Goal: Task Accomplishment & Management: Manage account settings

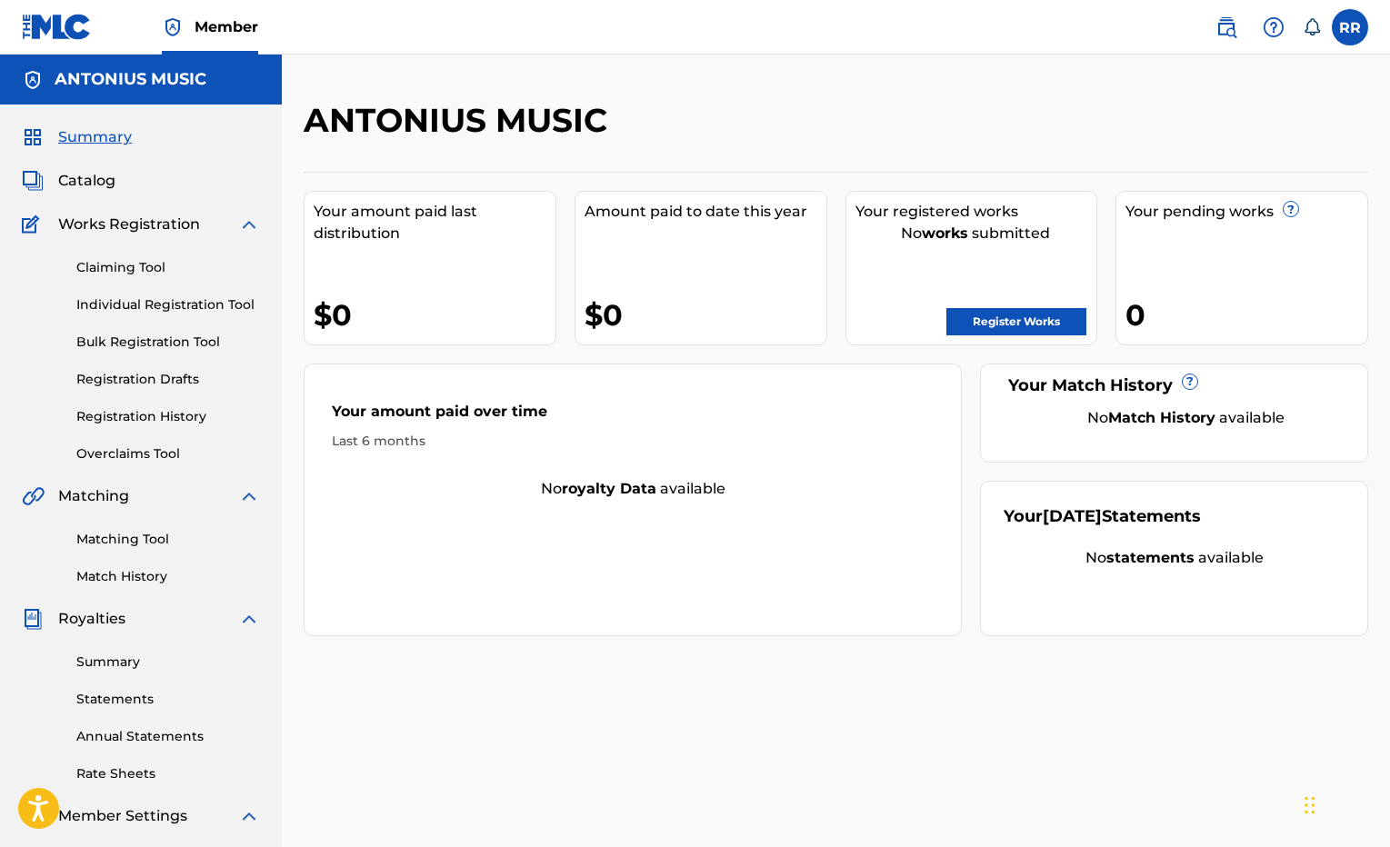
click at [115, 264] on link "Claiming Tool" at bounding box center [168, 267] width 184 height 19
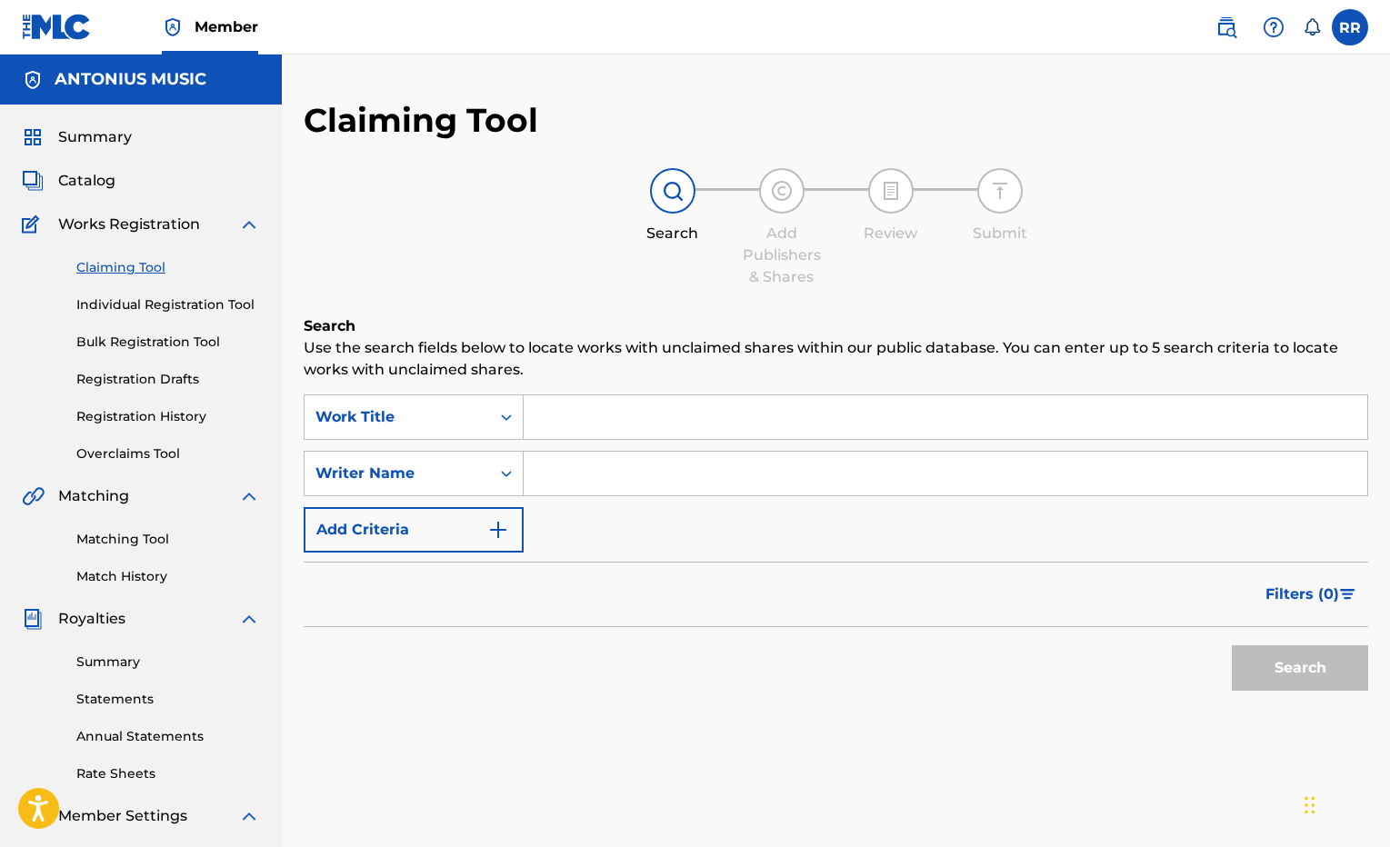
click at [162, 412] on link "Registration History" at bounding box center [168, 416] width 184 height 19
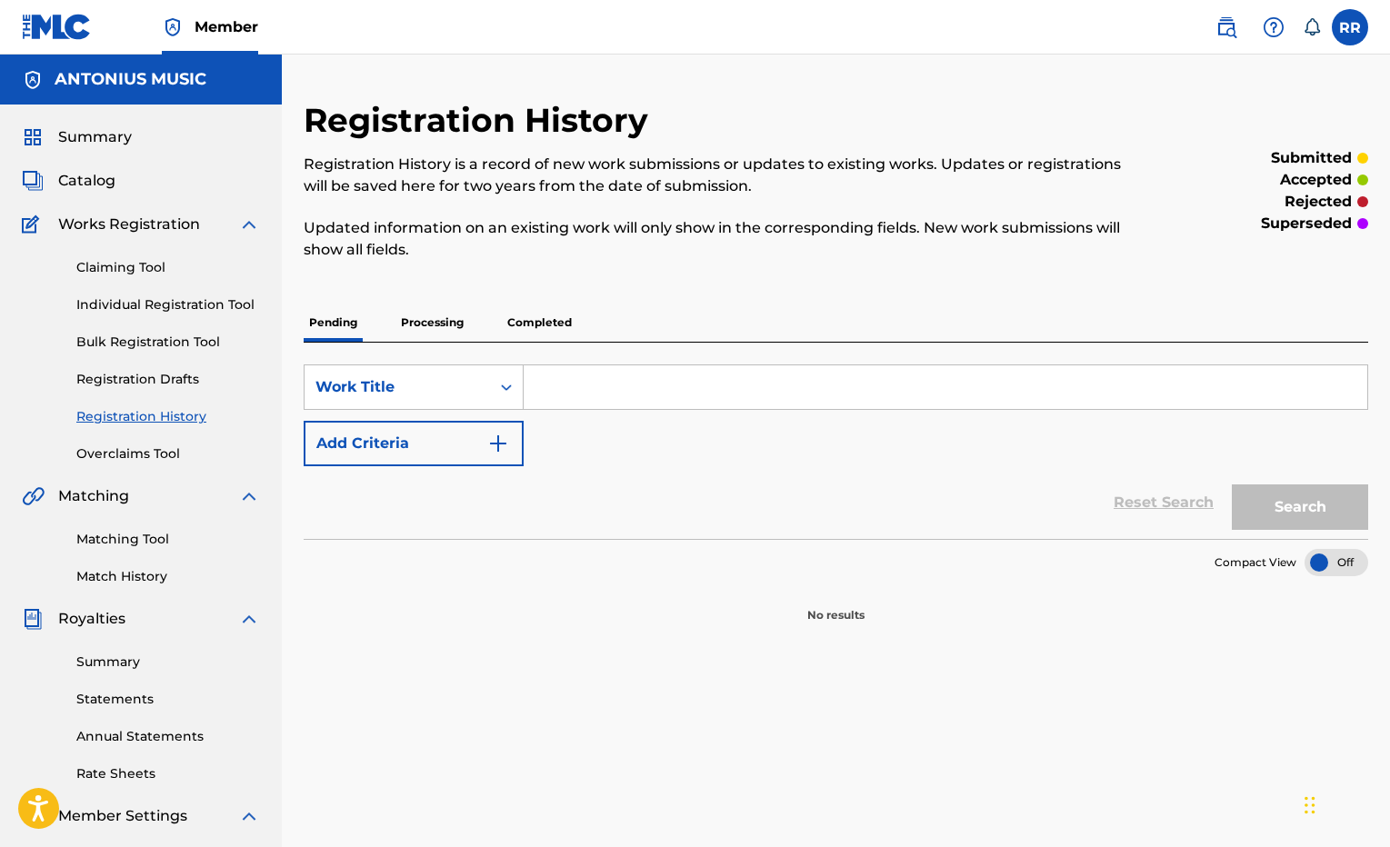
click at [575, 331] on p "Completed" at bounding box center [539, 323] width 75 height 38
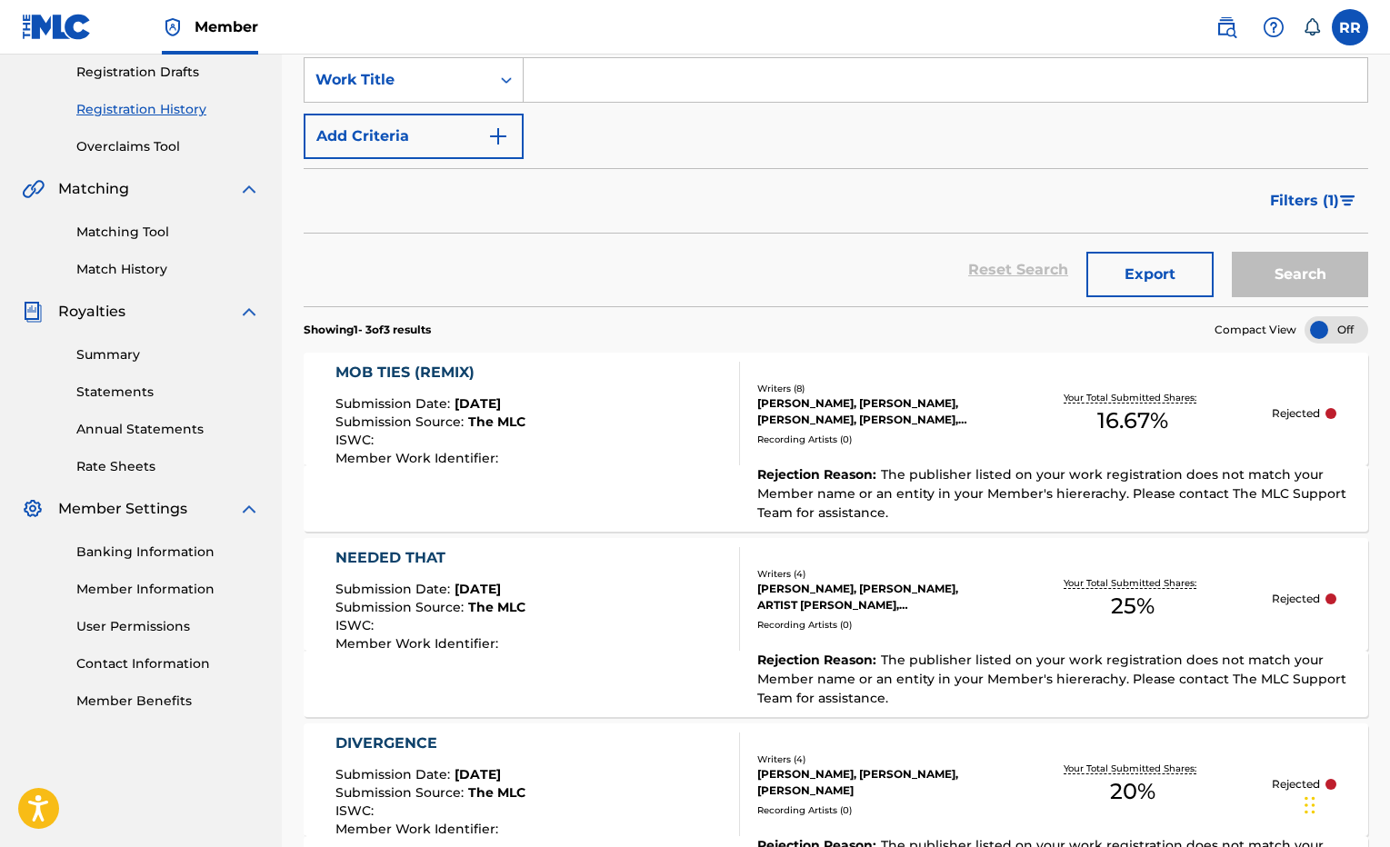
scroll to position [363, 0]
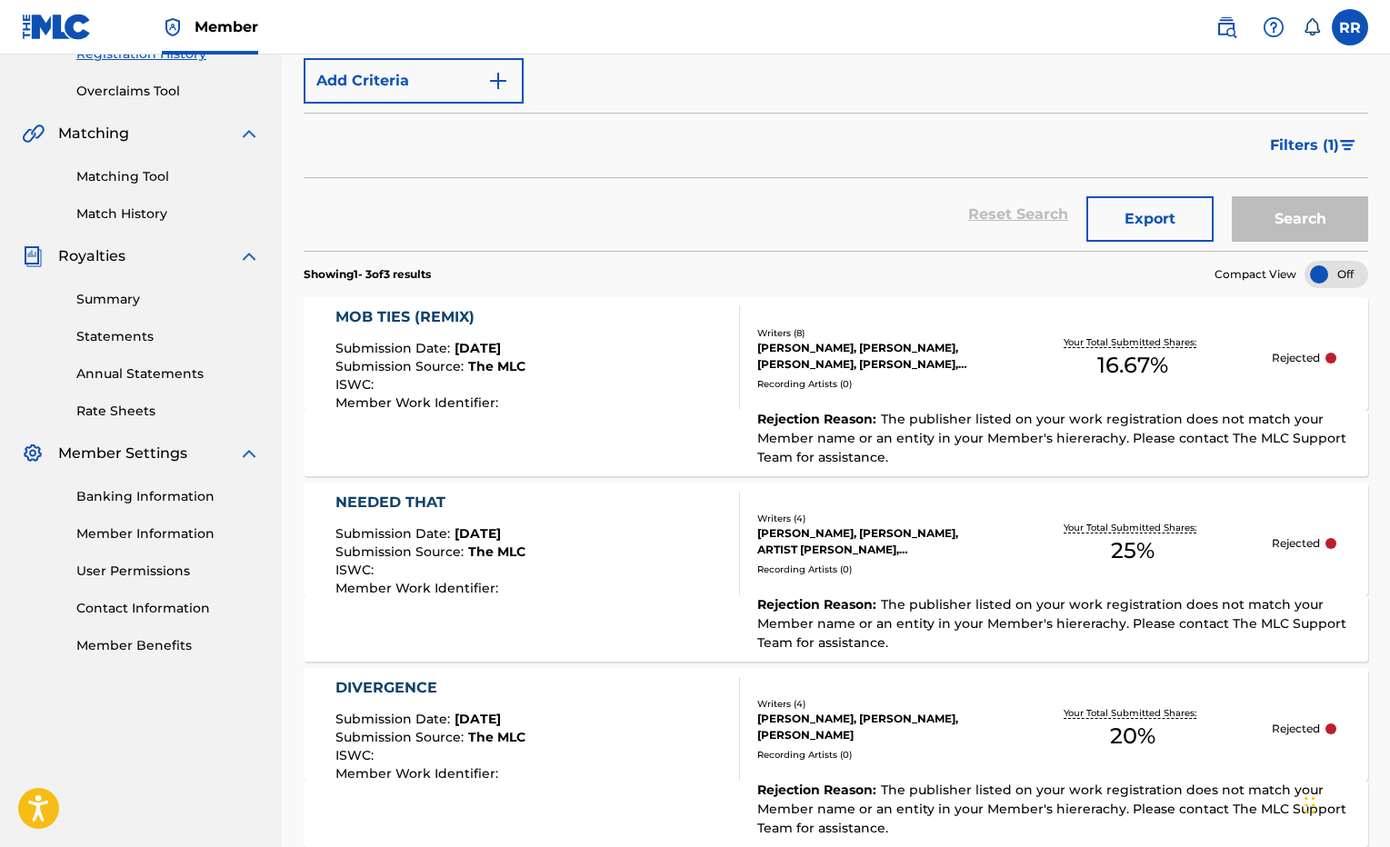
click at [681, 392] on div "MOB TIES (REMIX) Submission Date : [DATE] Submission Source : The MLC ISWC : Me…" at bounding box center [537, 358] width 405 height 104
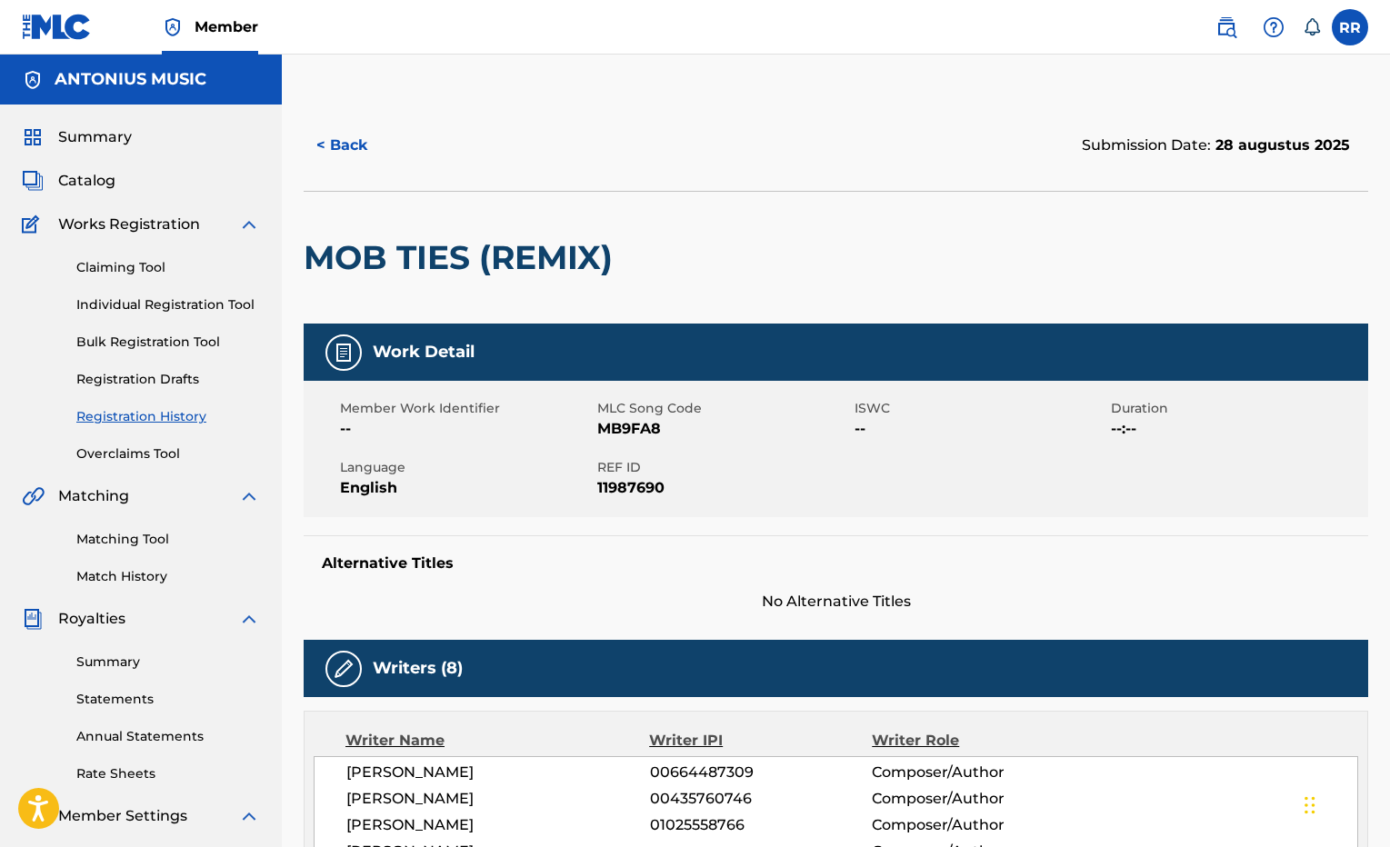
click at [165, 302] on link "Individual Registration Tool" at bounding box center [168, 304] width 184 height 19
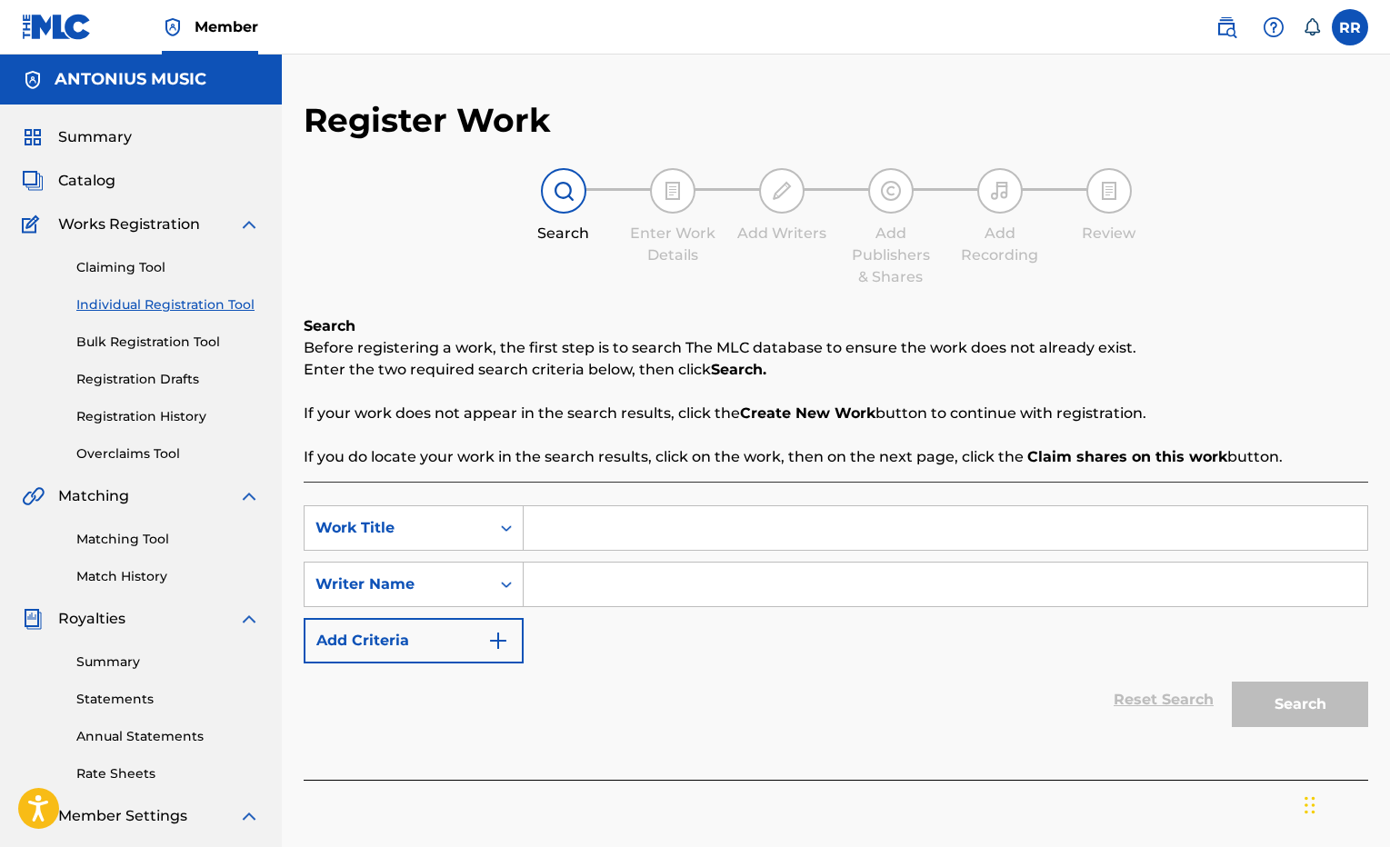
click at [573, 537] on input "Search Form" at bounding box center [946, 528] width 844 height 44
click at [163, 405] on div "Claiming Tool Individual Registration Tool Bulk Registration Tool Registration …" at bounding box center [141, 349] width 238 height 228
click at [164, 412] on link "Registration History" at bounding box center [168, 416] width 184 height 19
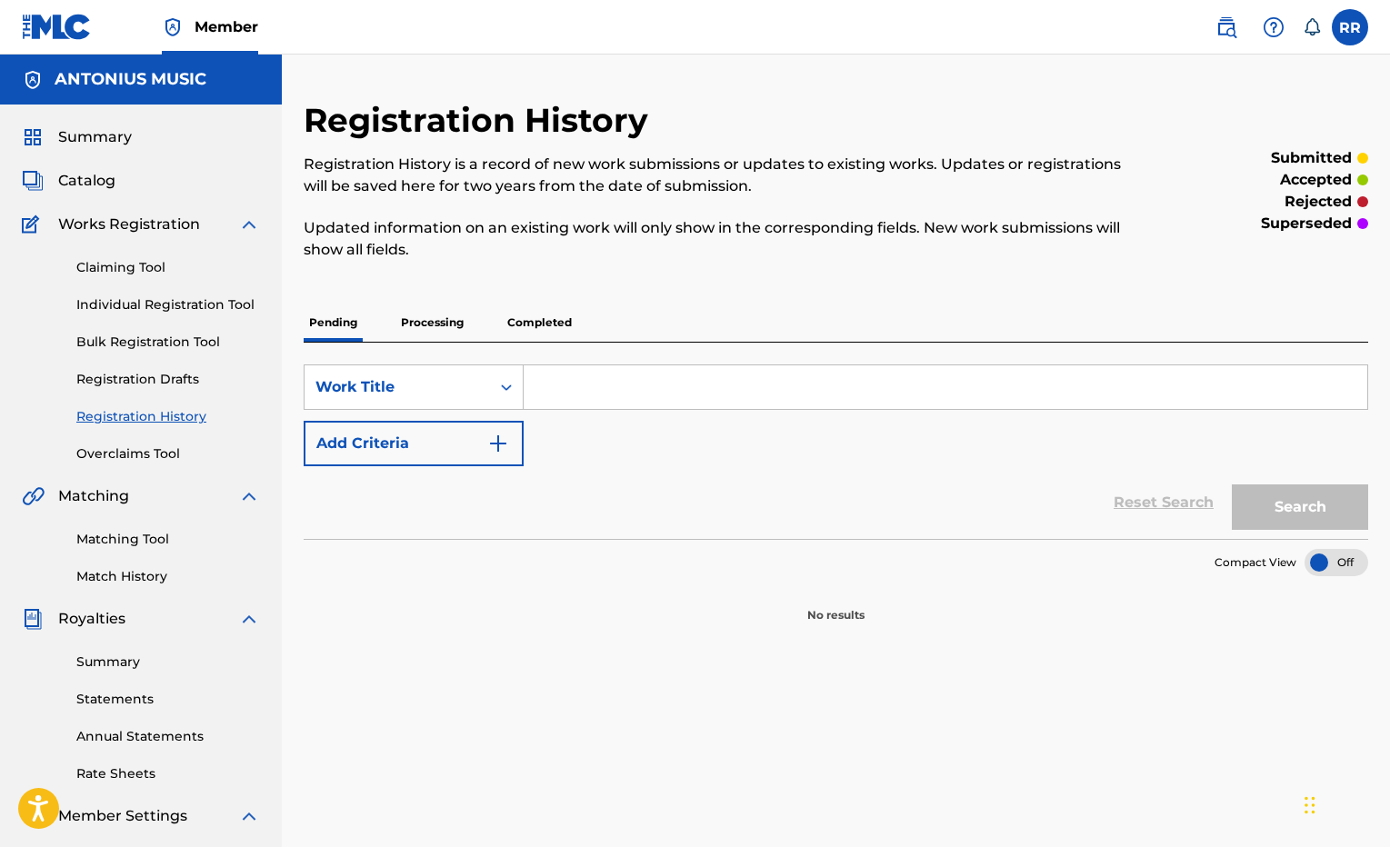
click at [547, 309] on p "Completed" at bounding box center [539, 323] width 75 height 38
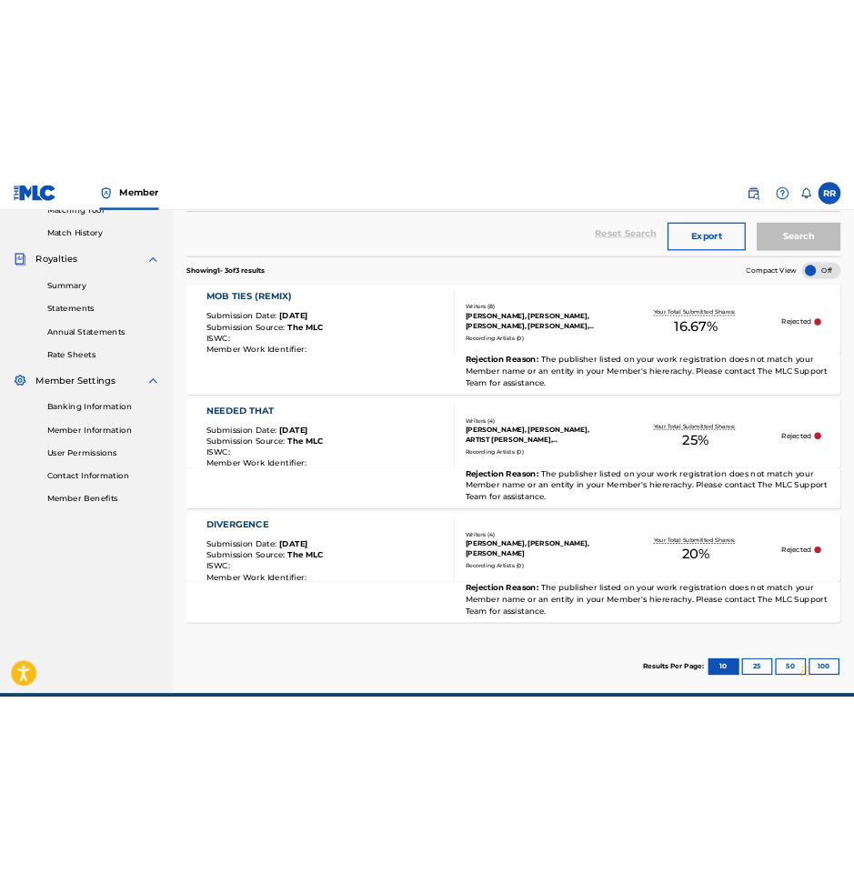
scroll to position [485, 0]
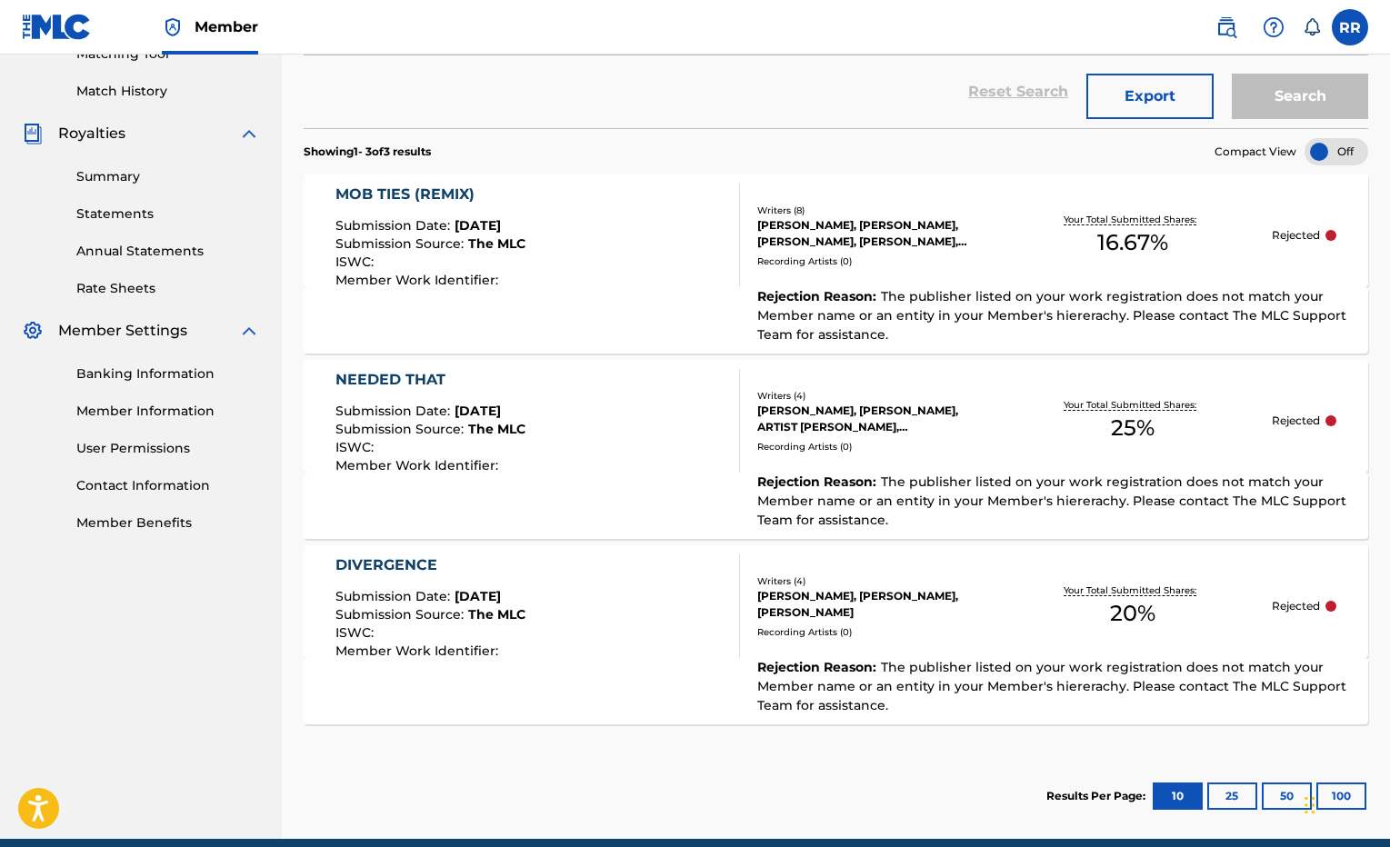
click at [3, 195] on div "Summary Catalog Works Registration Claiming Tool Individual Registration Tool B…" at bounding box center [141, 86] width 282 height 935
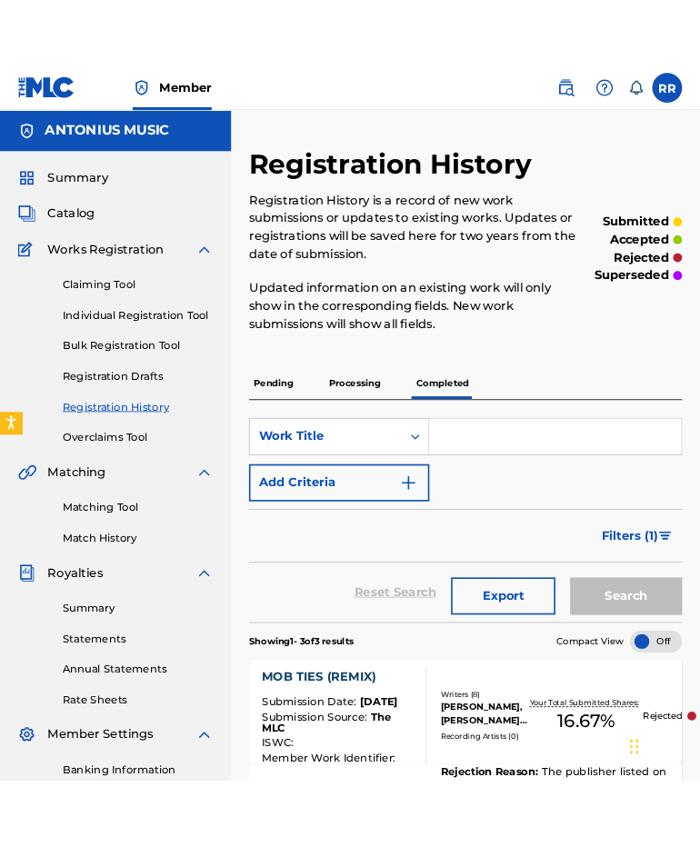
scroll to position [0, 0]
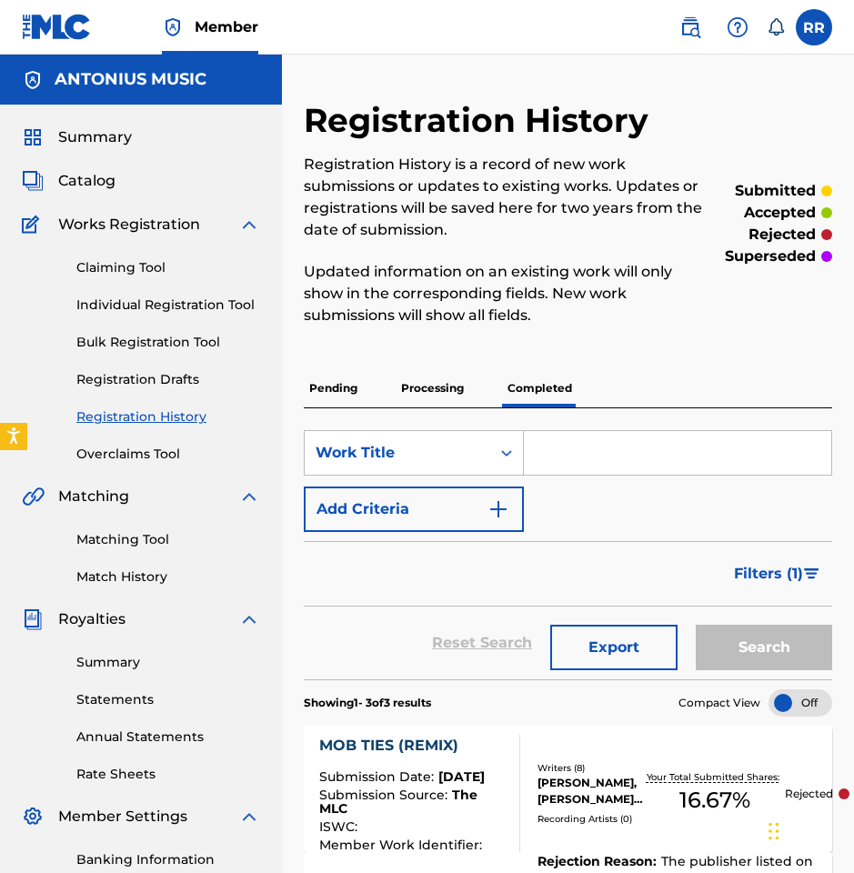
click at [153, 275] on link "Claiming Tool" at bounding box center [168, 267] width 184 height 19
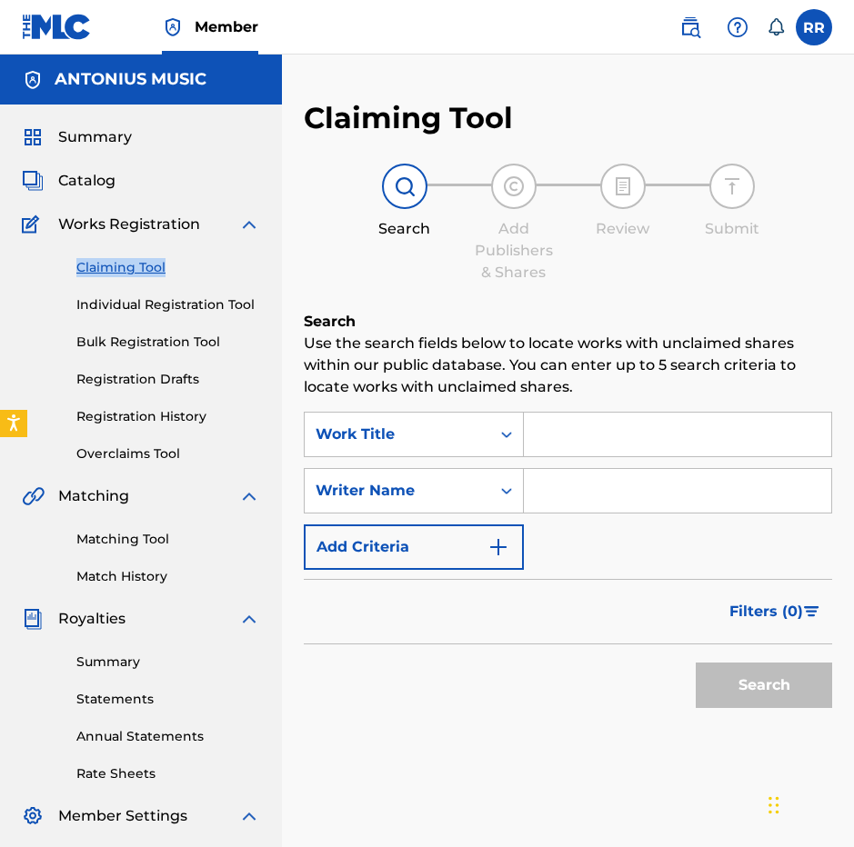
click at [153, 415] on link "Registration History" at bounding box center [168, 416] width 184 height 19
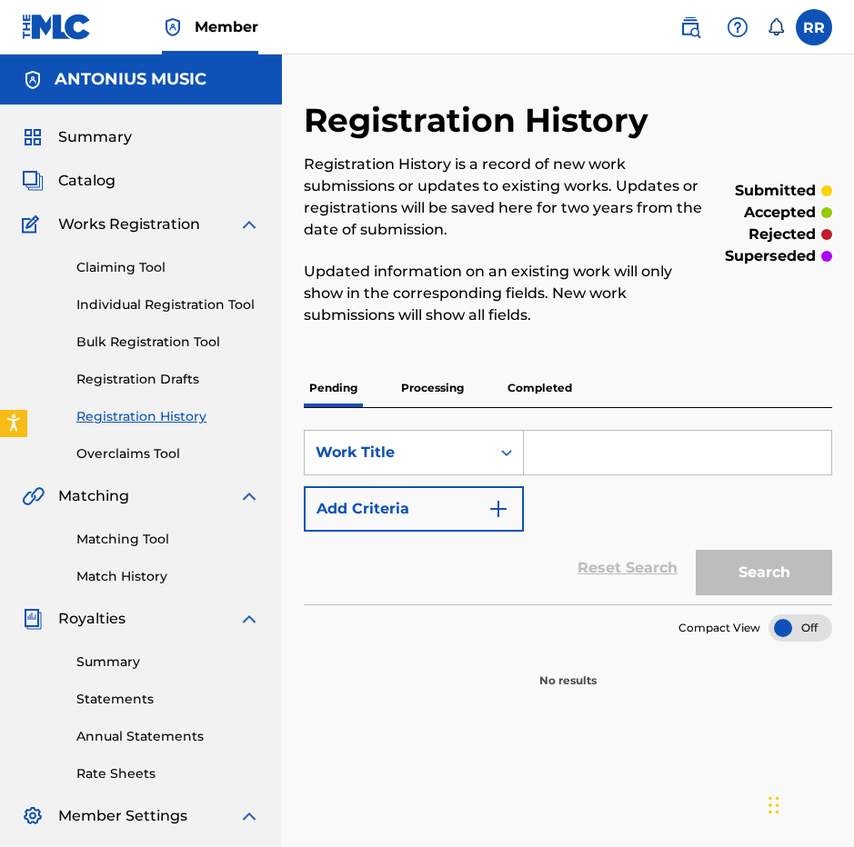
click at [543, 387] on p "Completed" at bounding box center [539, 388] width 75 height 38
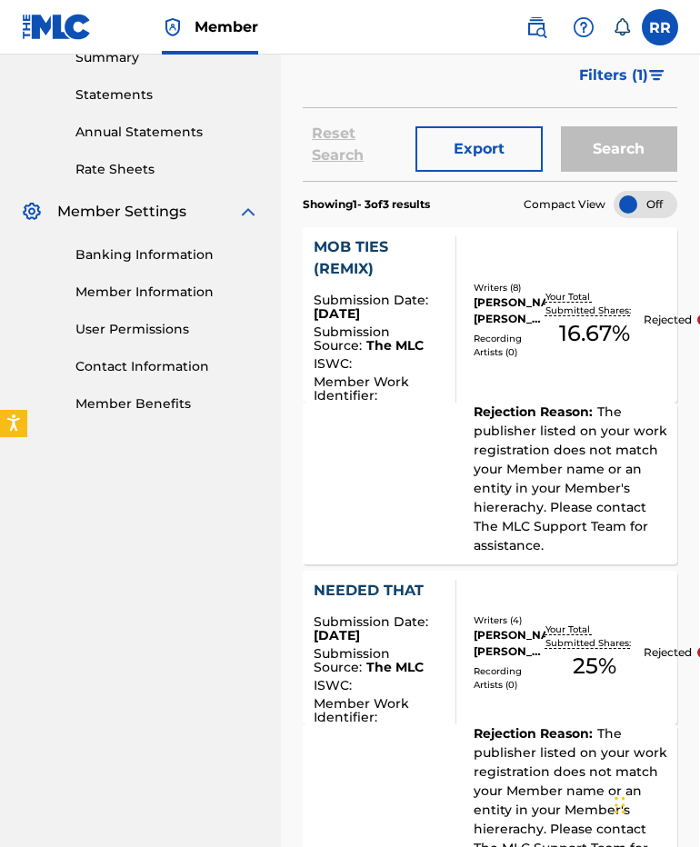
scroll to position [619, 1]
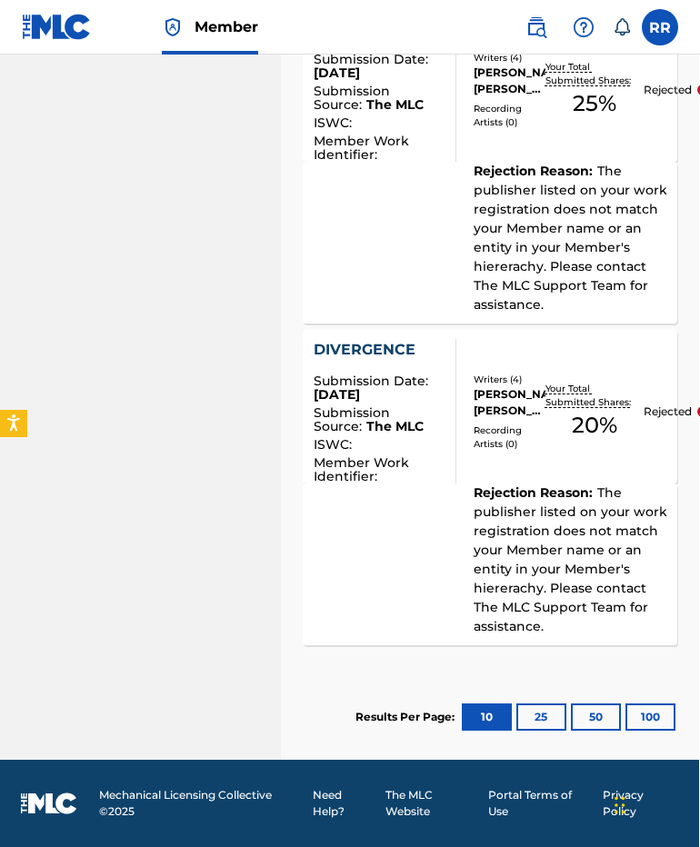
click at [525, 575] on span "The publisher listed on your work registration does not match your Member name …" at bounding box center [571, 560] width 194 height 150
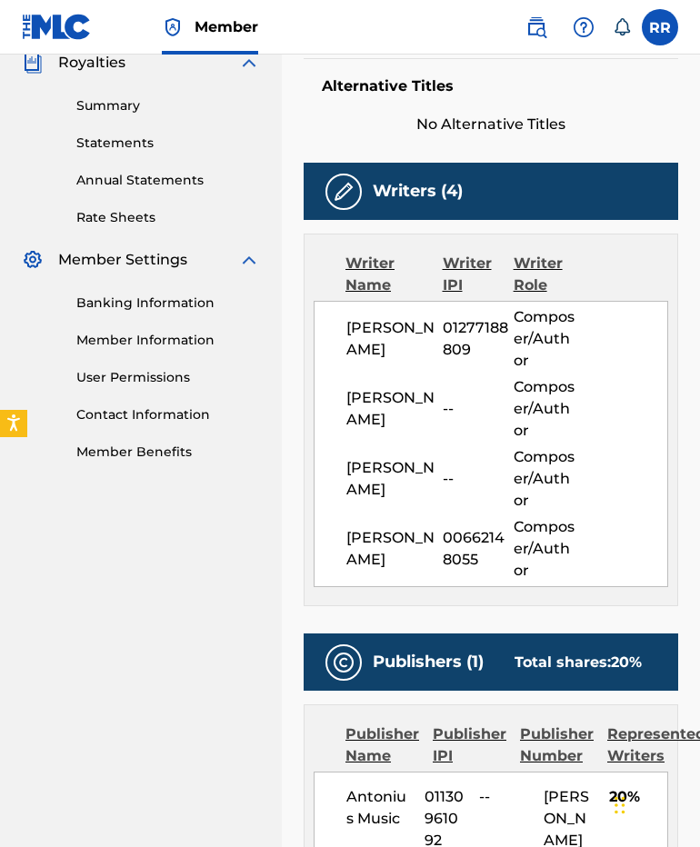
scroll to position [22, 0]
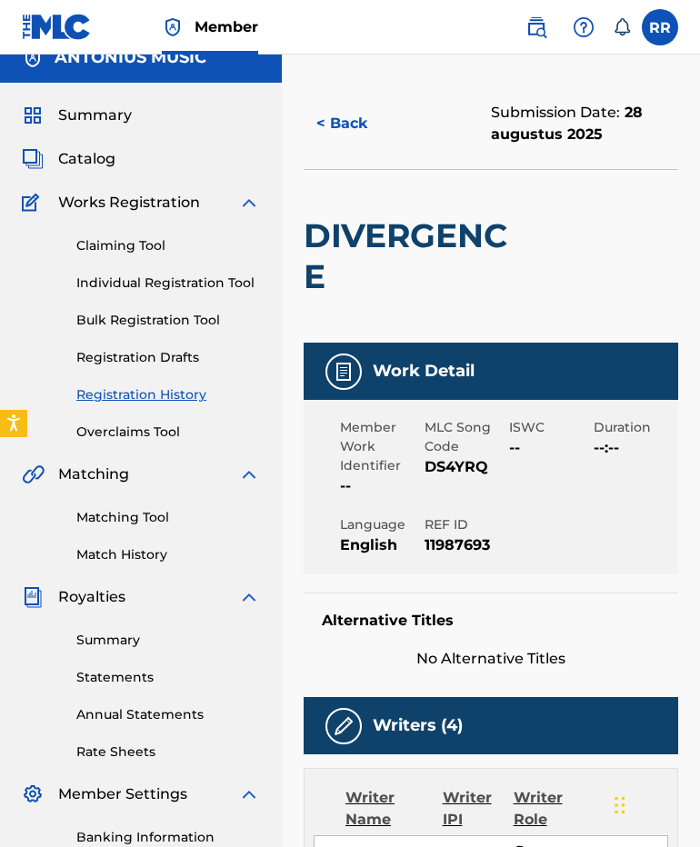
click at [323, 109] on button "< Back" at bounding box center [358, 123] width 109 height 45
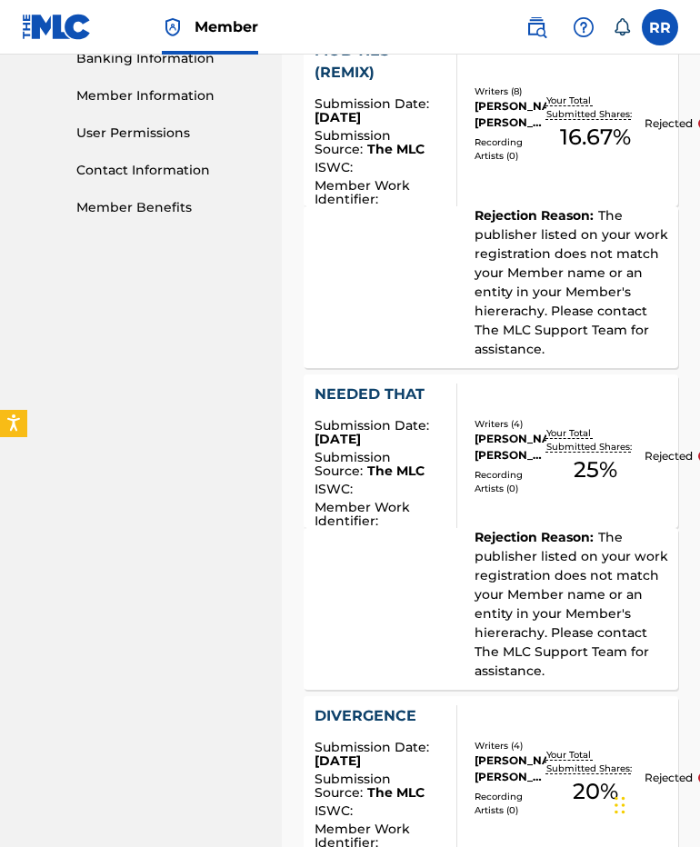
scroll to position [854, 0]
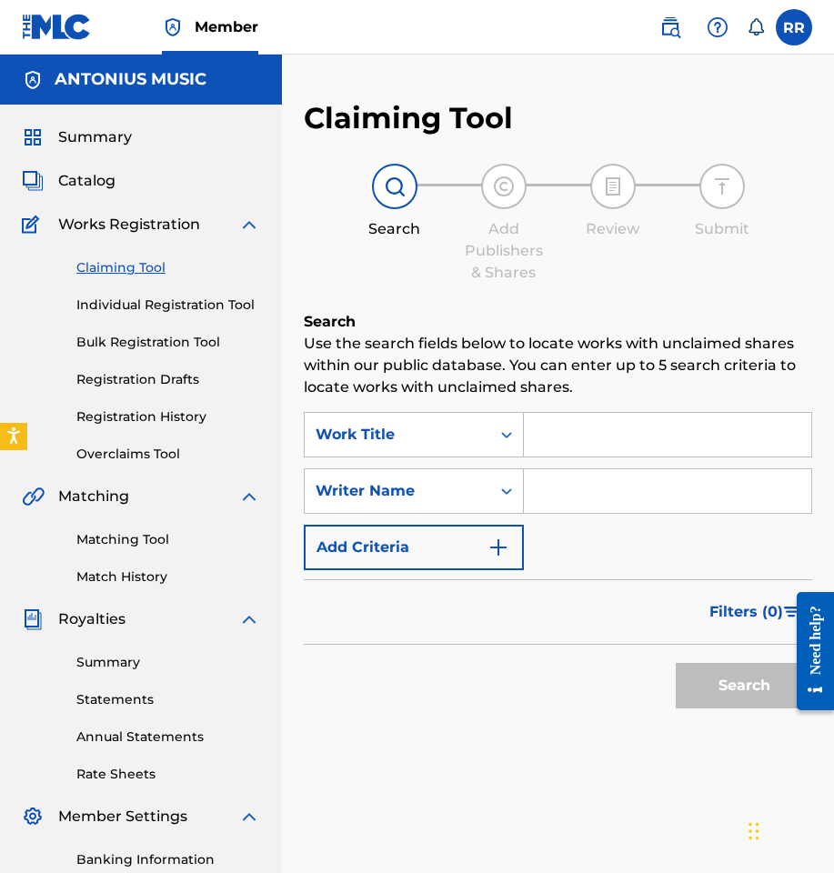
click at [549, 426] on input "Search Form" at bounding box center [667, 435] width 287 height 44
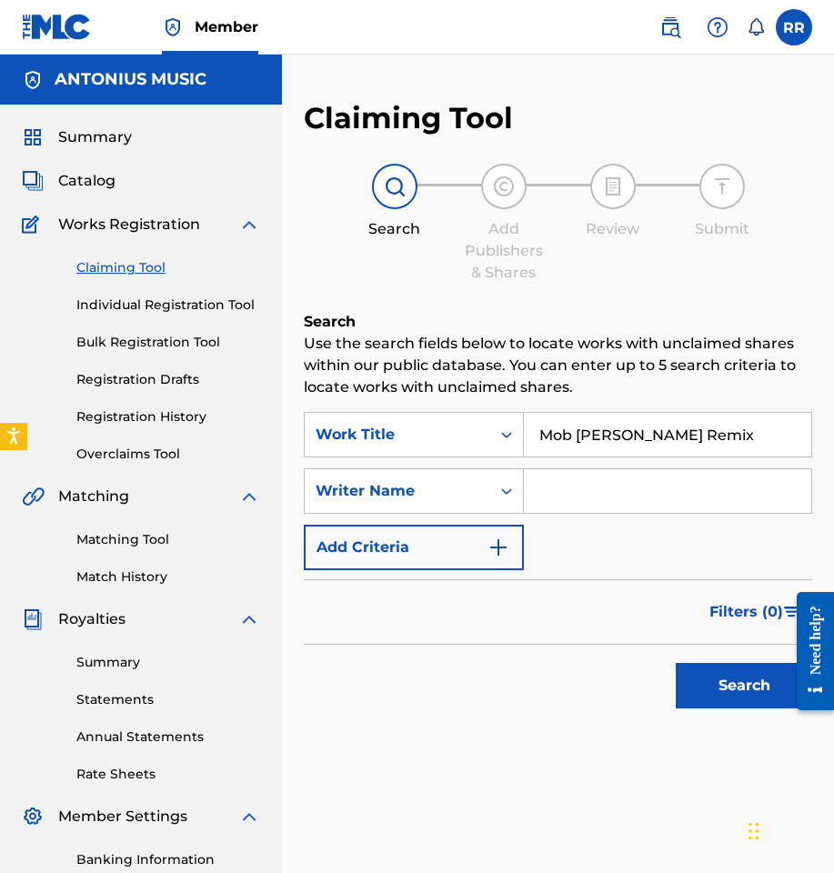
click at [581, 433] on input "Mob Ries Remix" at bounding box center [667, 435] width 287 height 44
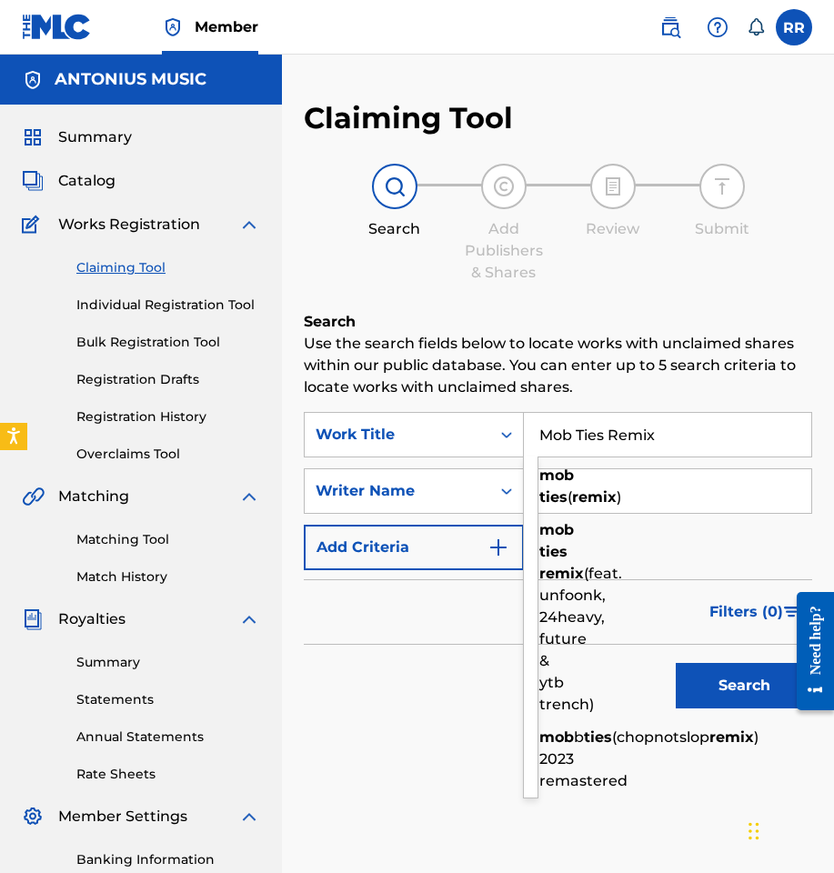
click at [712, 443] on input "Mob Ties Remix" at bounding box center [667, 435] width 287 height 44
type input "Mob Ties Remix"
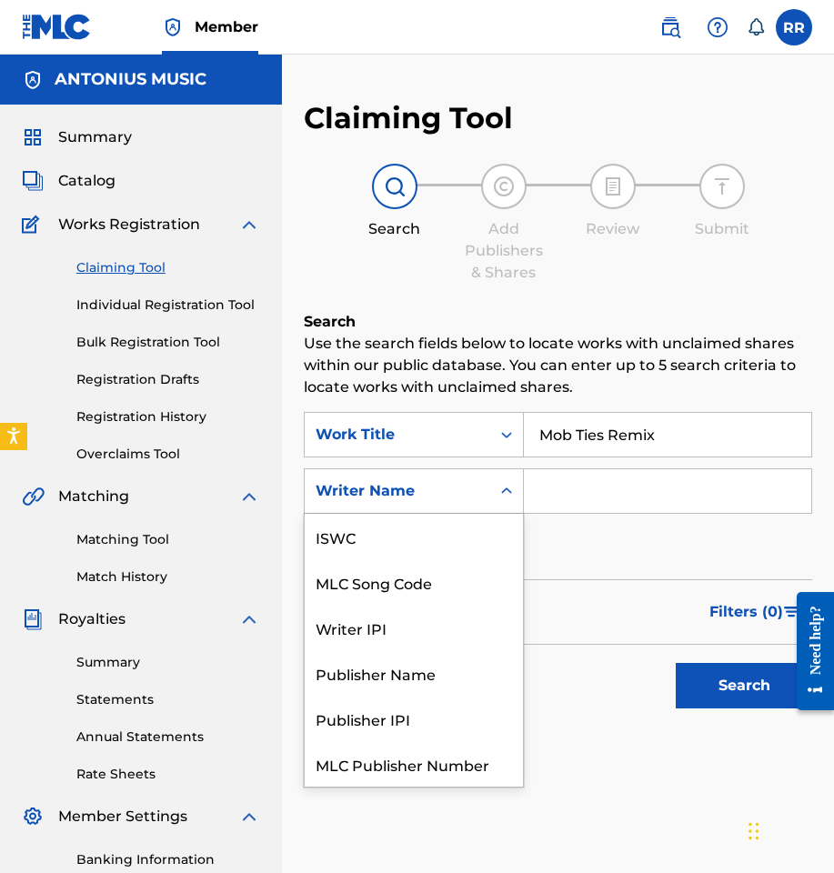
click at [465, 510] on div "Writer Name" at bounding box center [414, 490] width 220 height 45
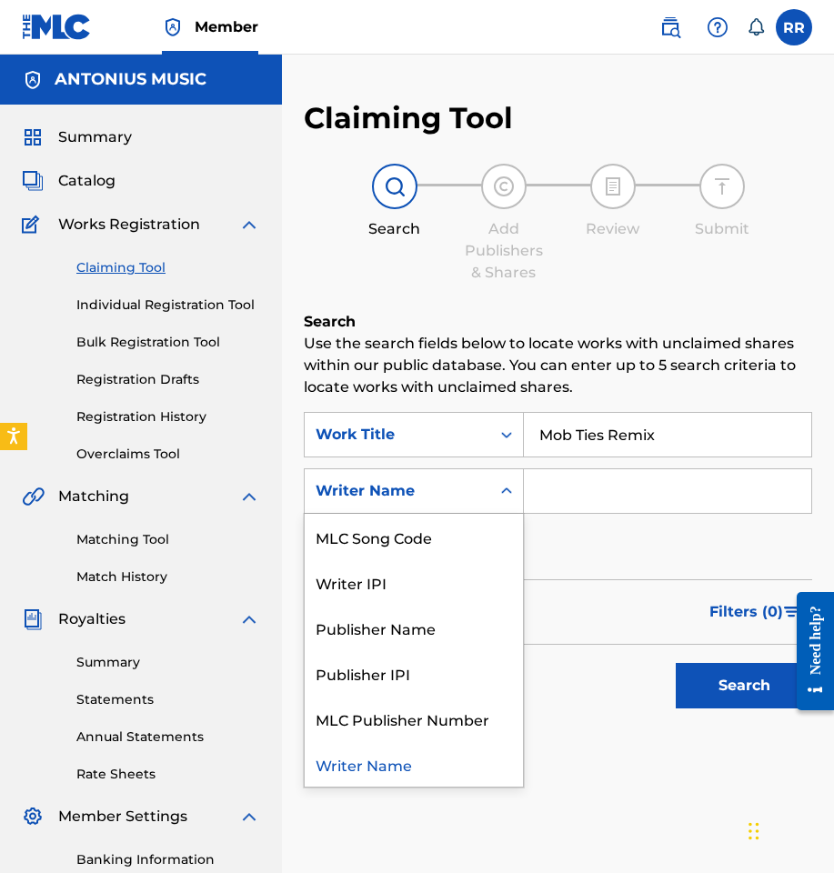
click at [588, 495] on input "Search Form" at bounding box center [667, 491] width 287 height 44
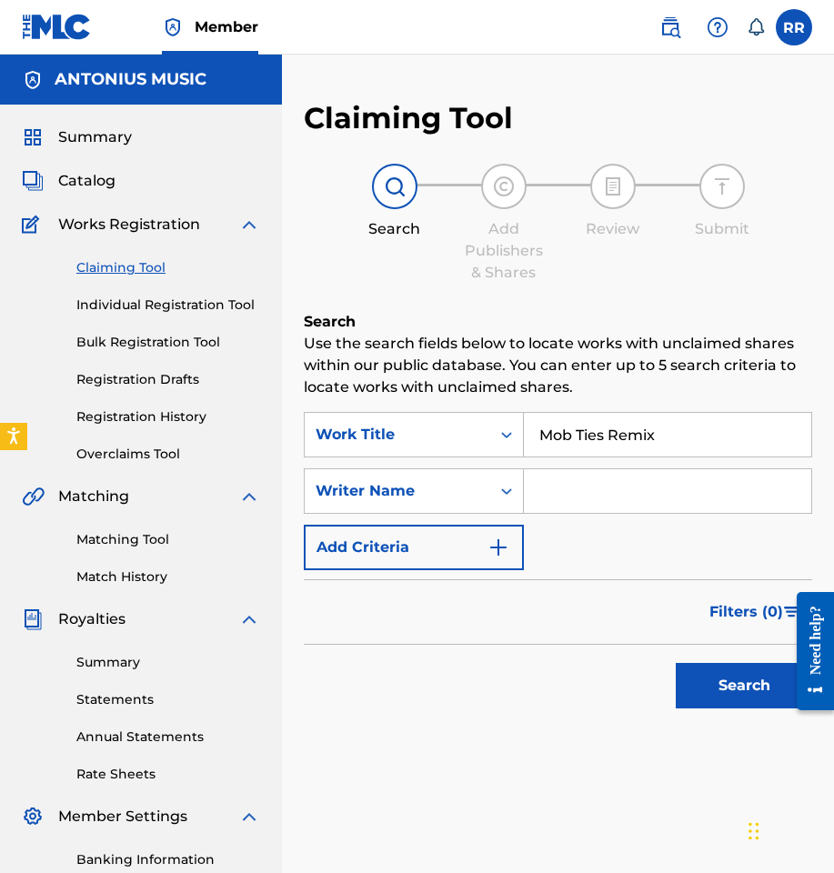
click at [706, 677] on button "Search" at bounding box center [743, 685] width 136 height 45
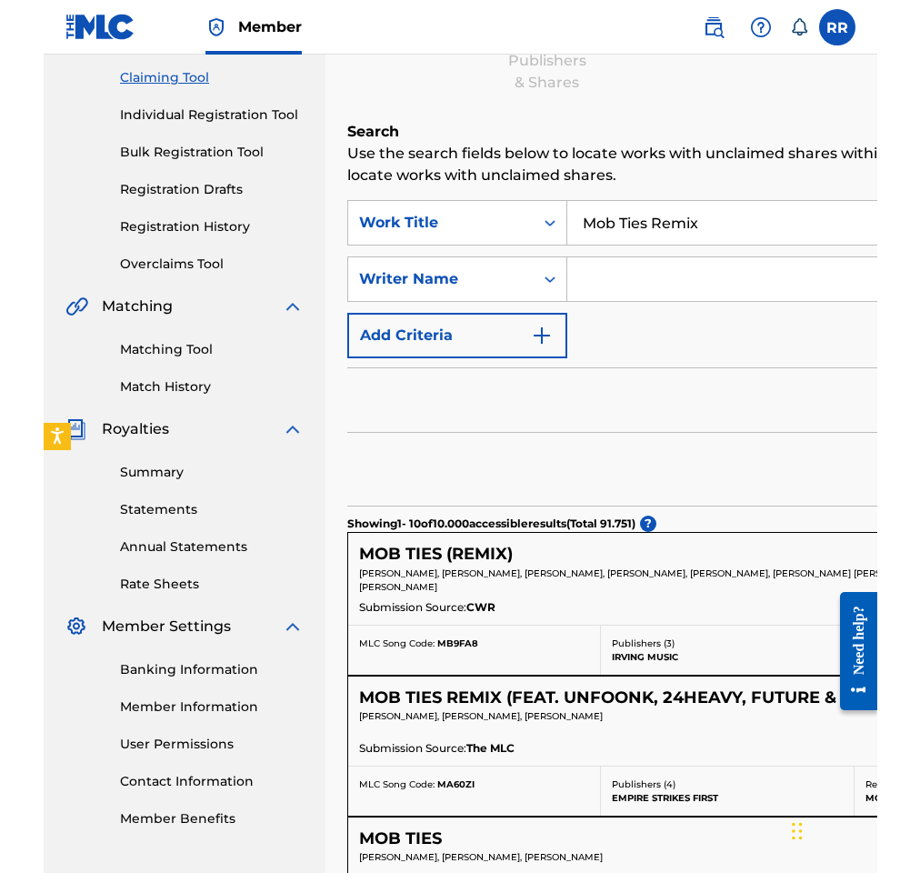
scroll to position [200, 0]
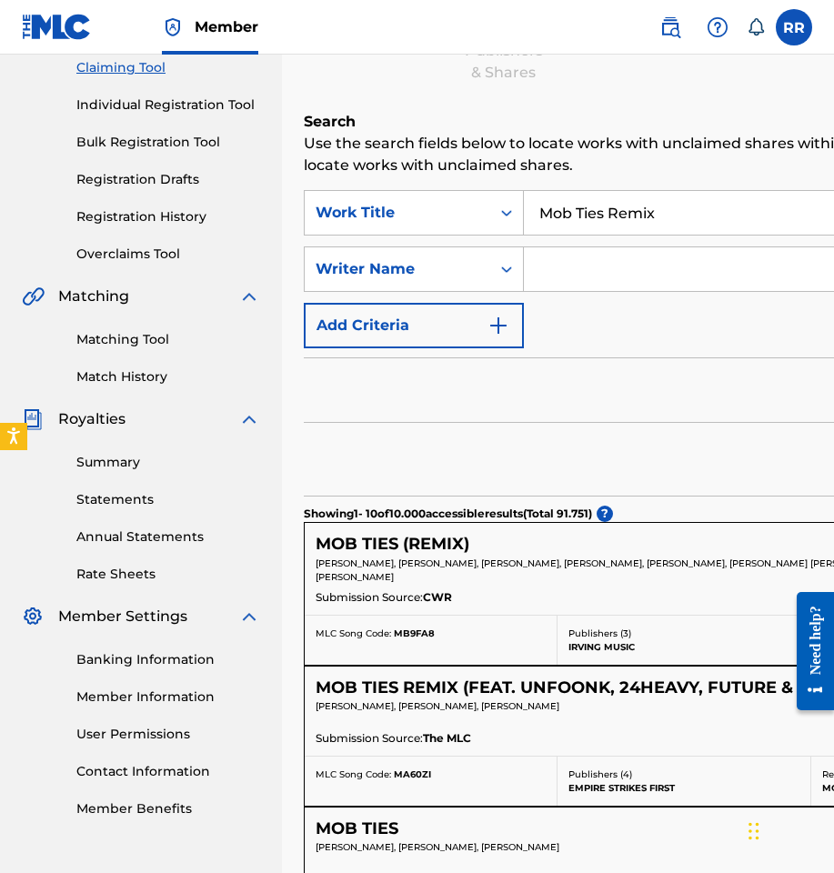
click at [3, 396] on div "Summary Catalog Works Registration Claiming Tool Individual Registration Tool B…" at bounding box center [141, 372] width 282 height 935
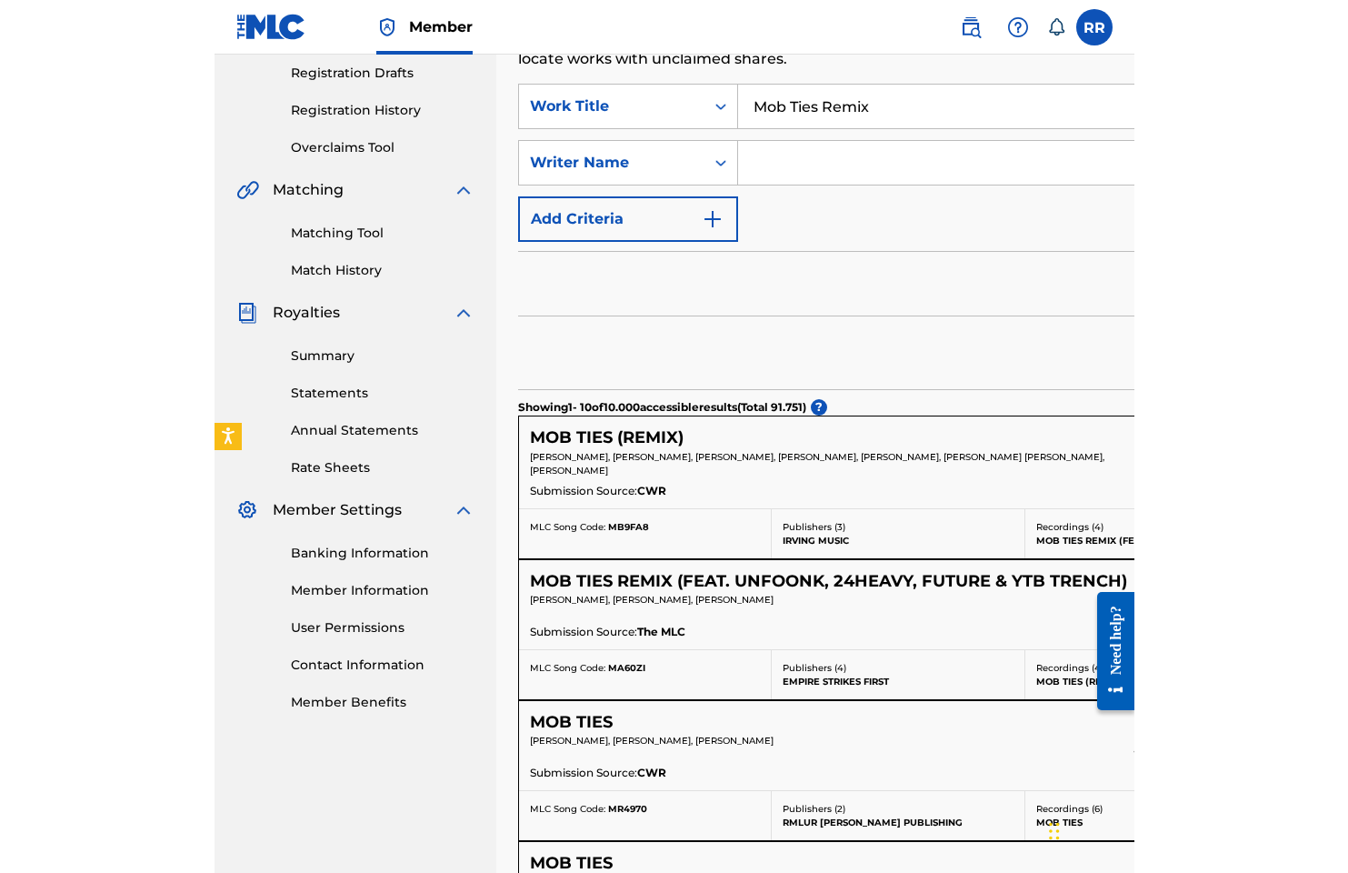
scroll to position [325, 0]
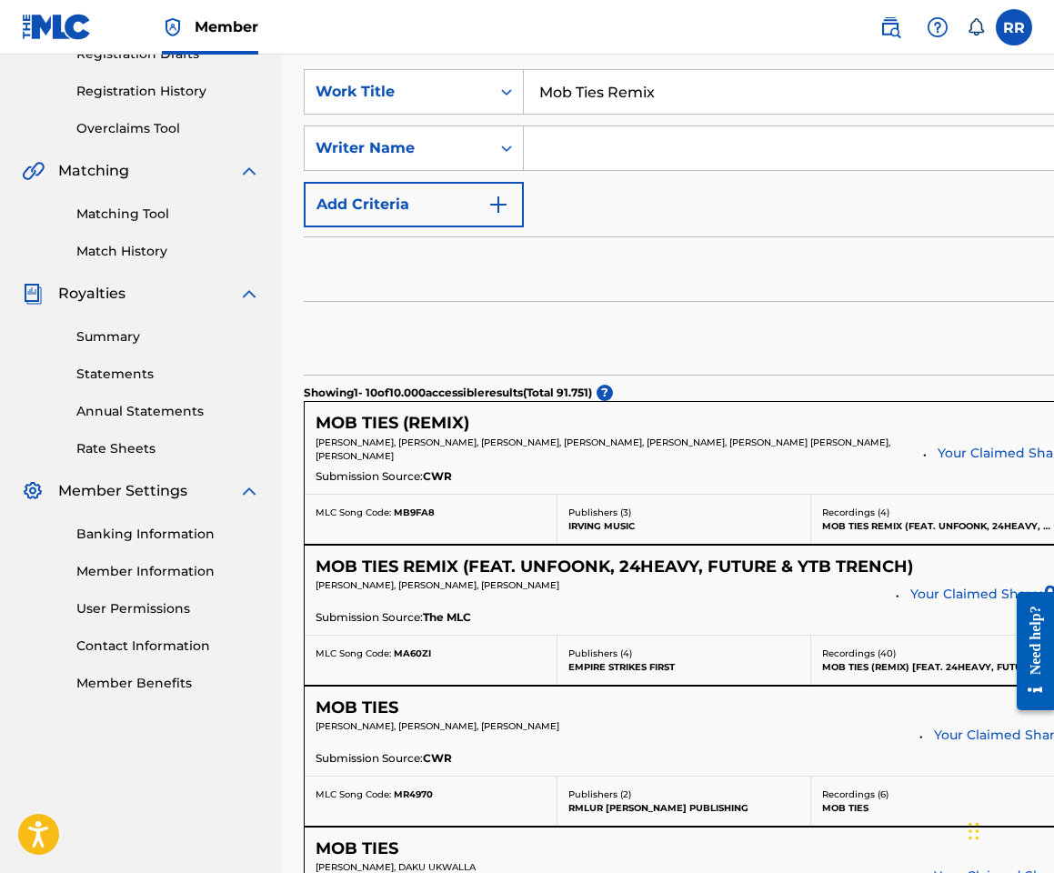
click at [14, 517] on div "Summary Catalog Works Registration Claiming Tool Individual Registration Tool B…" at bounding box center [141, 246] width 282 height 935
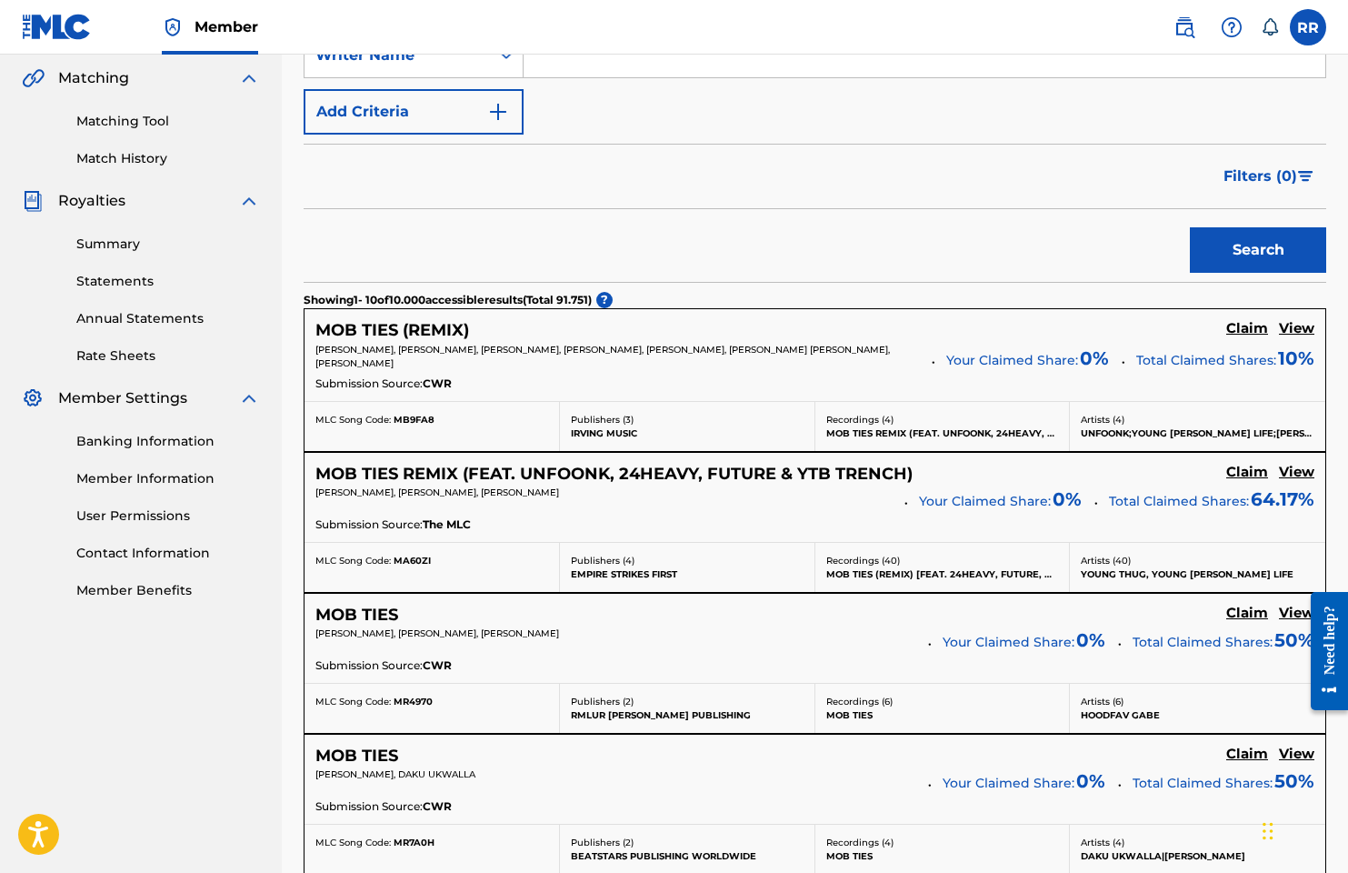
scroll to position [418, 0]
click at [411, 327] on h5 "MOB TIES (REMIX)" at bounding box center [392, 330] width 154 height 21
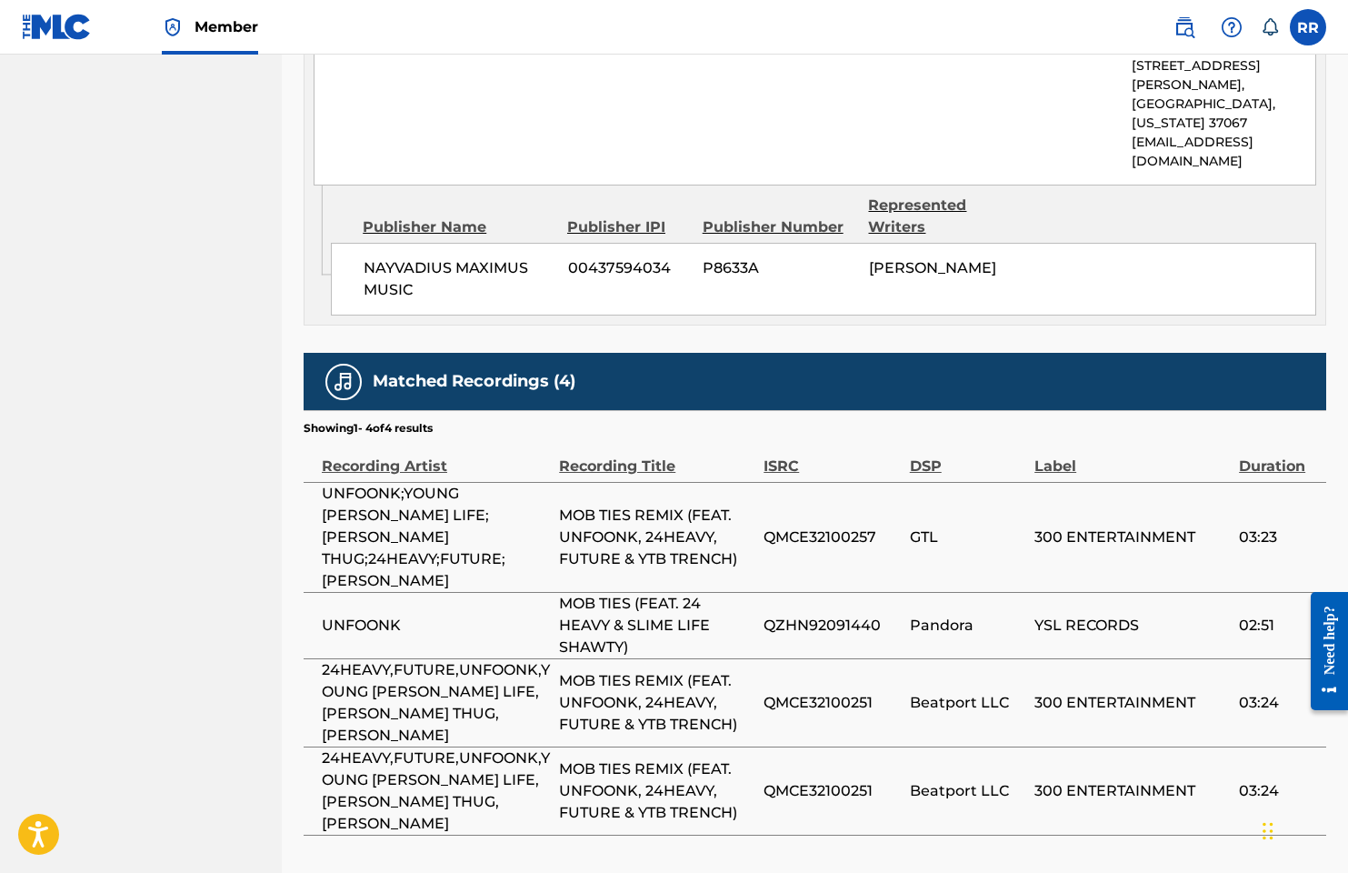
scroll to position [1523, 0]
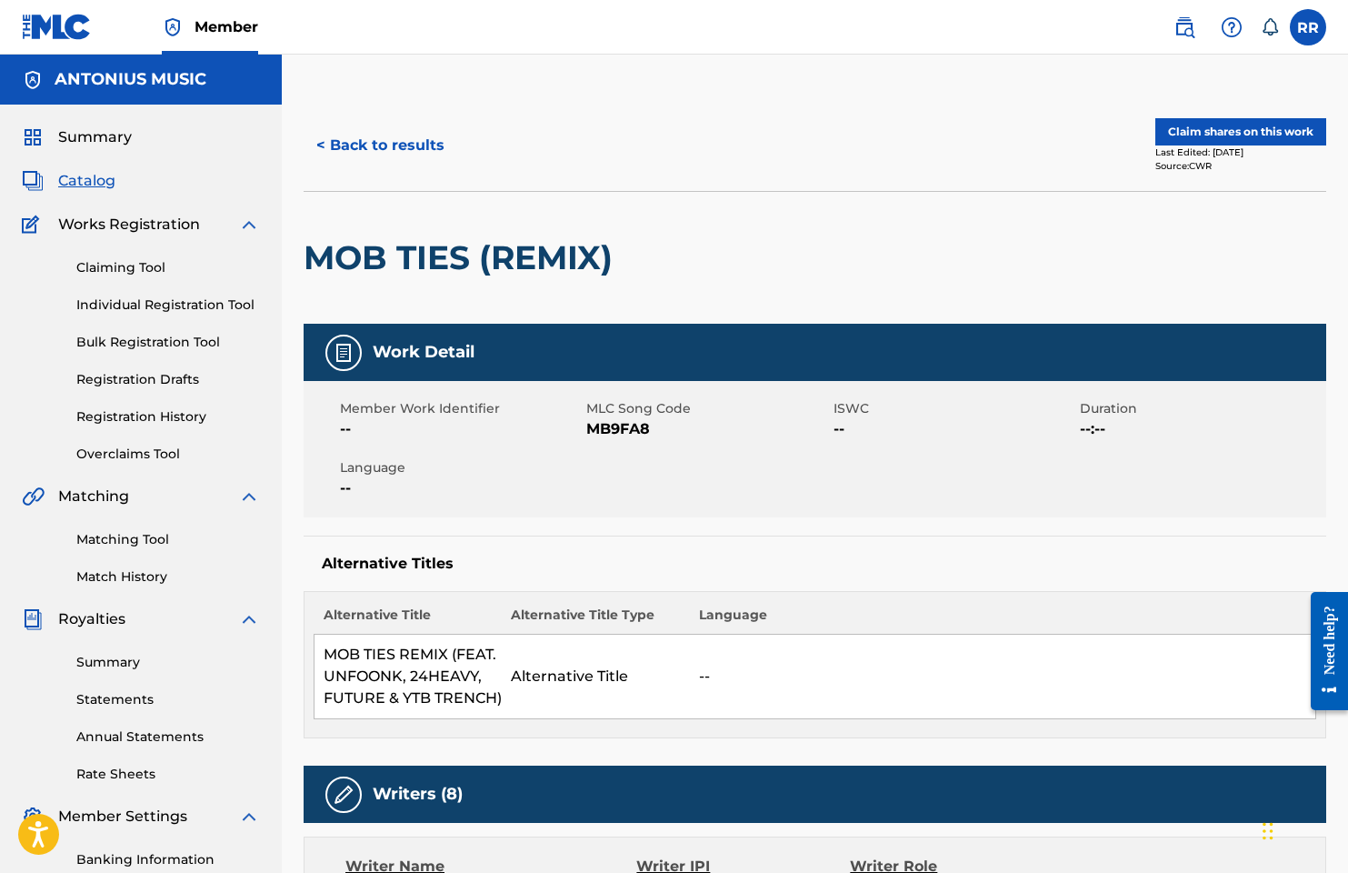
click at [853, 127] on button "Claim shares on this work" at bounding box center [1240, 131] width 171 height 27
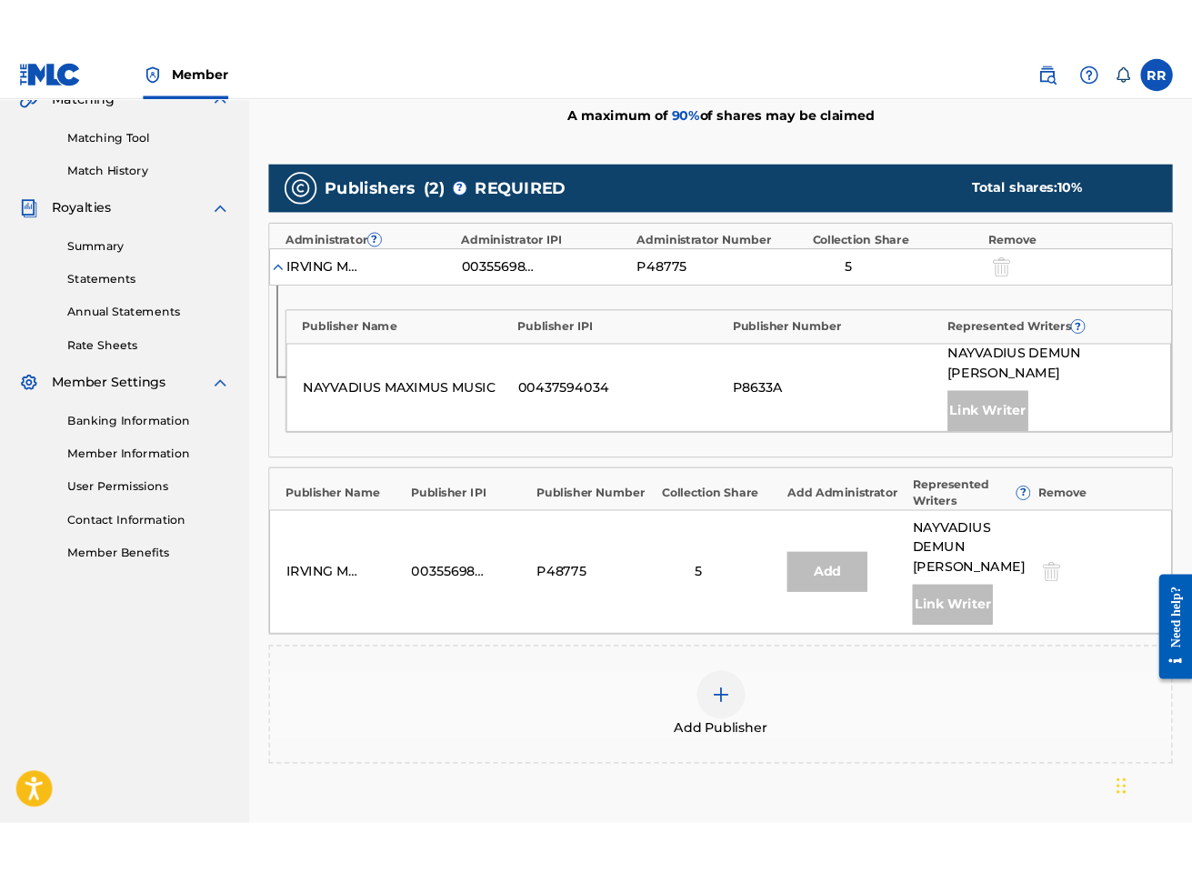
scroll to position [477, 0]
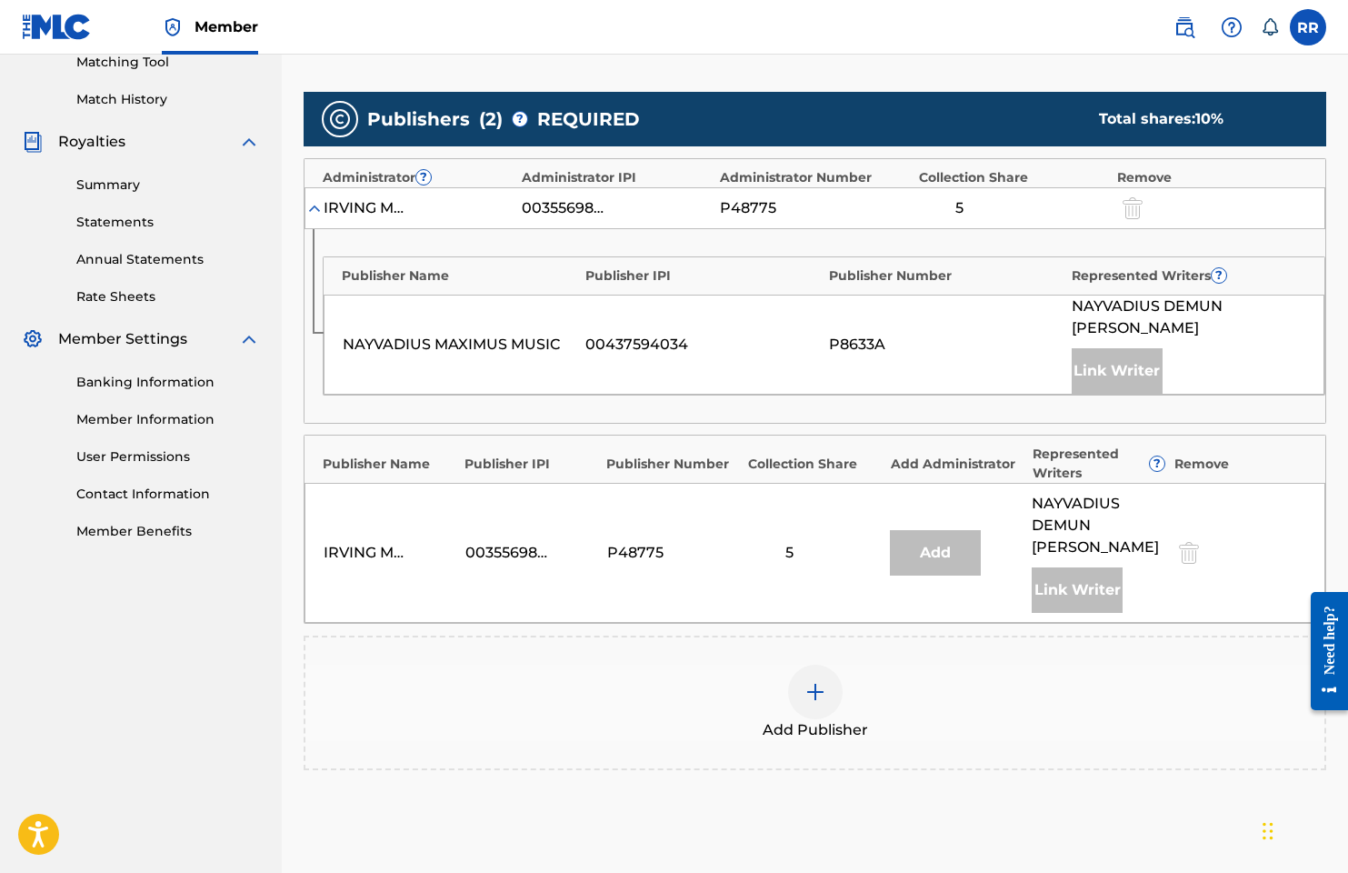
click at [799, 681] on div at bounding box center [815, 691] width 55 height 55
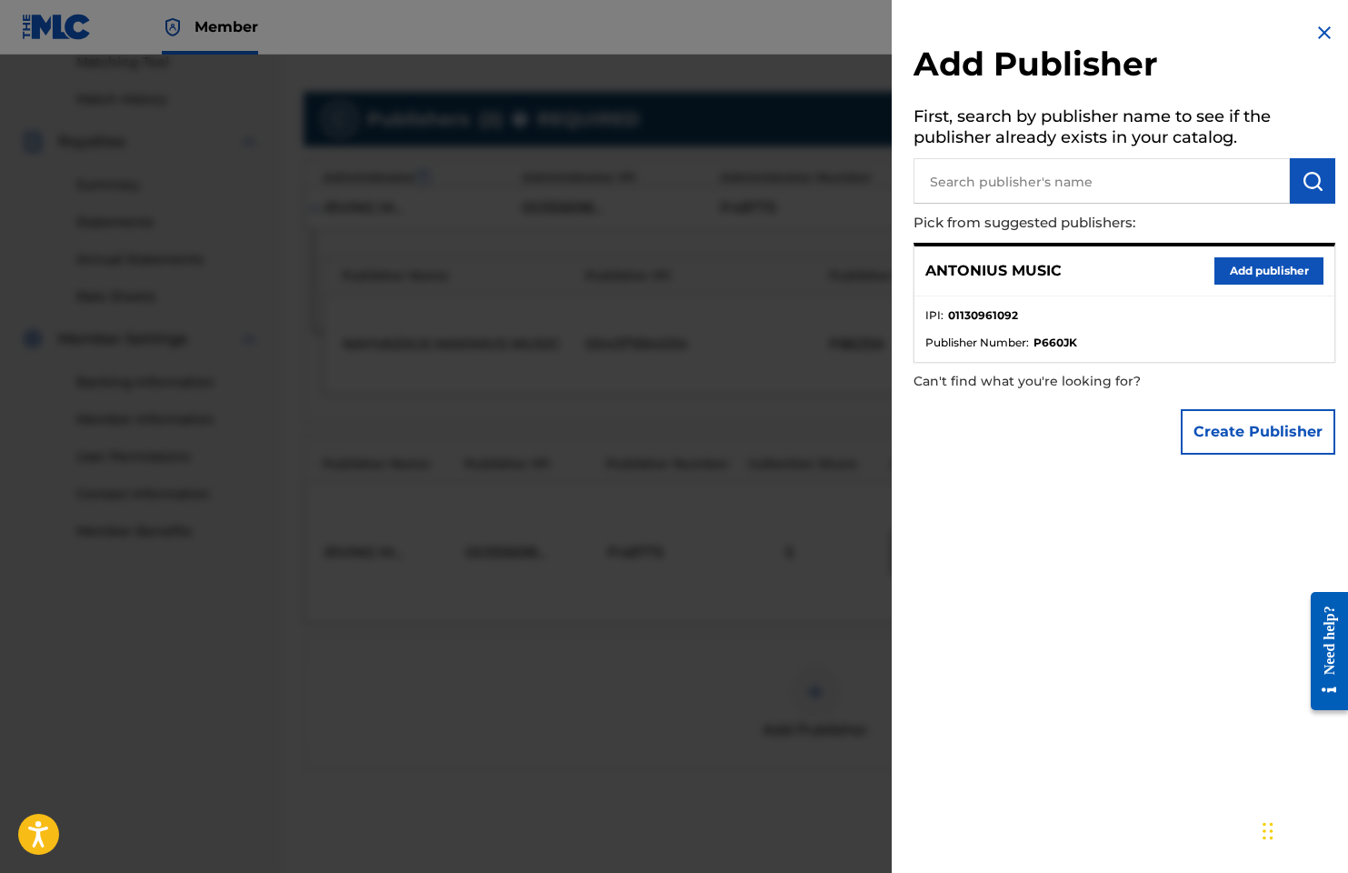
click at [853, 331] on li "IPI : 01130961092" at bounding box center [1124, 320] width 398 height 27
click at [853, 268] on button "Add publisher" at bounding box center [1268, 270] width 109 height 27
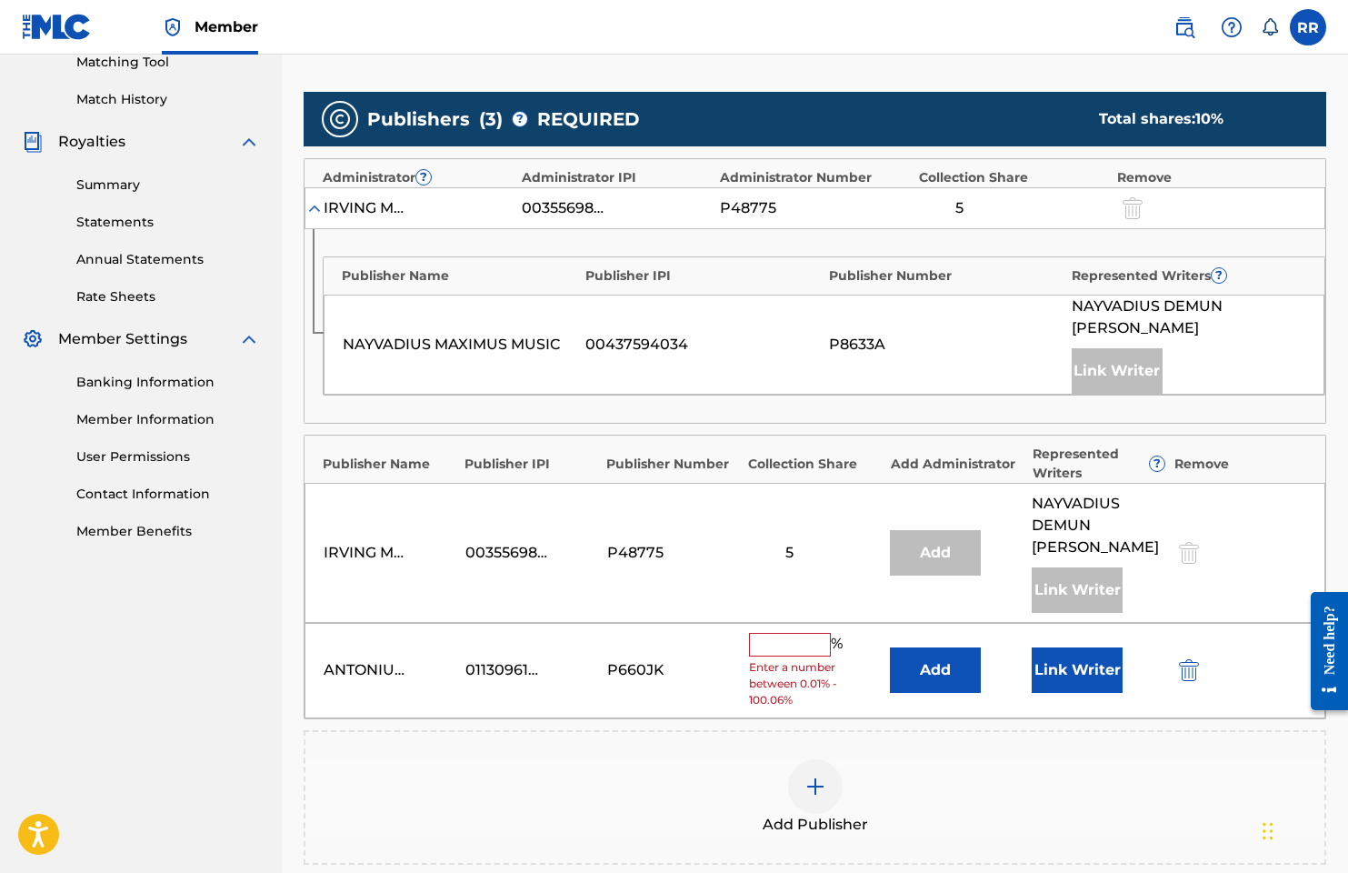
click at [801, 633] on input "text" at bounding box center [790, 645] width 82 height 24
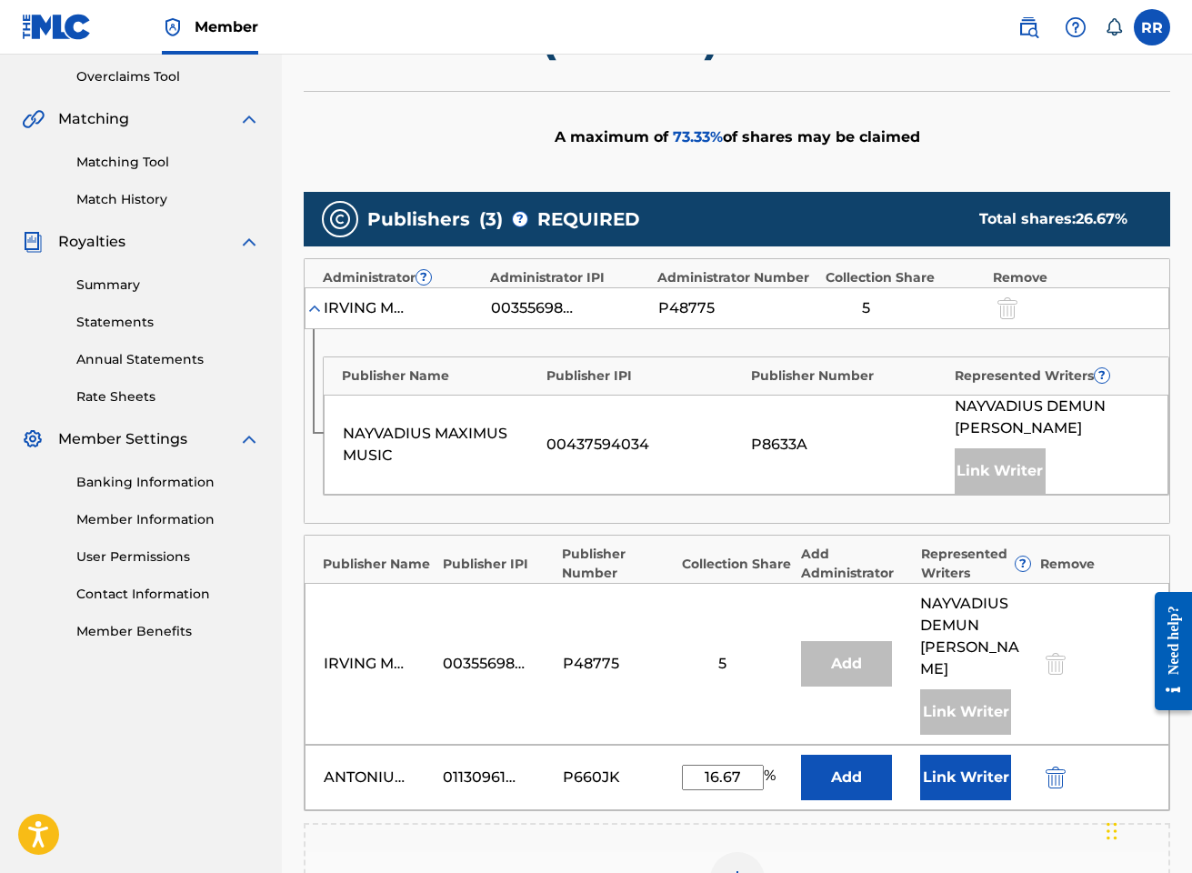
scroll to position [375, 0]
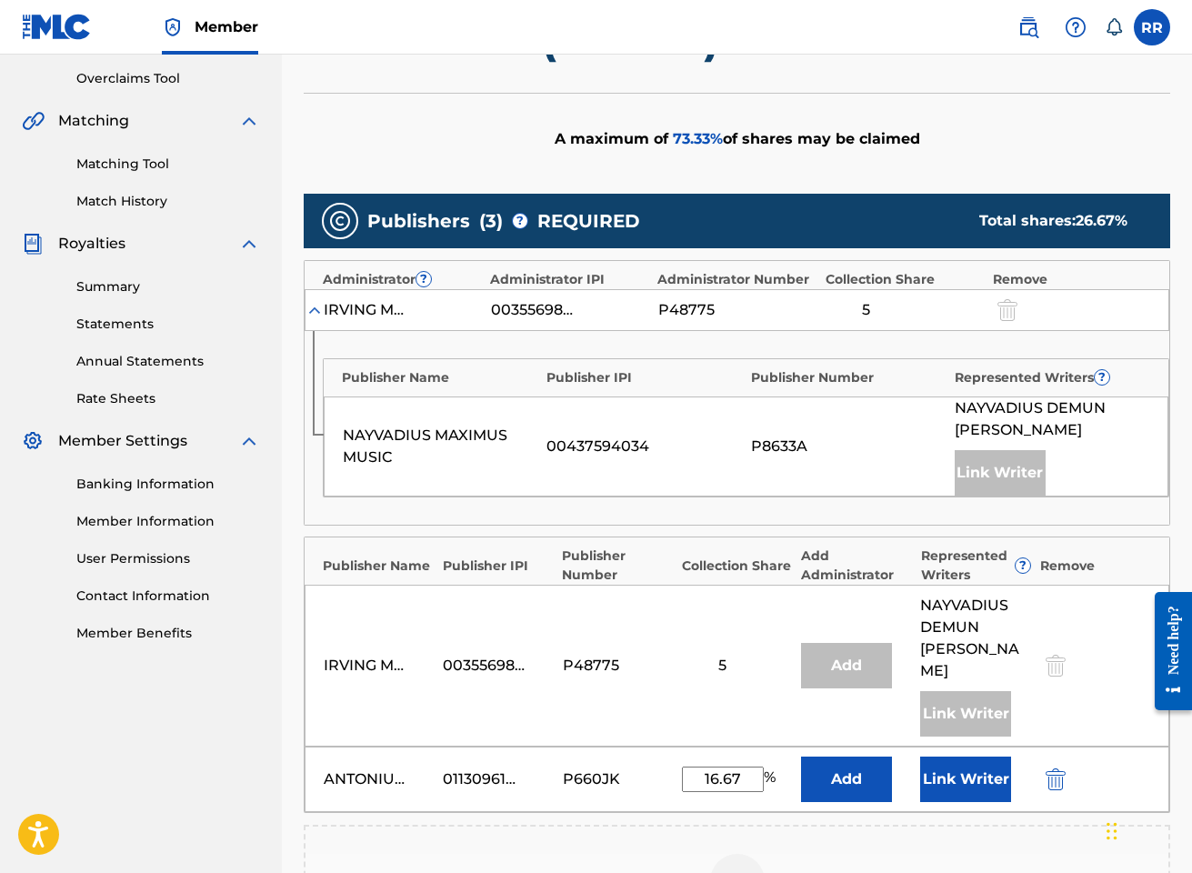
type input "16.67"
click at [853, 760] on button "Link Writer" at bounding box center [965, 778] width 91 height 45
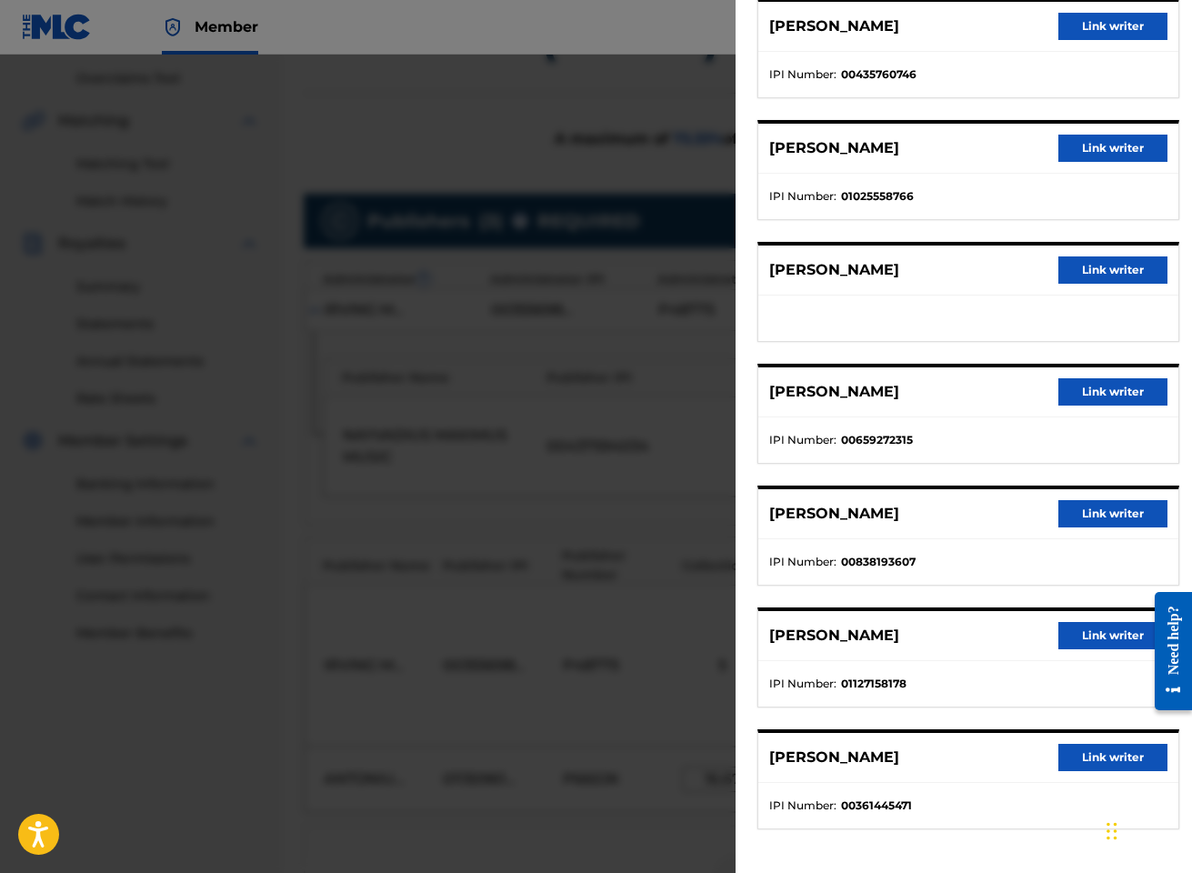
scroll to position [290, 0]
click at [853, 636] on button "Link writer" at bounding box center [1112, 635] width 109 height 27
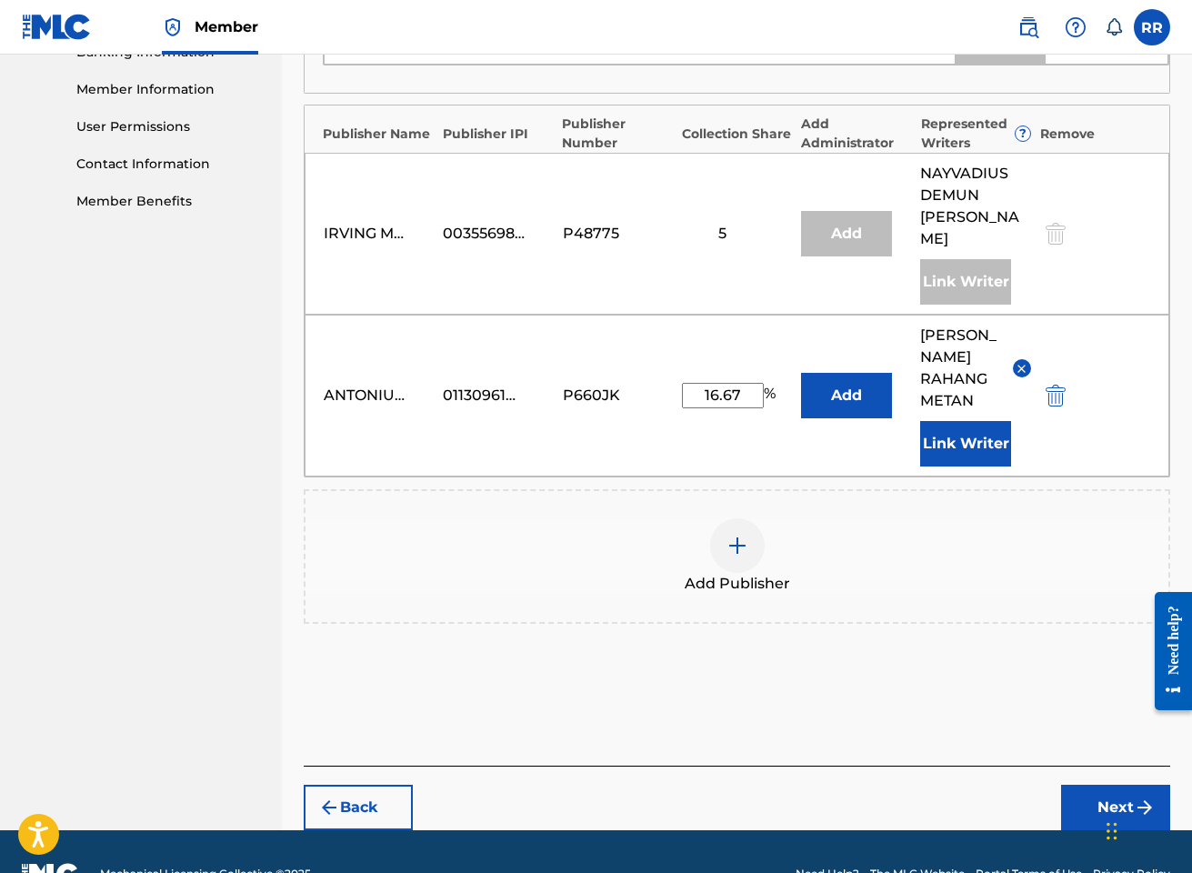
click at [853, 784] on button "Next" at bounding box center [1115, 806] width 109 height 45
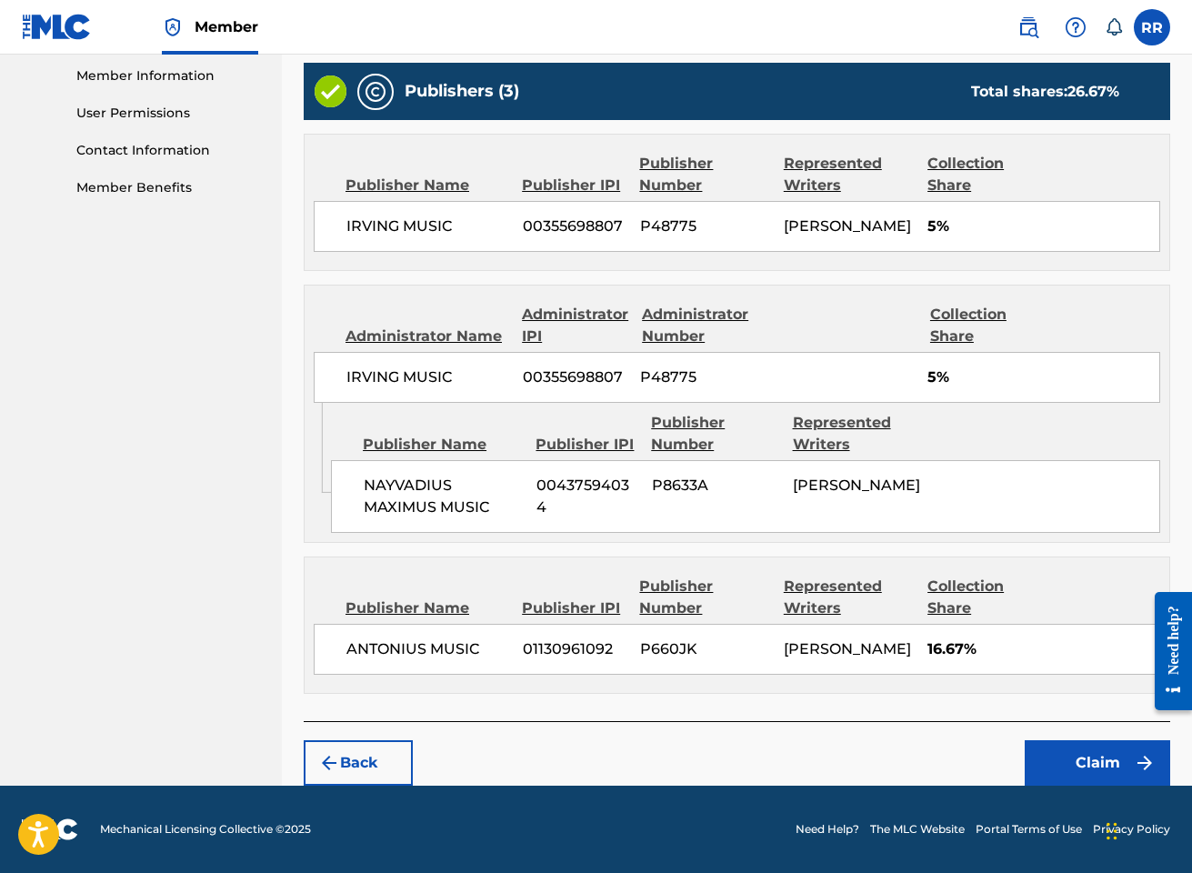
scroll to position [904, 0]
click at [853, 749] on button "Claim" at bounding box center [1096, 762] width 145 height 45
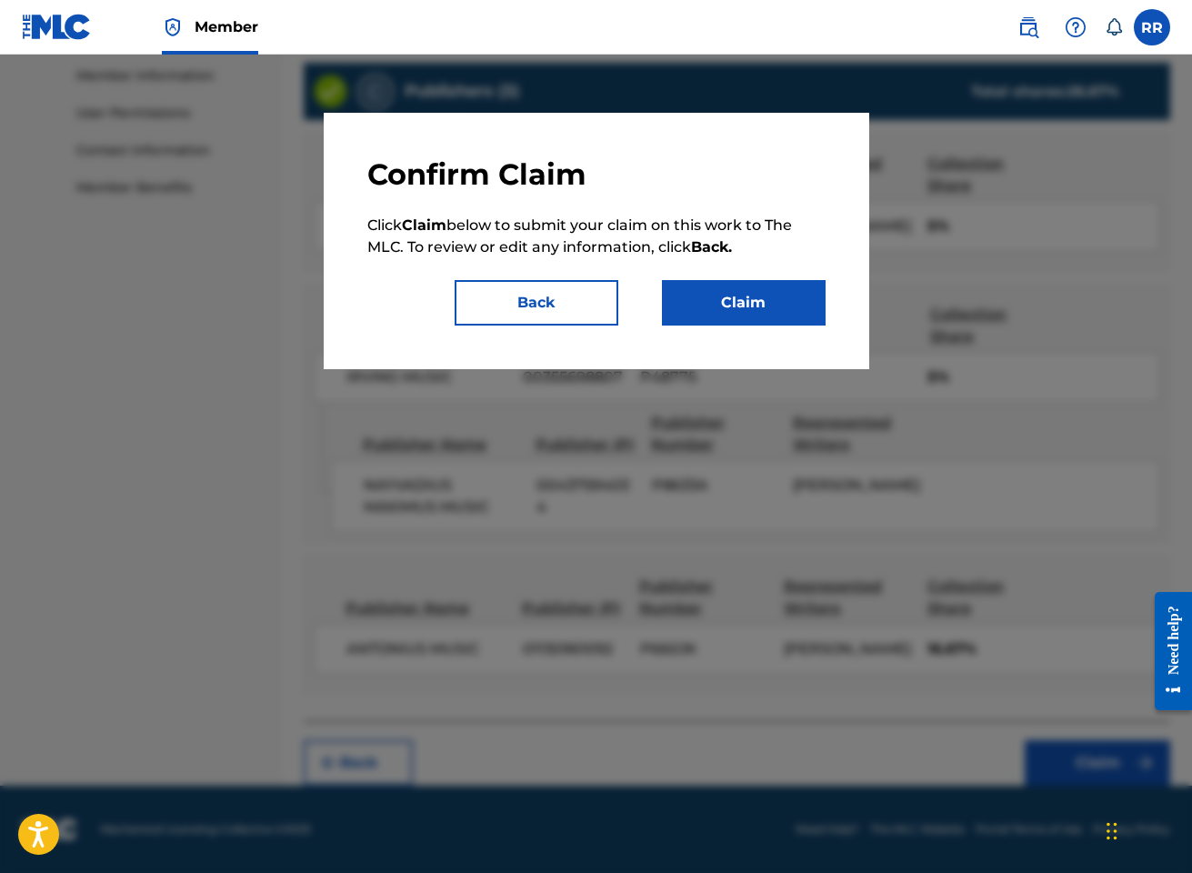
click at [717, 305] on button "Claim" at bounding box center [744, 302] width 164 height 45
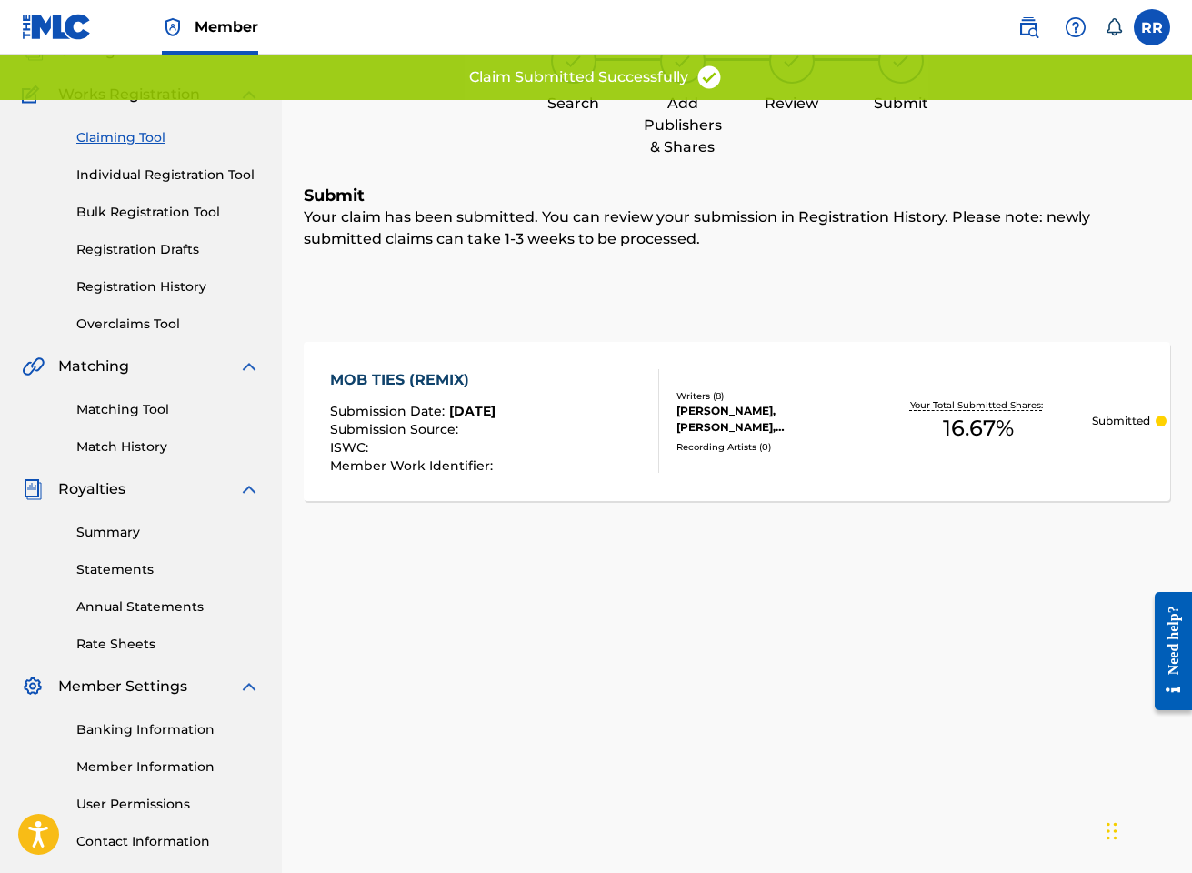
scroll to position [72, 0]
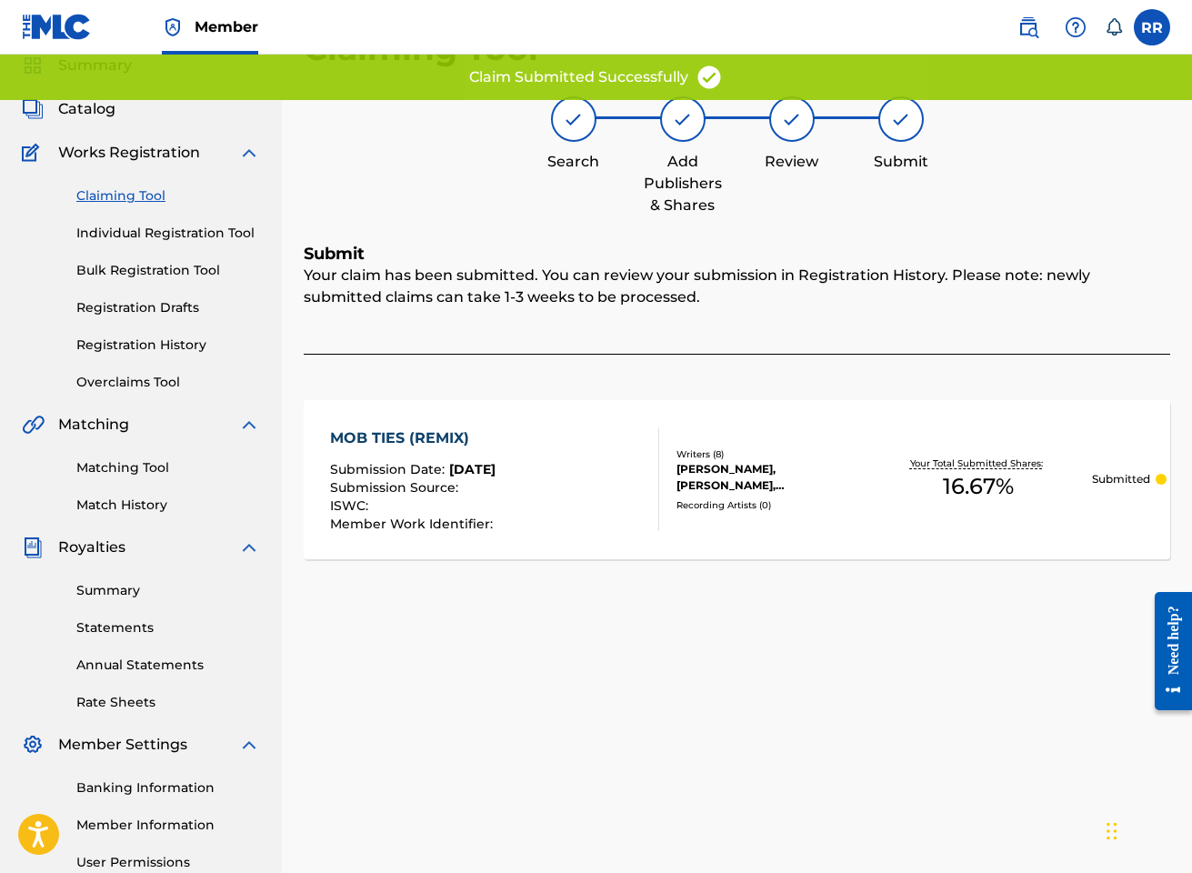
click at [146, 198] on link "Claiming Tool" at bounding box center [168, 195] width 184 height 19
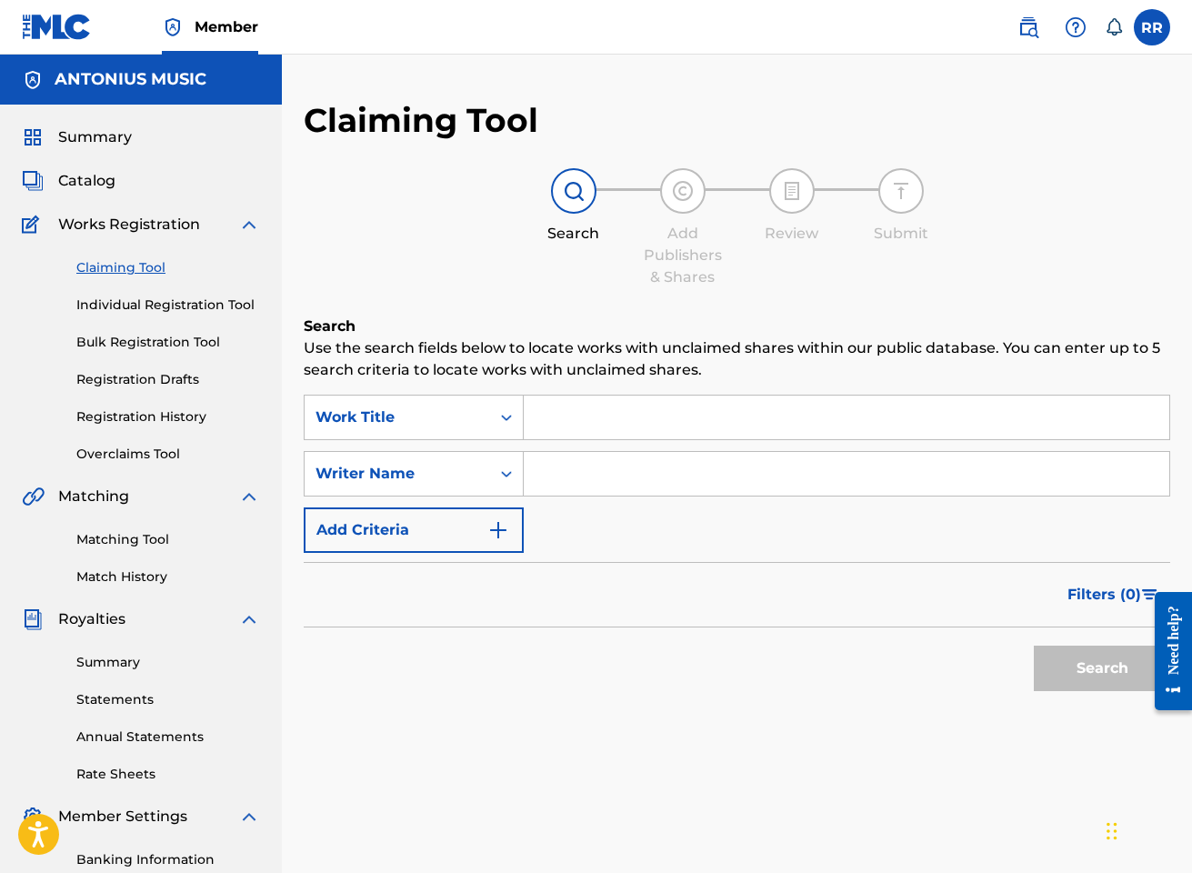
click at [595, 421] on input "Search Form" at bounding box center [846, 417] width 645 height 44
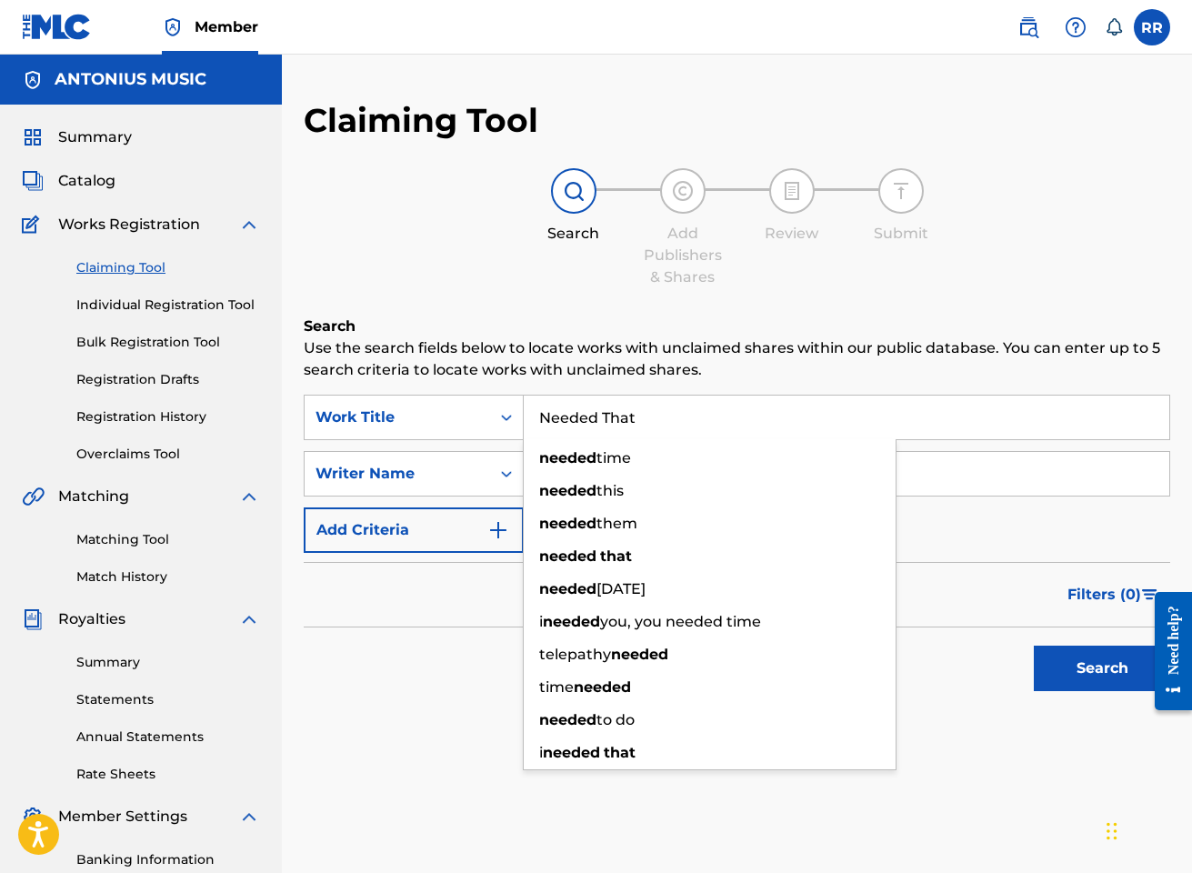
type input "Needed That"
click at [853, 668] on button "Search" at bounding box center [1102, 667] width 136 height 45
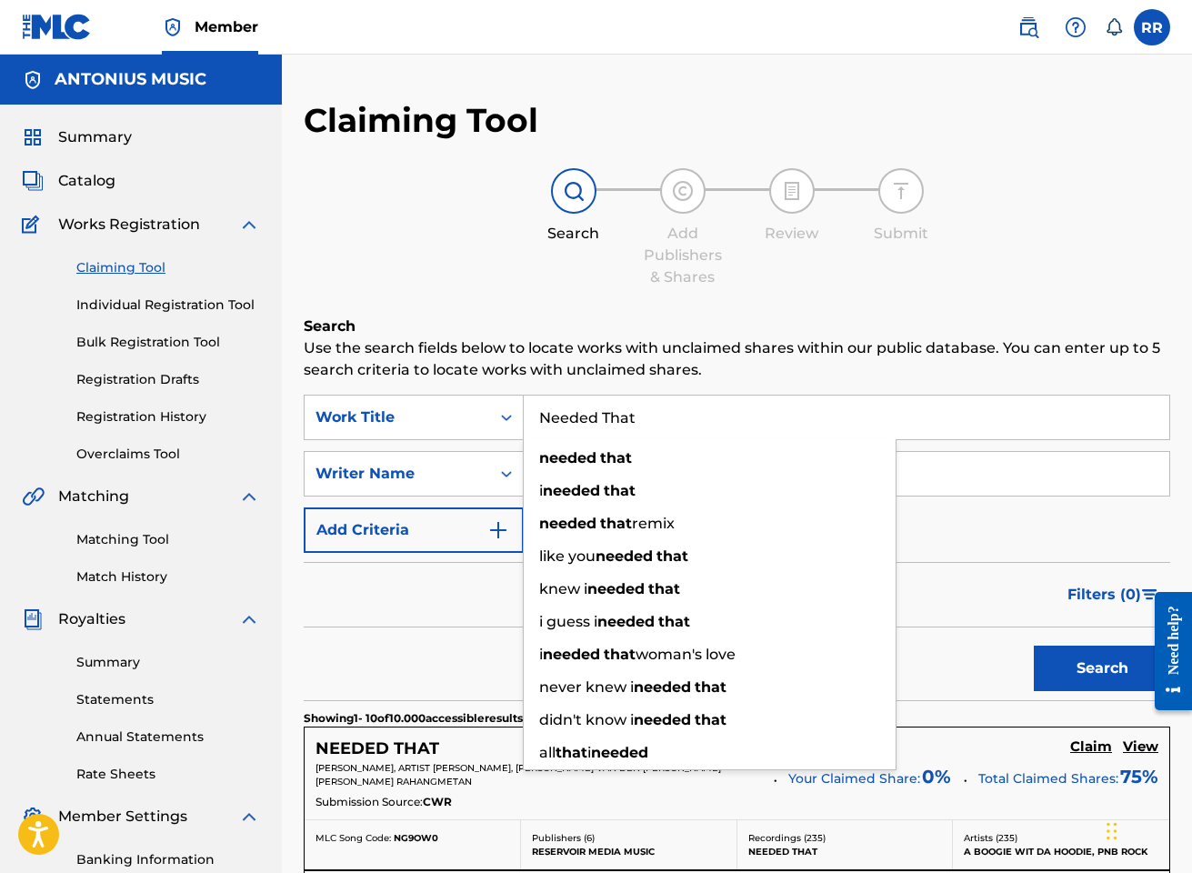
click at [435, 655] on div "Search" at bounding box center [737, 663] width 866 height 73
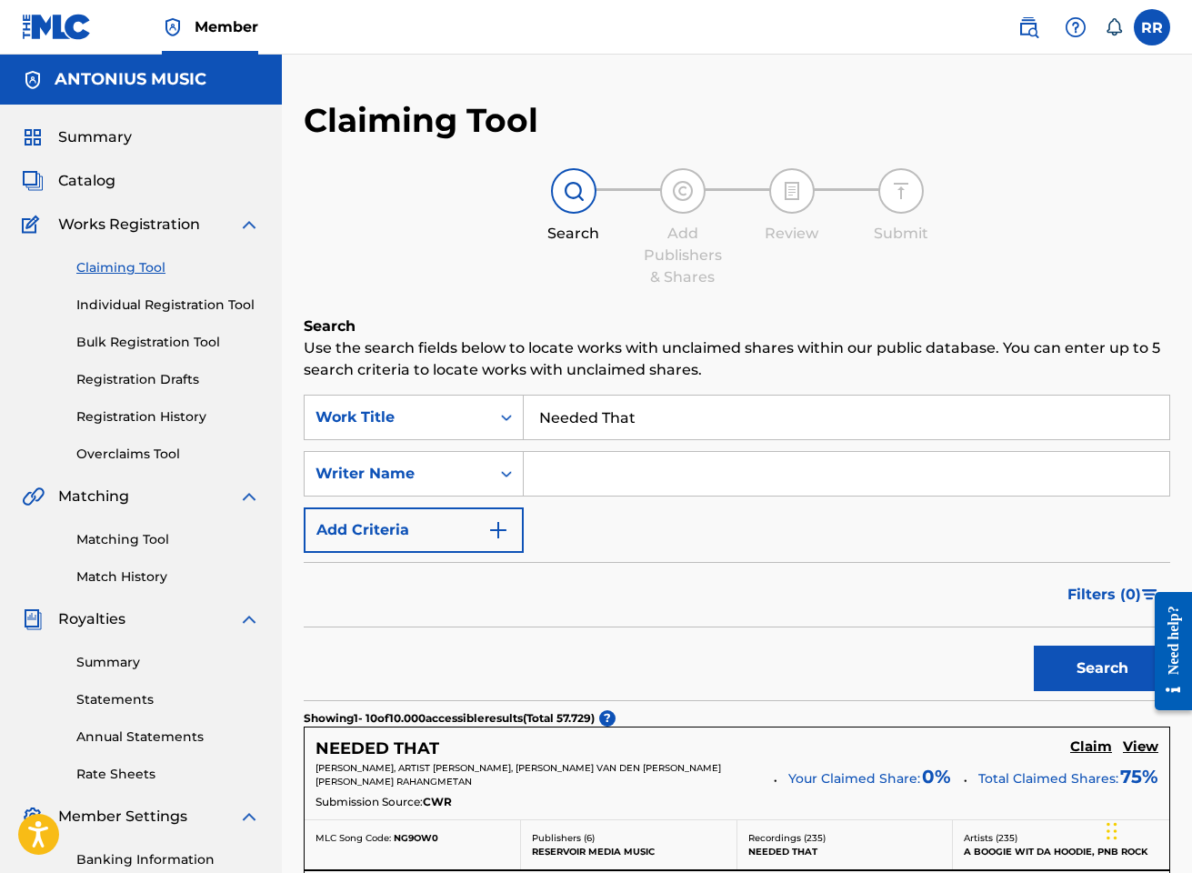
click at [428, 763] on span "RAKIM HASHEEM ALLEN, ARTIST JULIUS DUBOSE, GIANNI DELANO VAN DEN BROM, RICARDO …" at bounding box center [517, 774] width 405 height 25
click at [419, 750] on h5 "NEEDED THAT" at bounding box center [377, 748] width 124 height 21
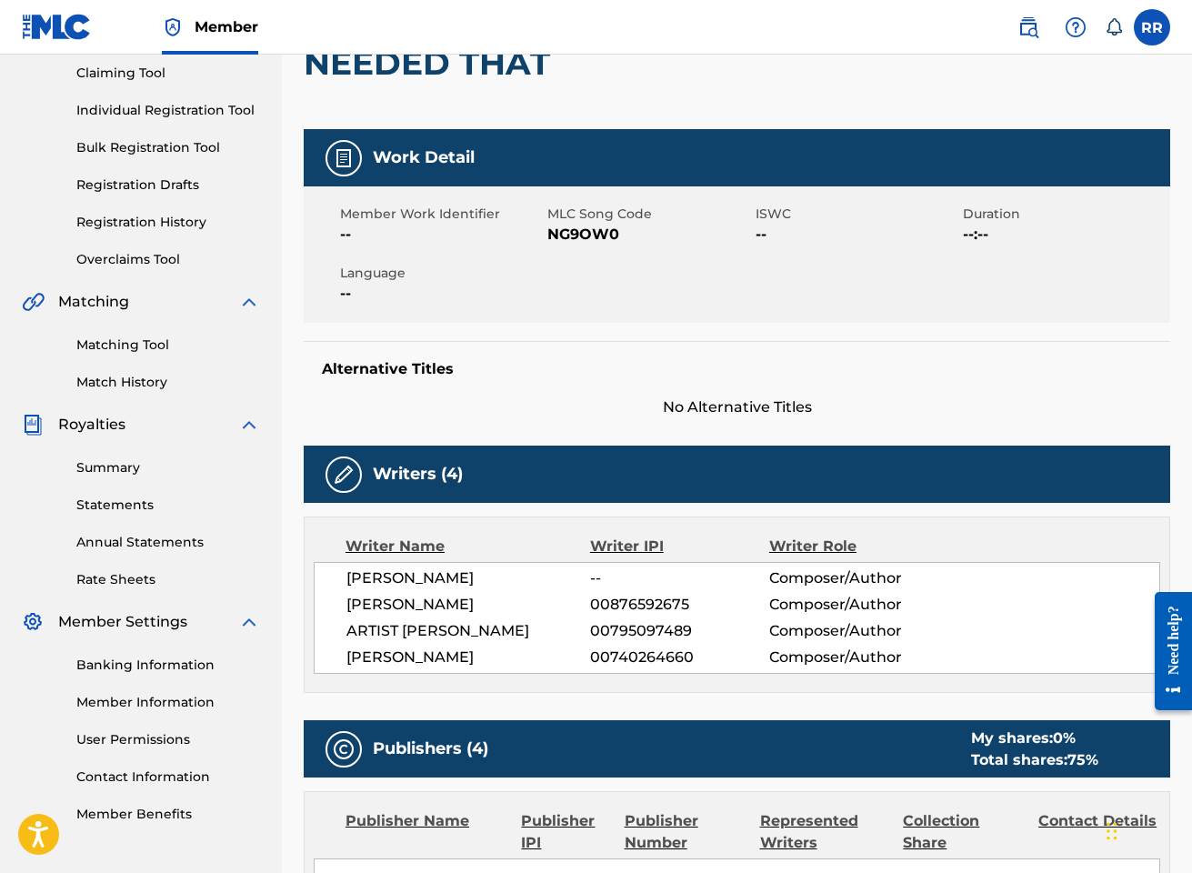
scroll to position [10, 0]
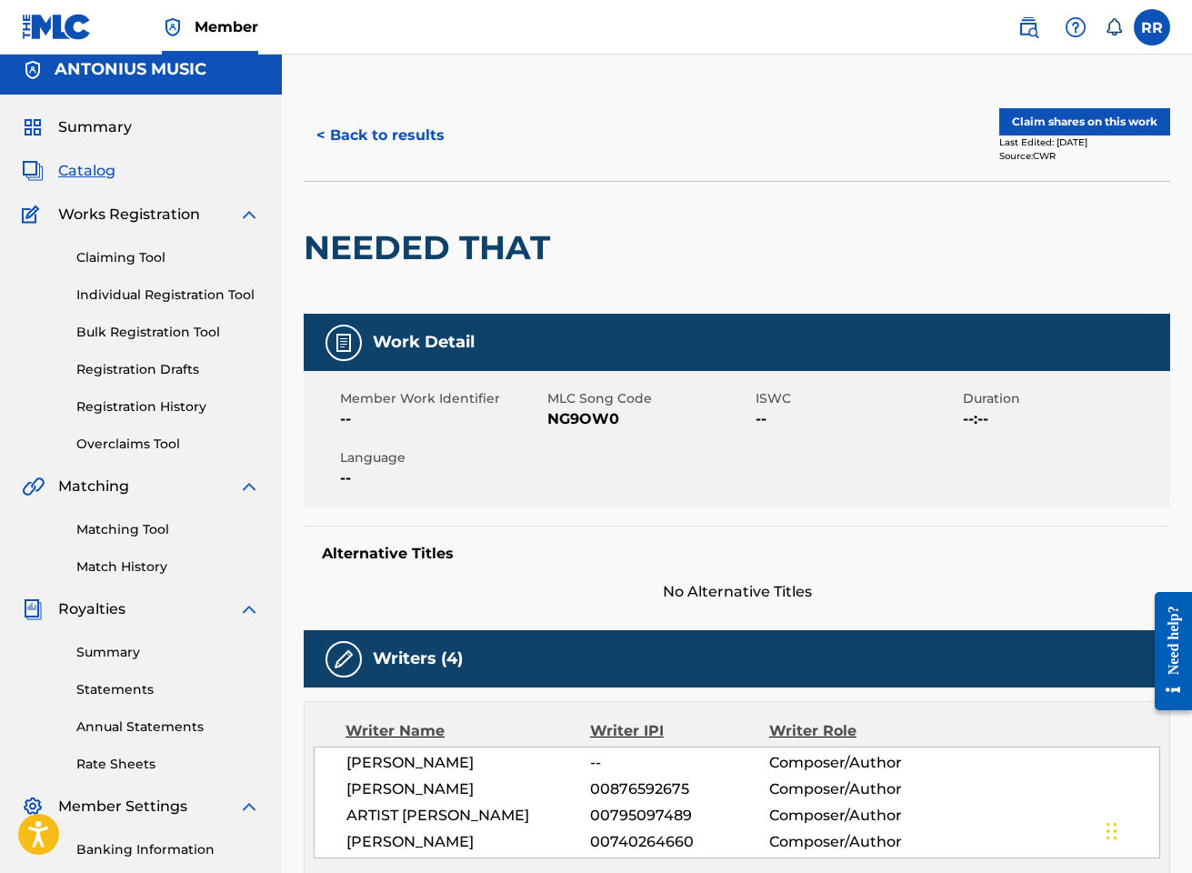
click at [853, 119] on button "Claim shares on this work" at bounding box center [1084, 121] width 171 height 27
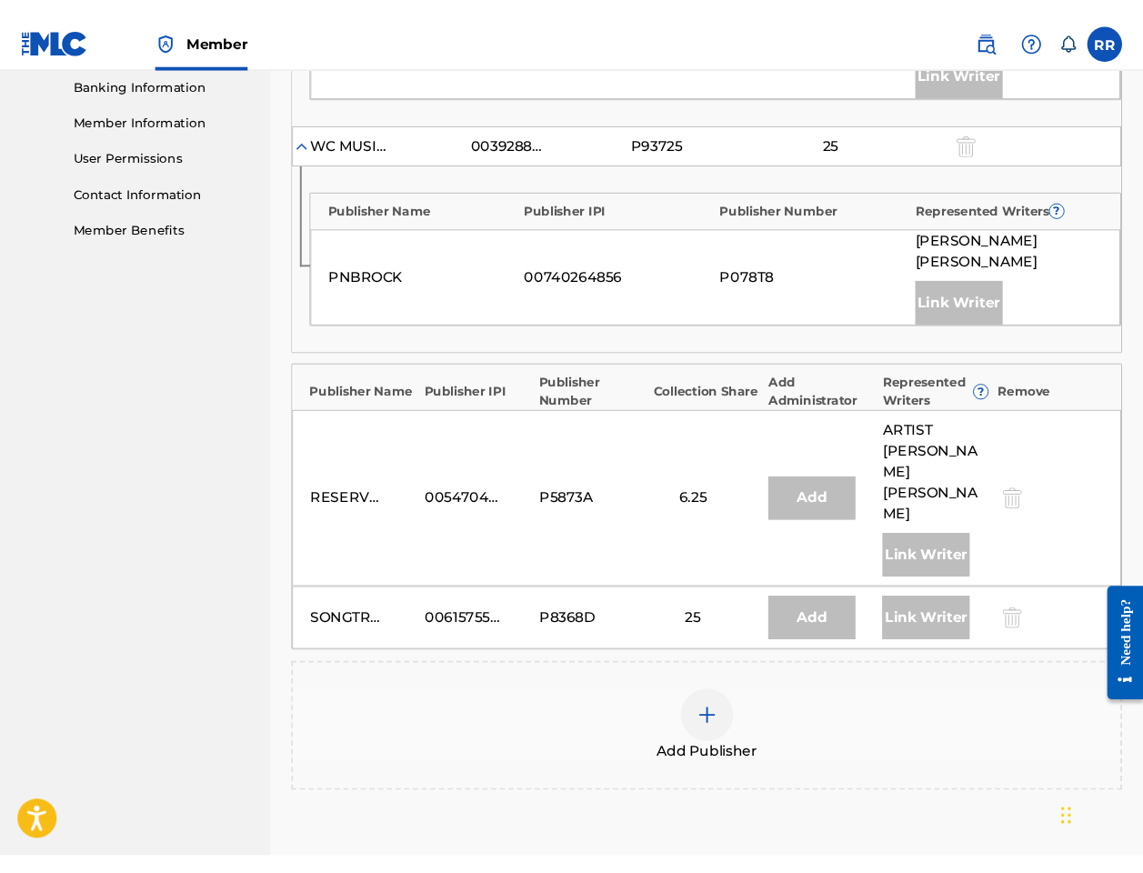
scroll to position [789, 0]
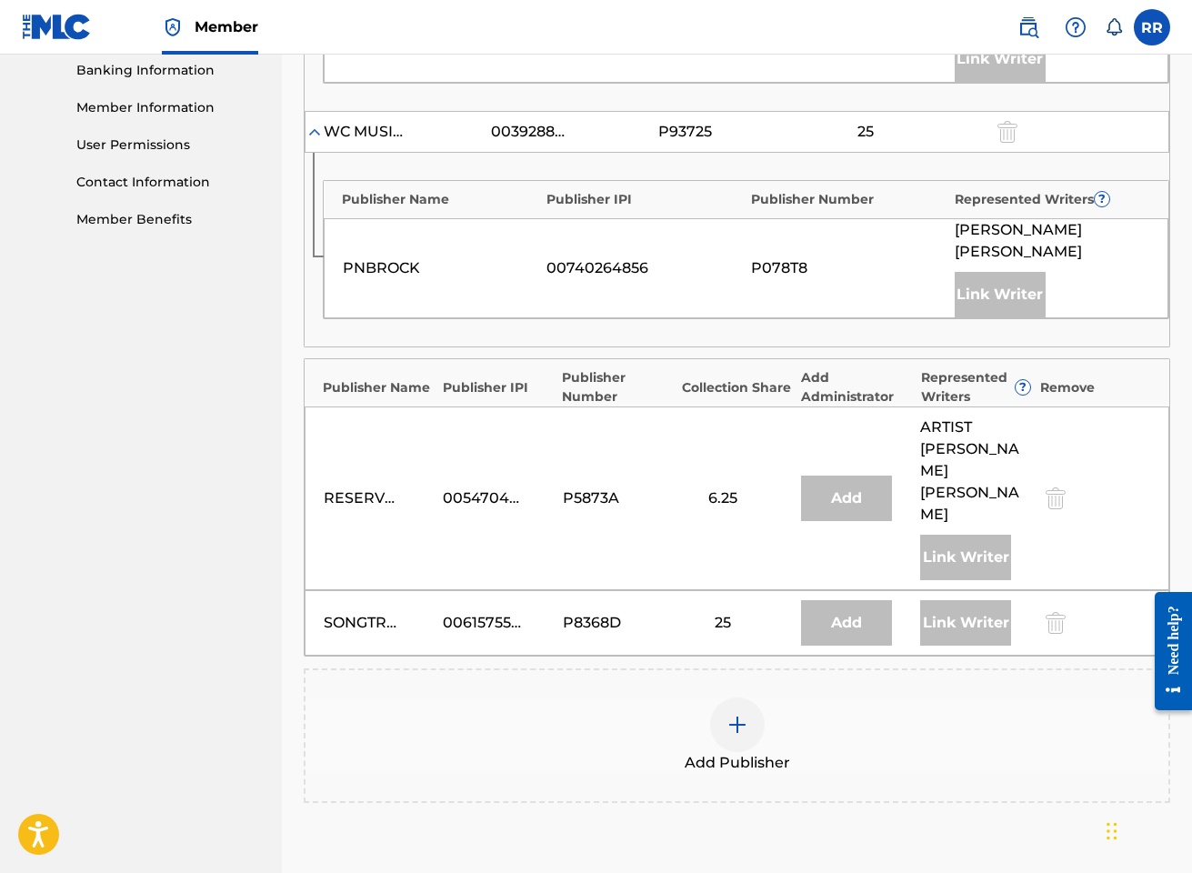
click at [724, 697] on div at bounding box center [737, 724] width 55 height 55
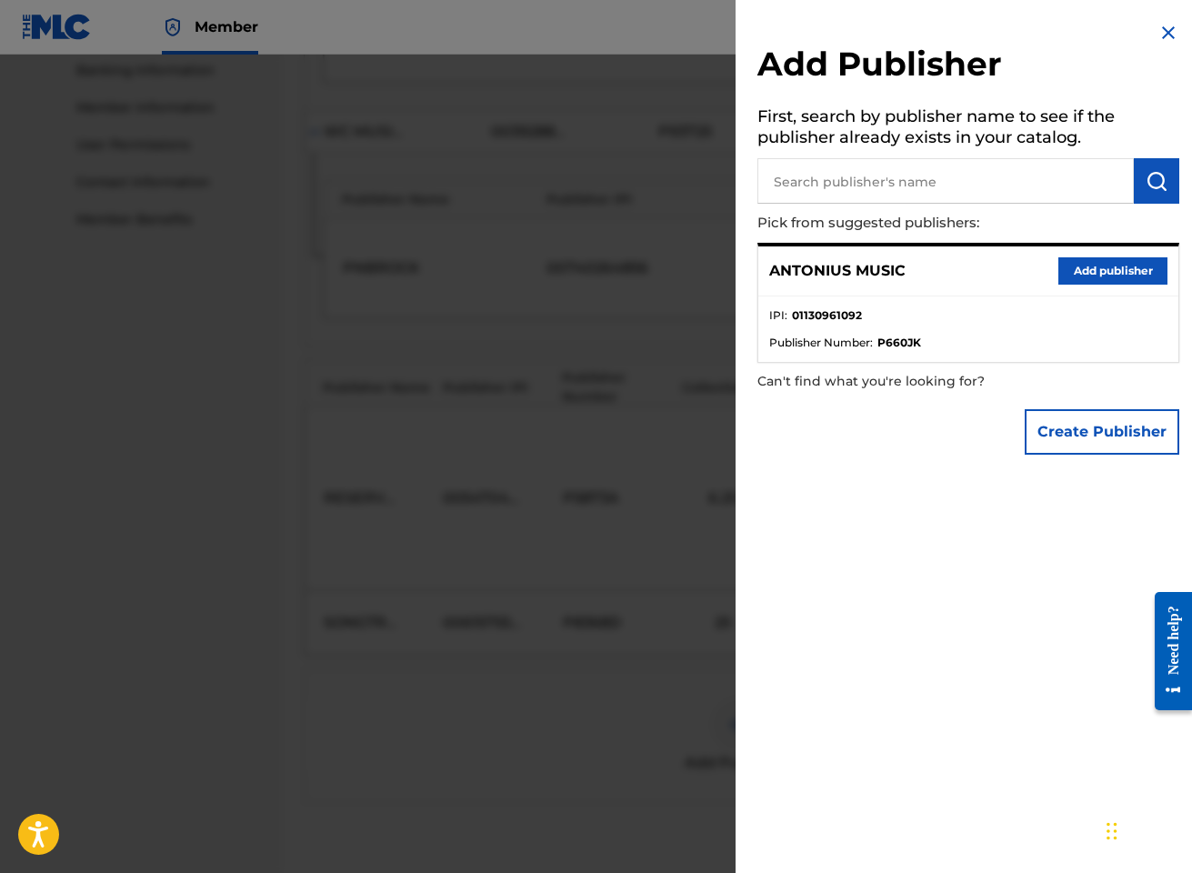
click at [853, 270] on button "Add publisher" at bounding box center [1112, 270] width 109 height 27
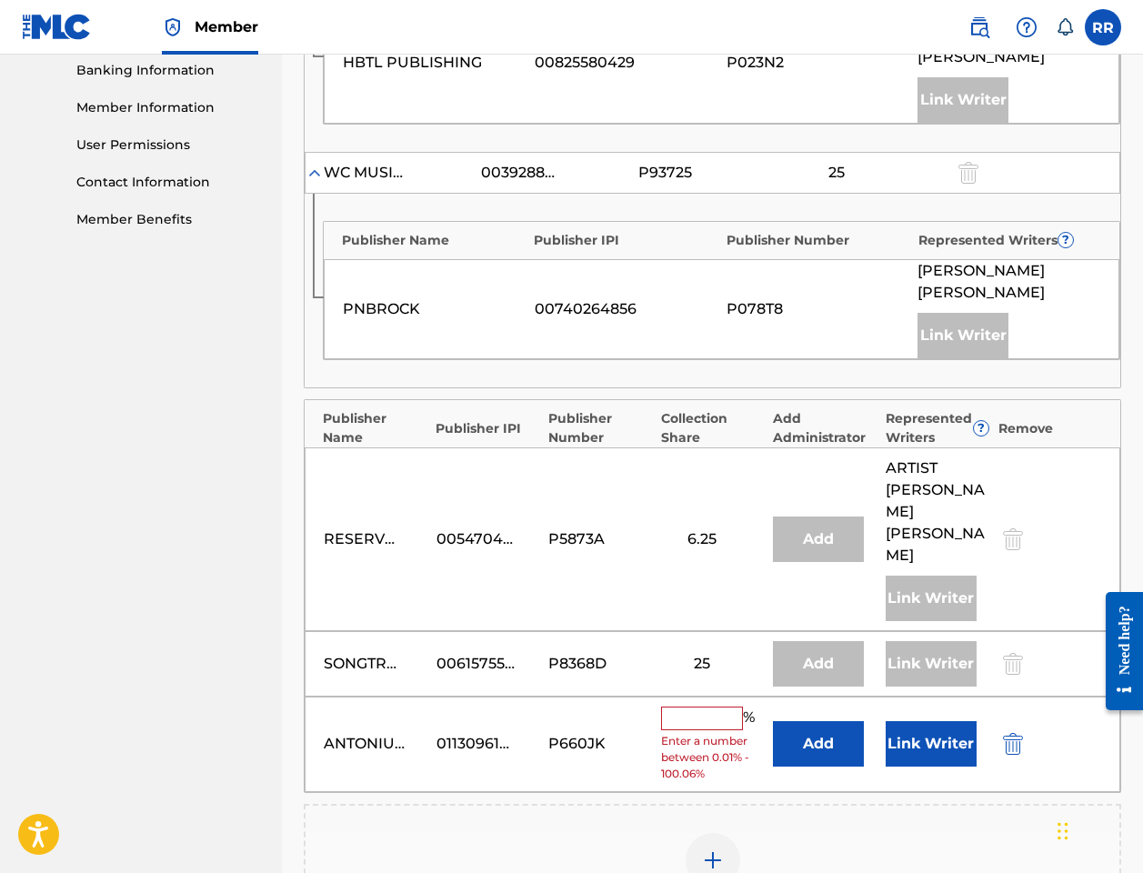
click at [700, 706] on input "text" at bounding box center [702, 718] width 82 height 24
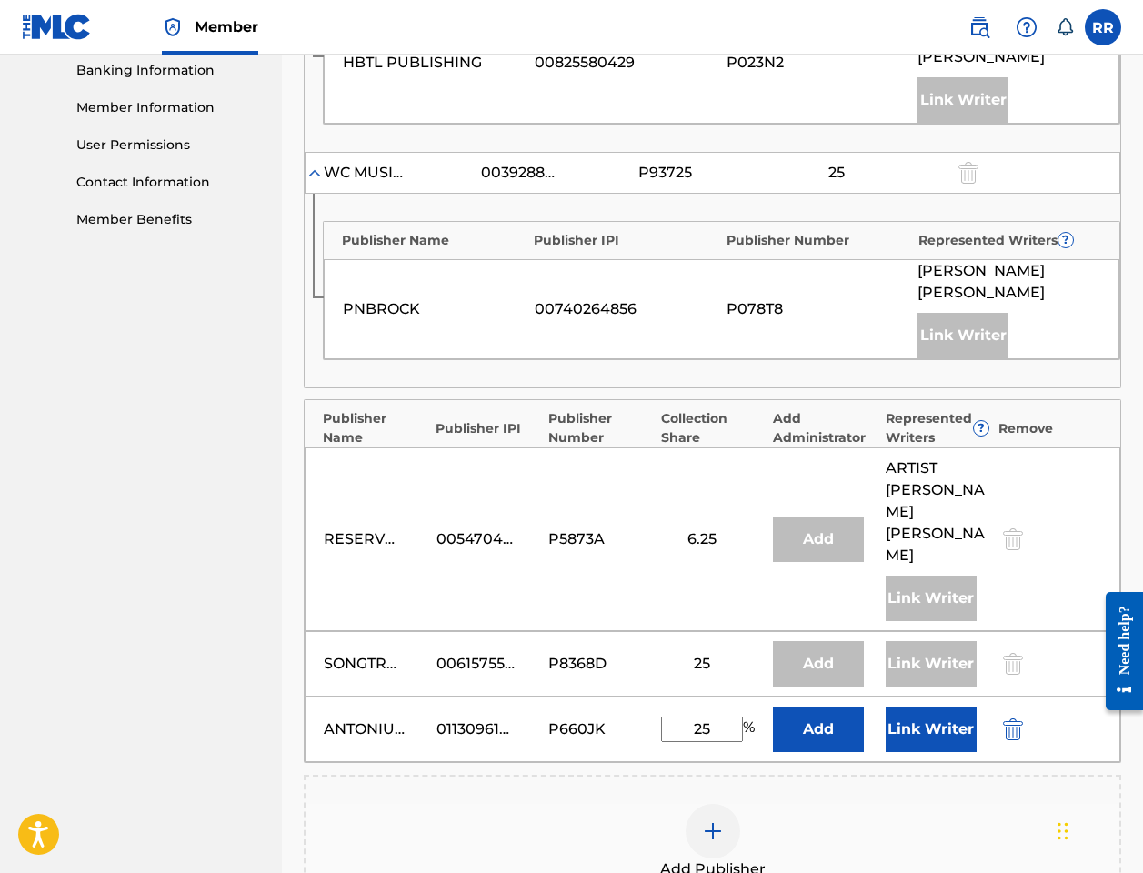
type input "25"
click at [853, 706] on button "Link Writer" at bounding box center [930, 728] width 91 height 45
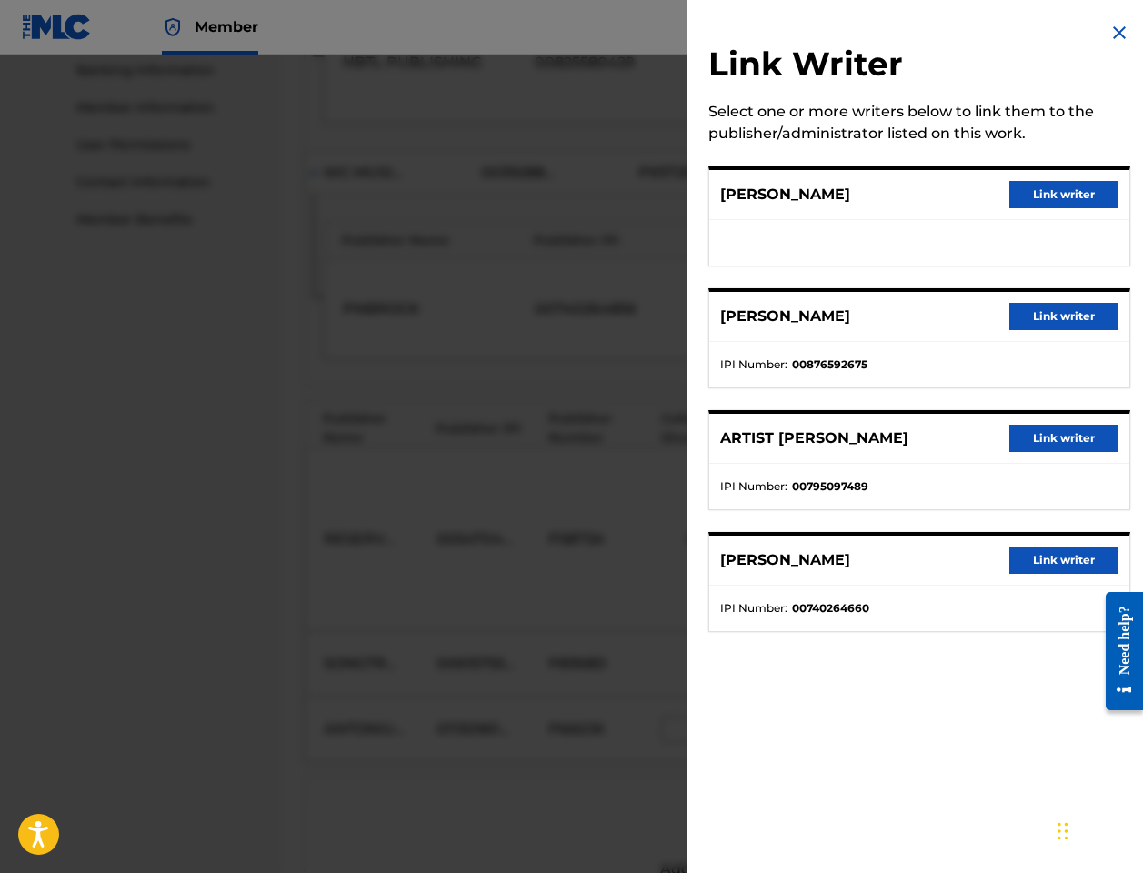
click at [853, 205] on button "Link writer" at bounding box center [1063, 194] width 109 height 27
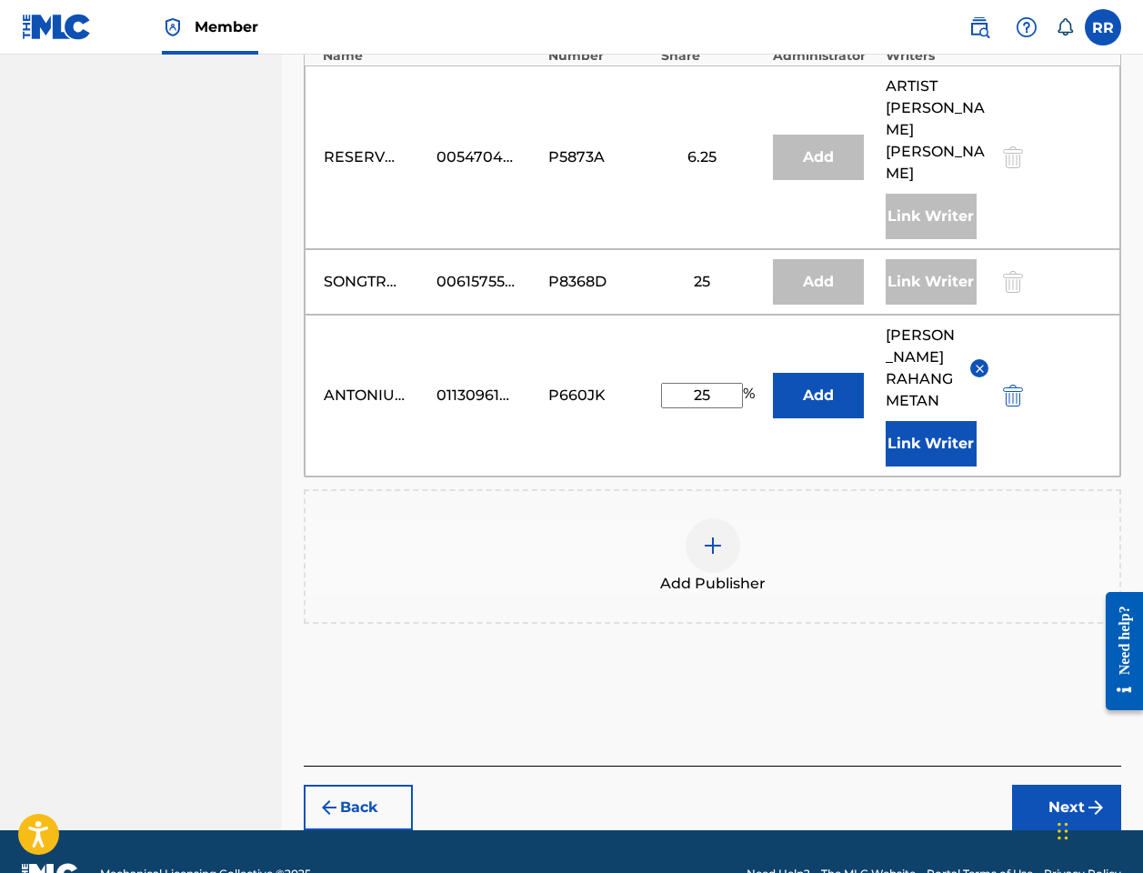
scroll to position [1170, 0]
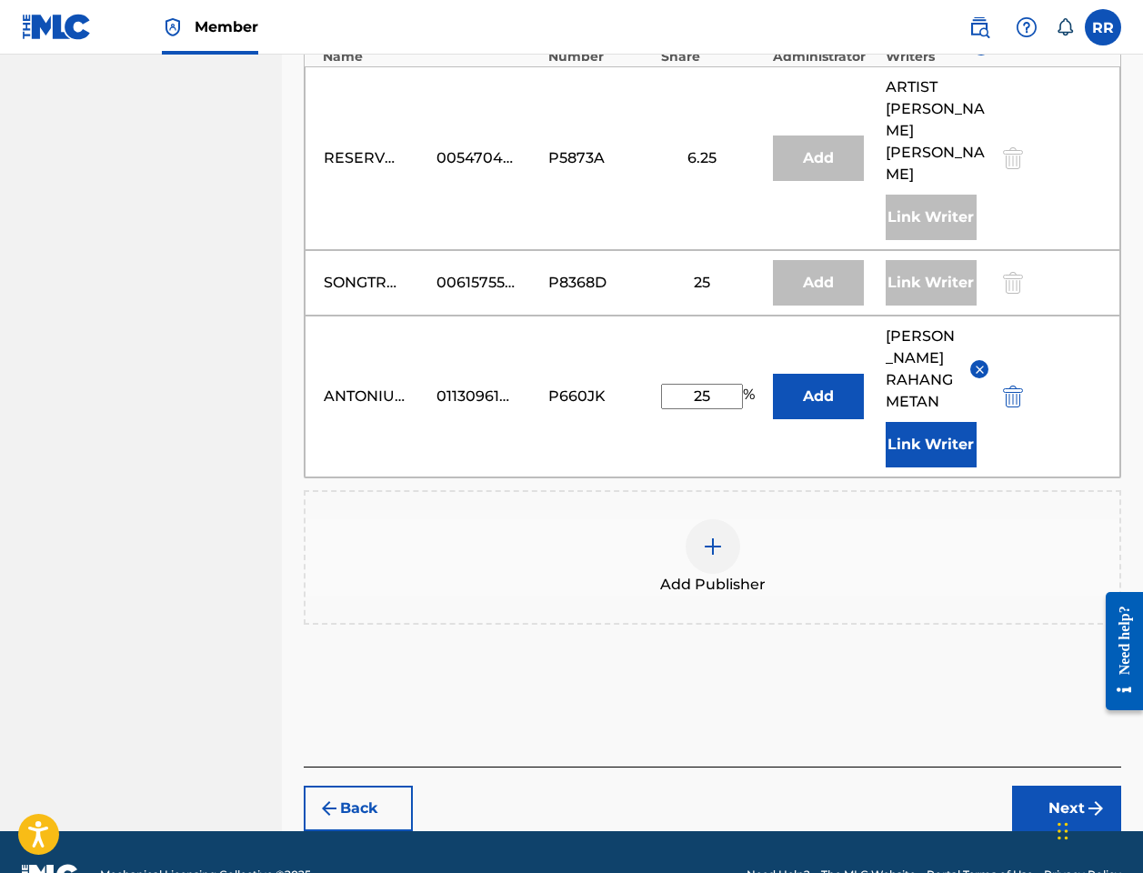
click at [853, 785] on button "Next" at bounding box center [1066, 807] width 109 height 45
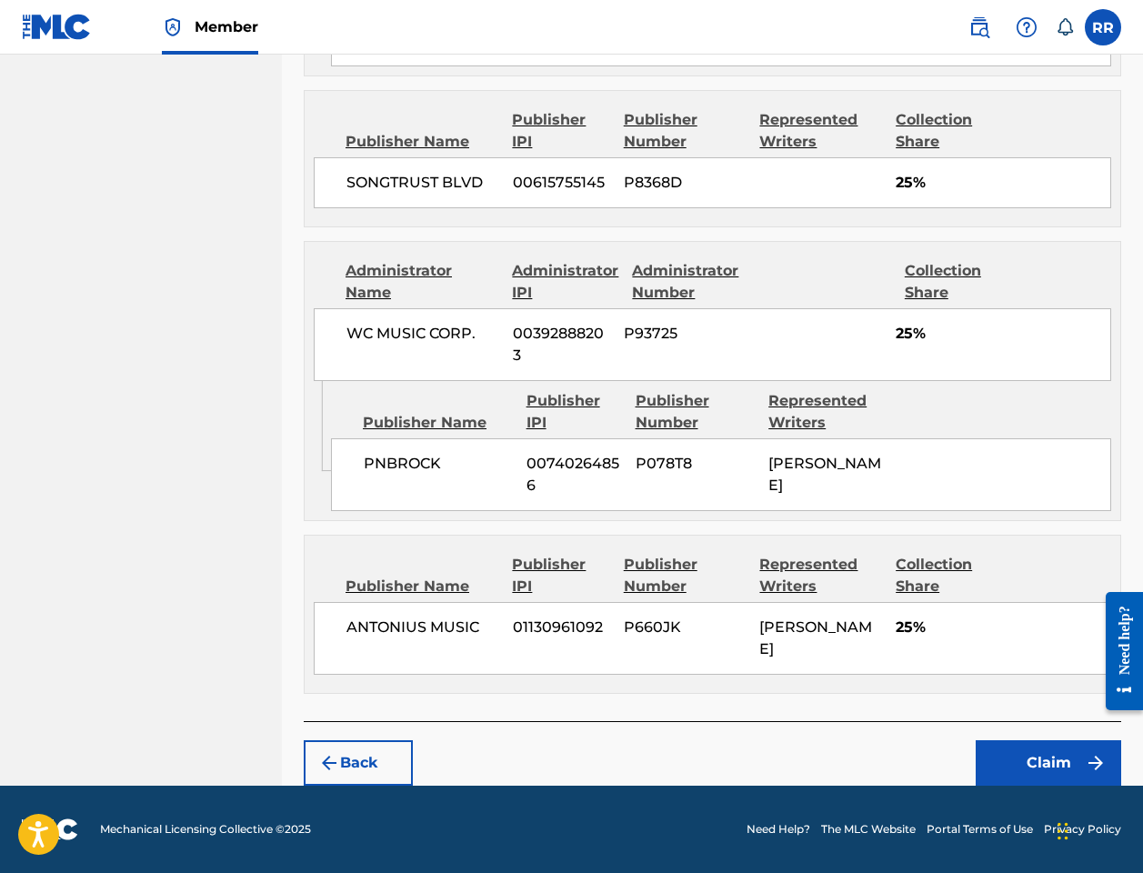
scroll to position [1327, 0]
click at [853, 751] on button "Claim" at bounding box center [1047, 762] width 145 height 45
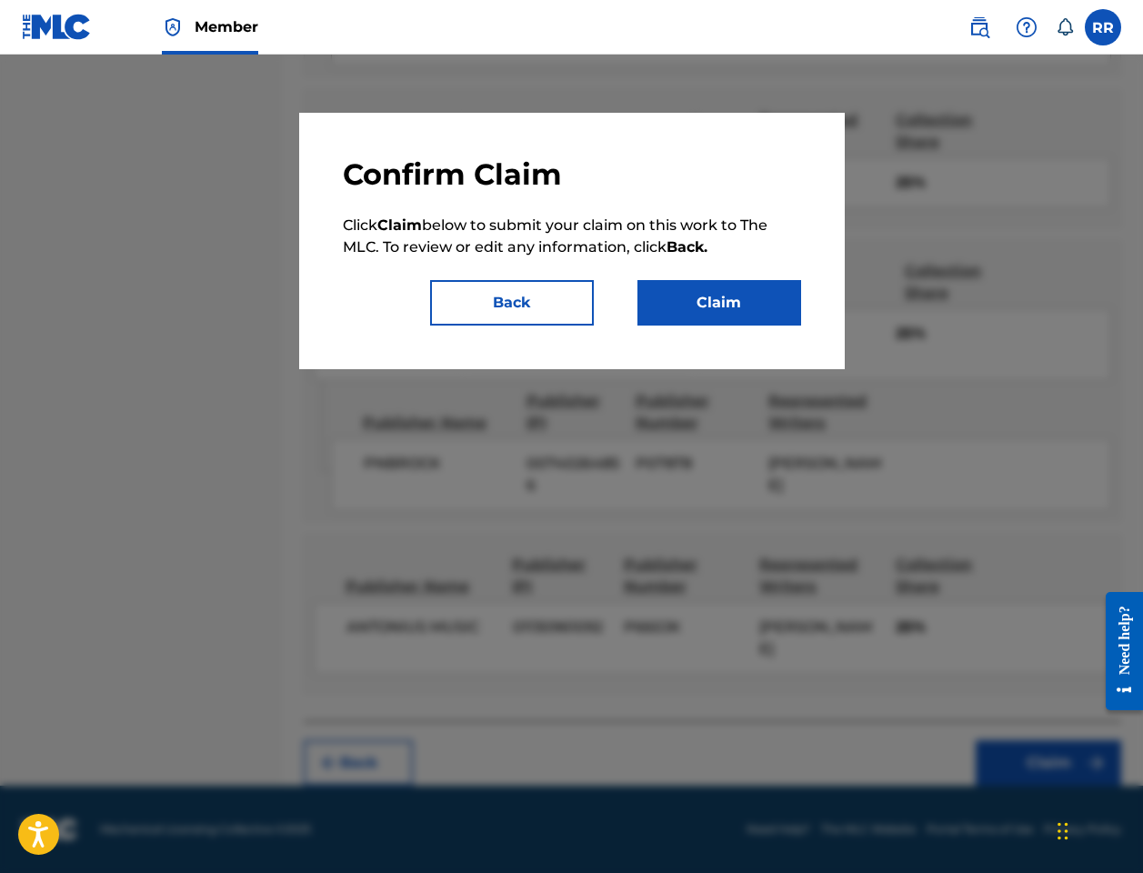
click at [744, 305] on button "Claim" at bounding box center [719, 302] width 164 height 45
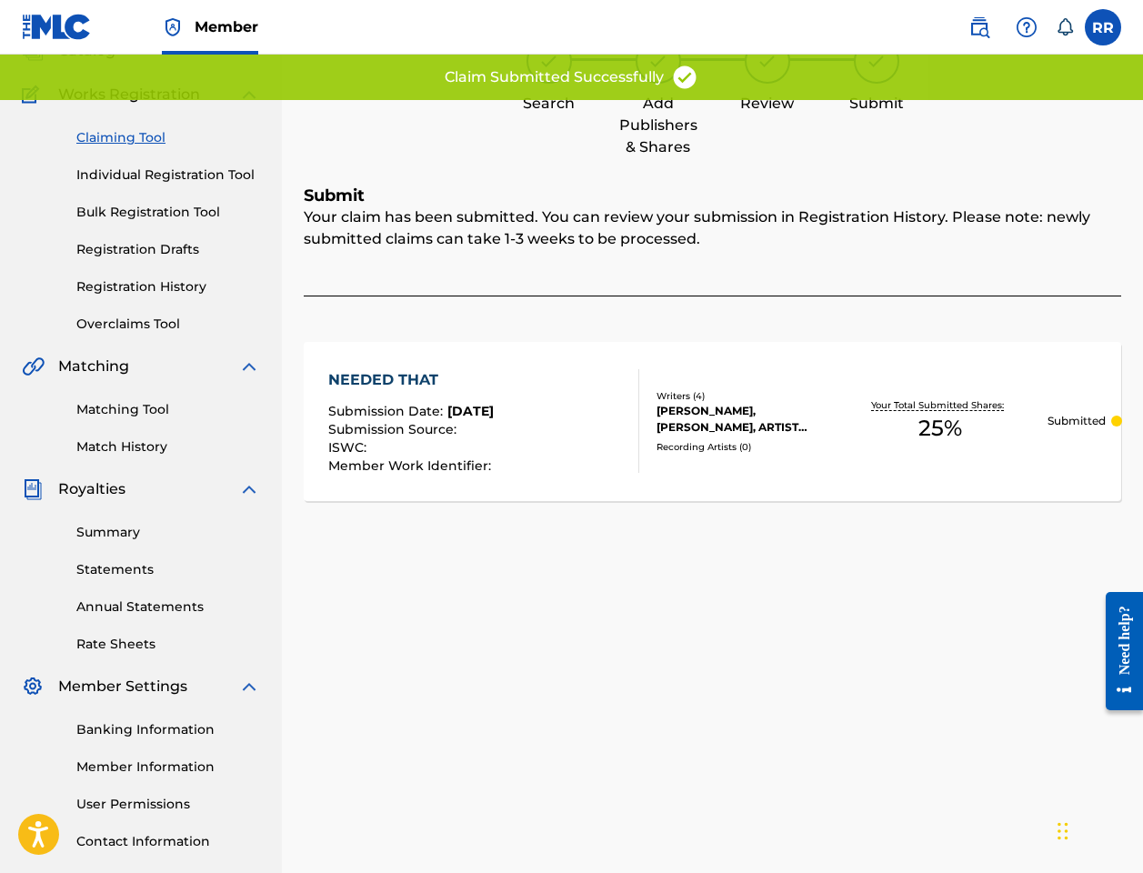
scroll to position [105, 0]
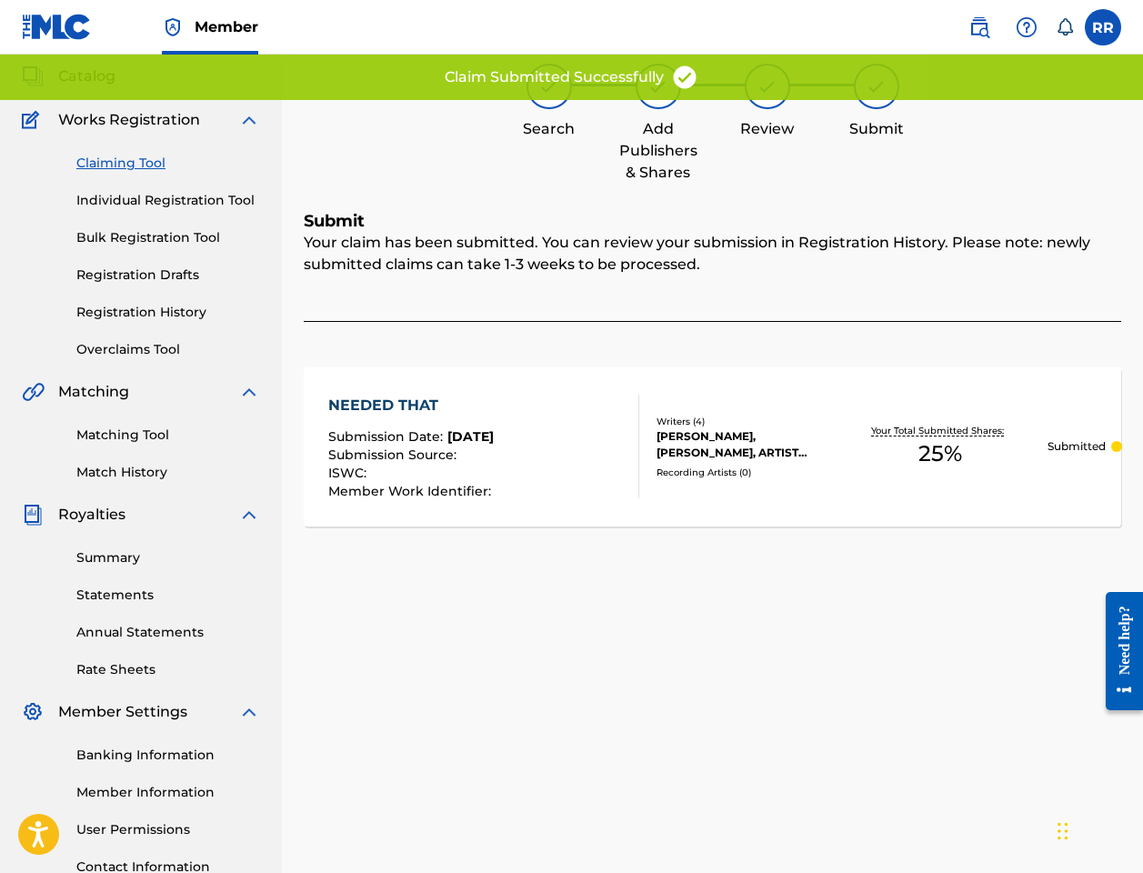
click at [149, 164] on link "Claiming Tool" at bounding box center [168, 163] width 184 height 19
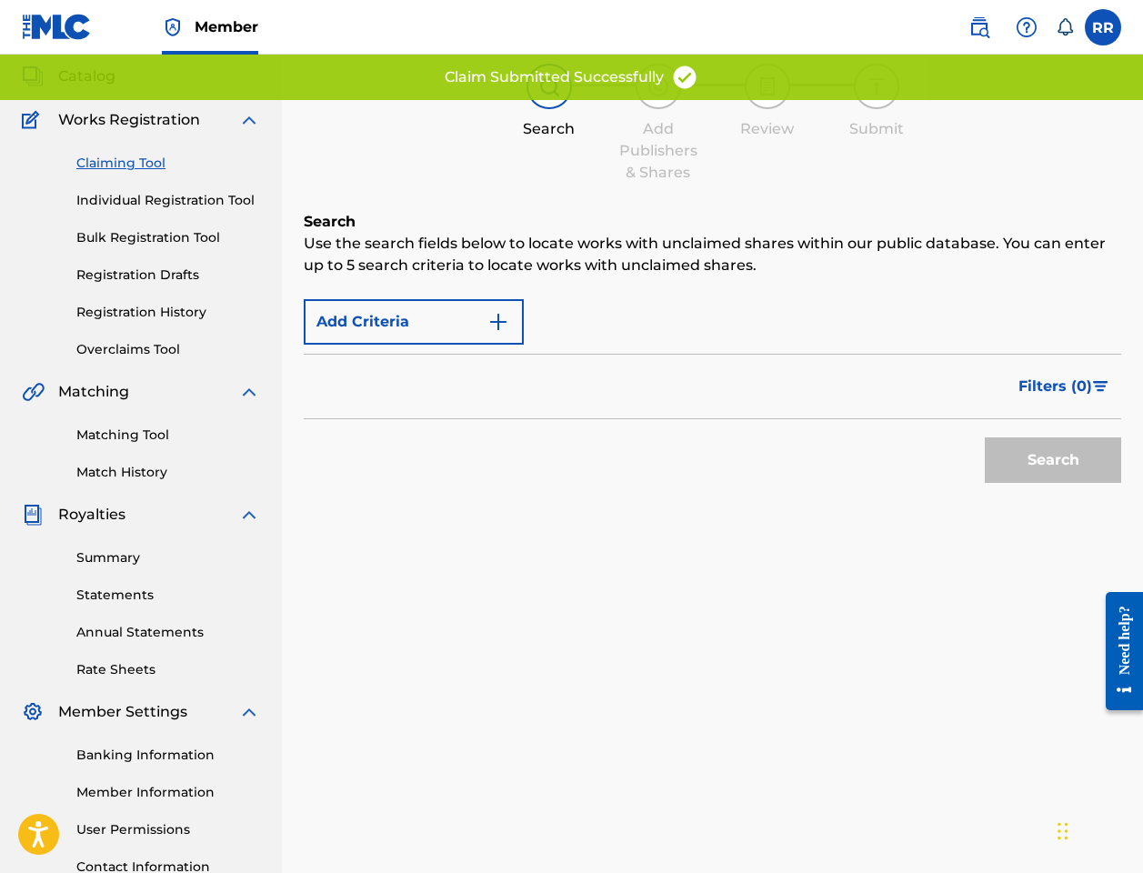
scroll to position [0, 0]
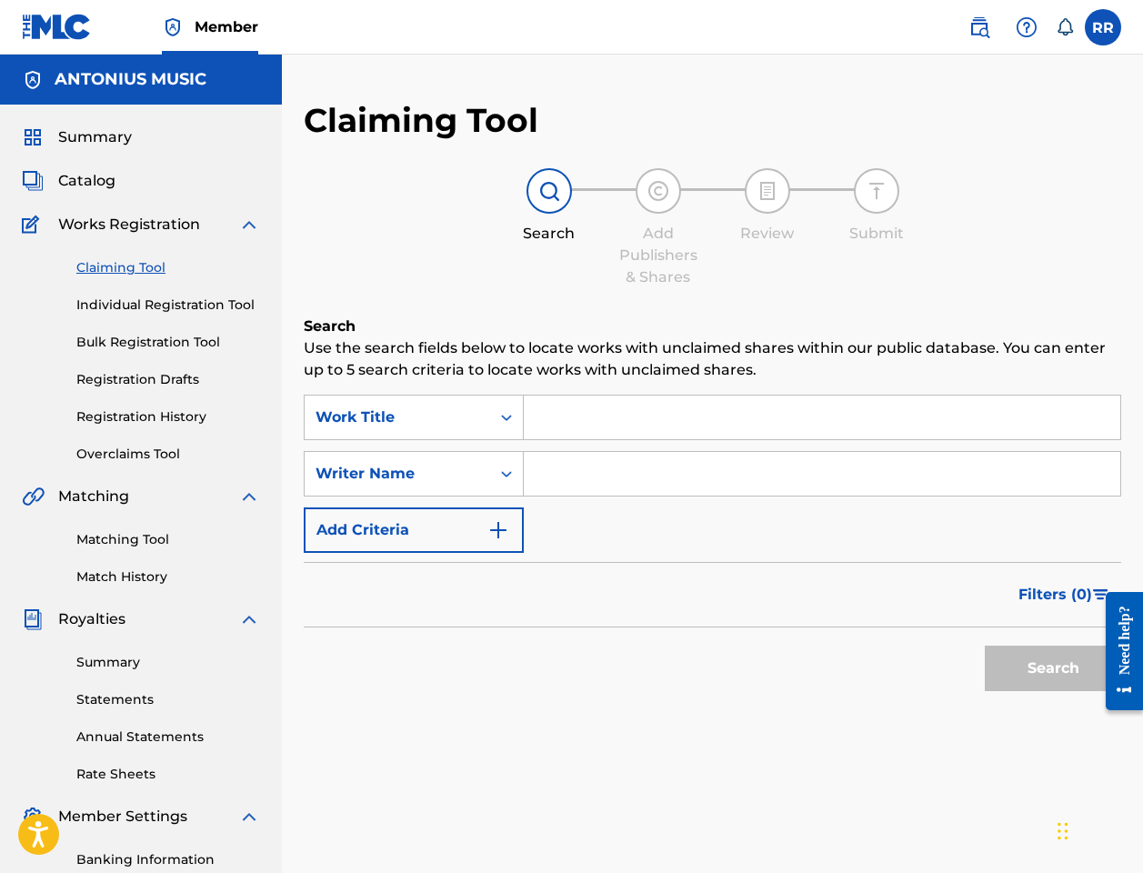
click at [634, 425] on input "Search Form" at bounding box center [822, 417] width 596 height 44
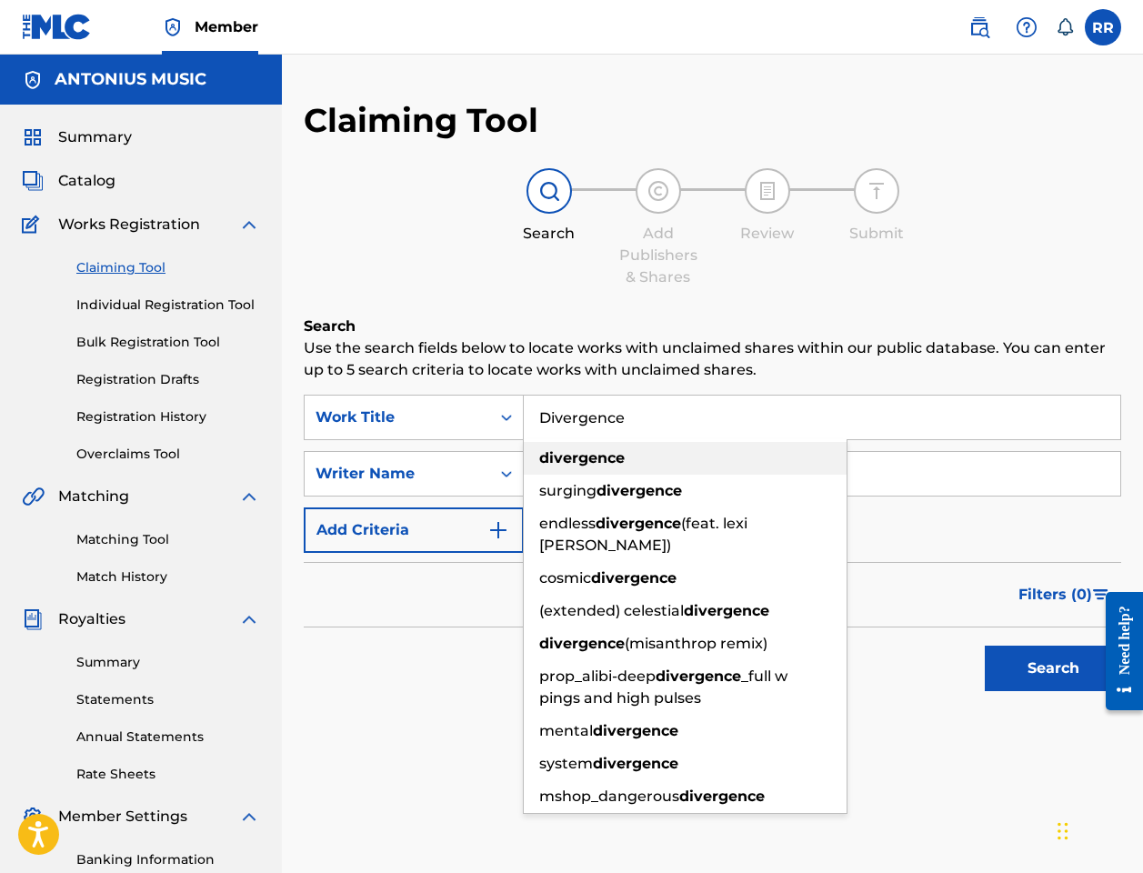
click at [608, 456] on strong "divergence" at bounding box center [581, 457] width 85 height 17
type input "divergence"
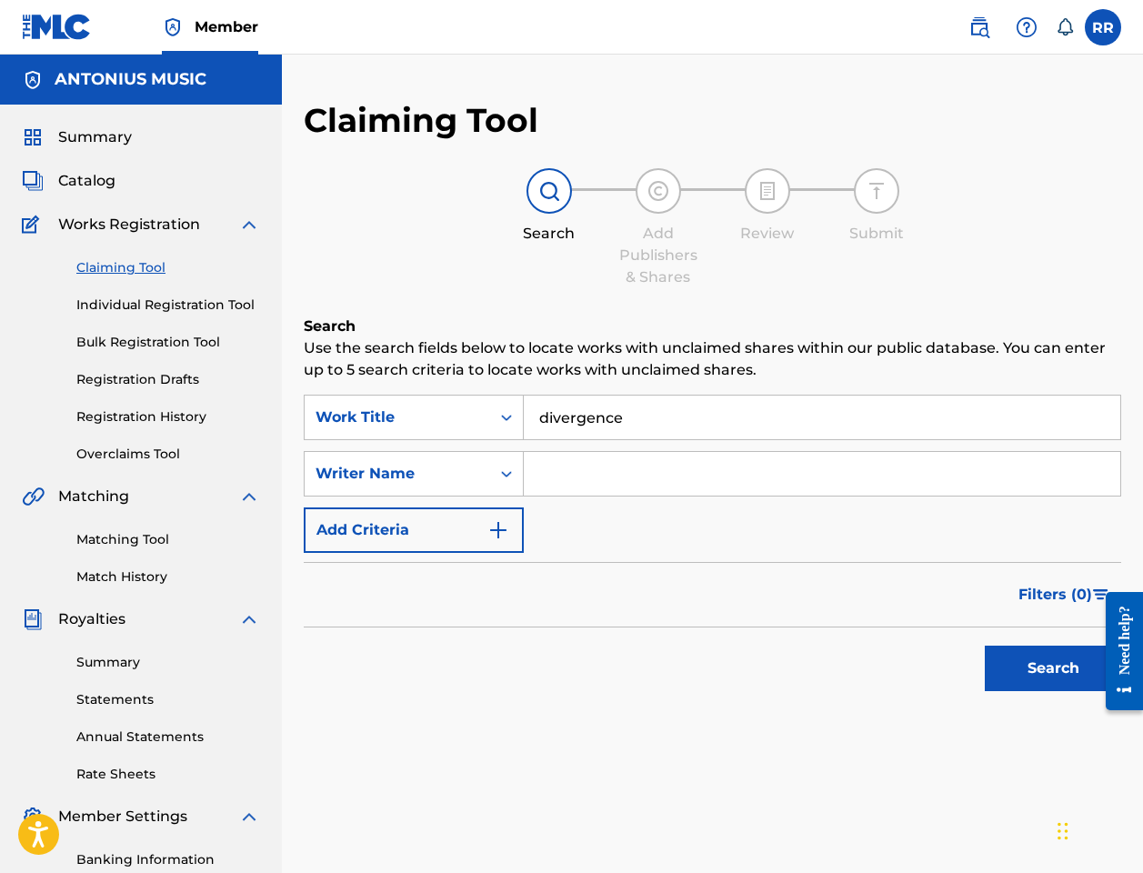
click at [853, 648] on button "Search" at bounding box center [1052, 667] width 136 height 45
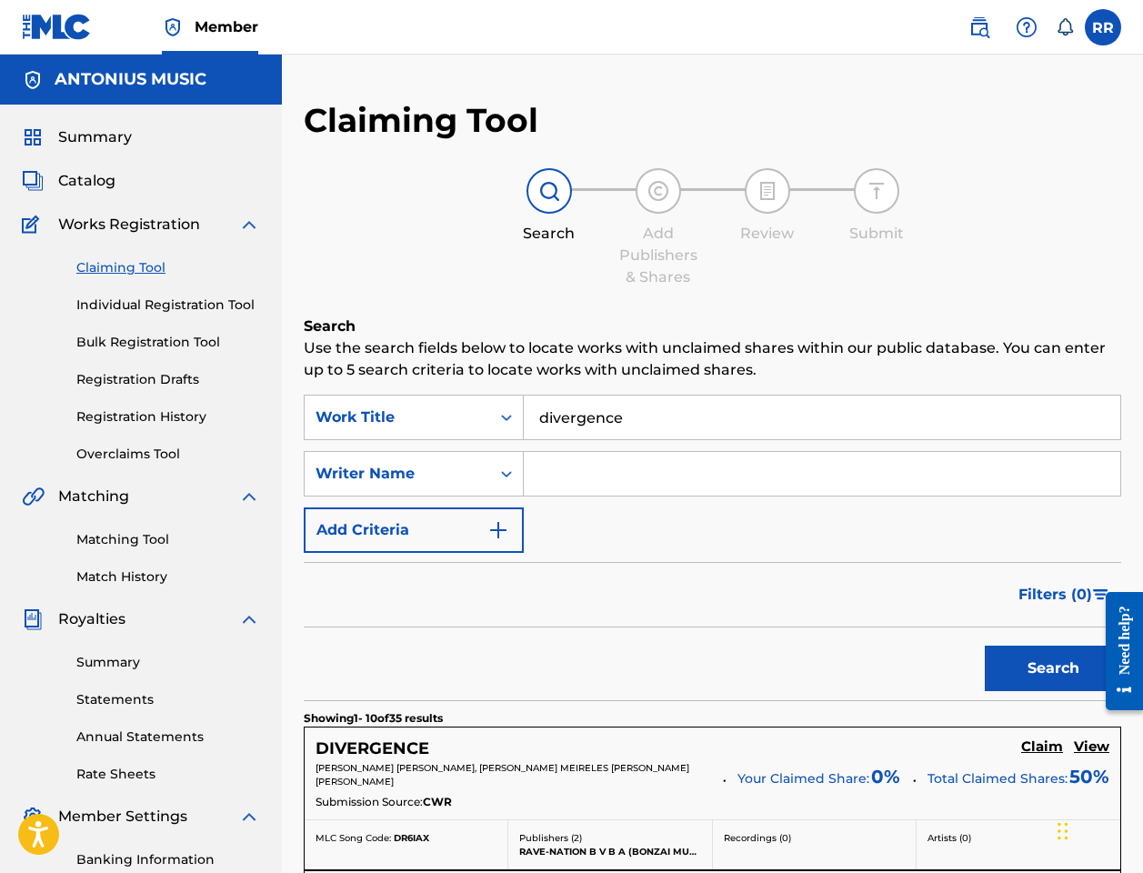
click at [667, 409] on input "divergence" at bounding box center [822, 417] width 596 height 44
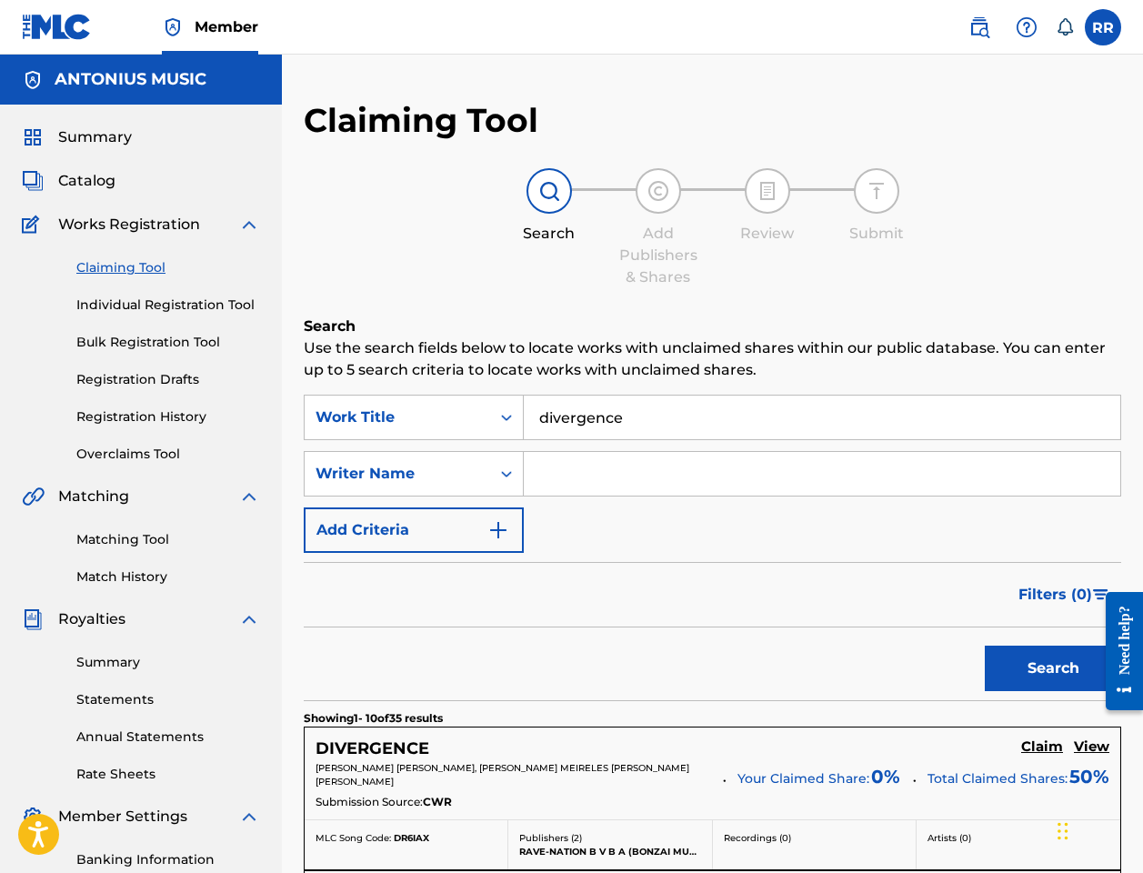
click at [751, 478] on input "Search Form" at bounding box center [822, 474] width 596 height 44
click at [853, 668] on button "Search" at bounding box center [1052, 667] width 136 height 45
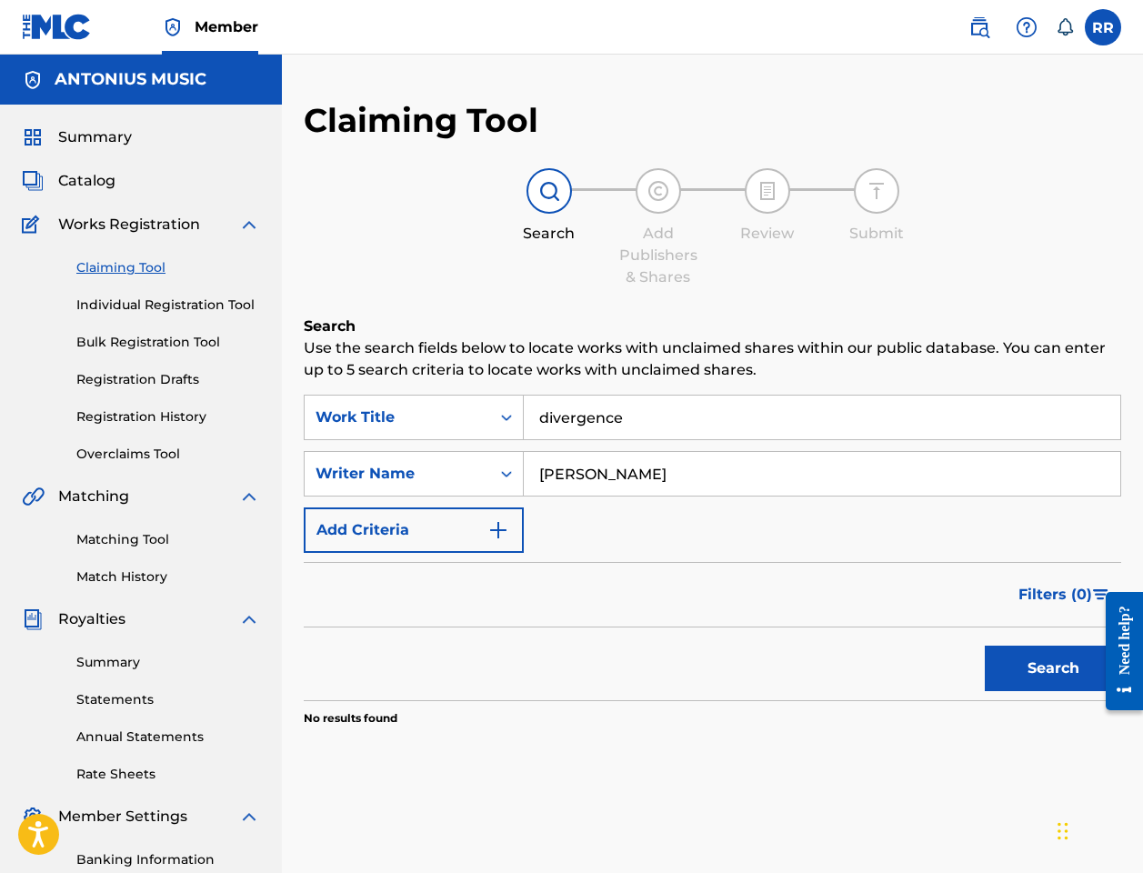
type input "ricardo"
click at [853, 668] on button "Search" at bounding box center [1052, 667] width 136 height 45
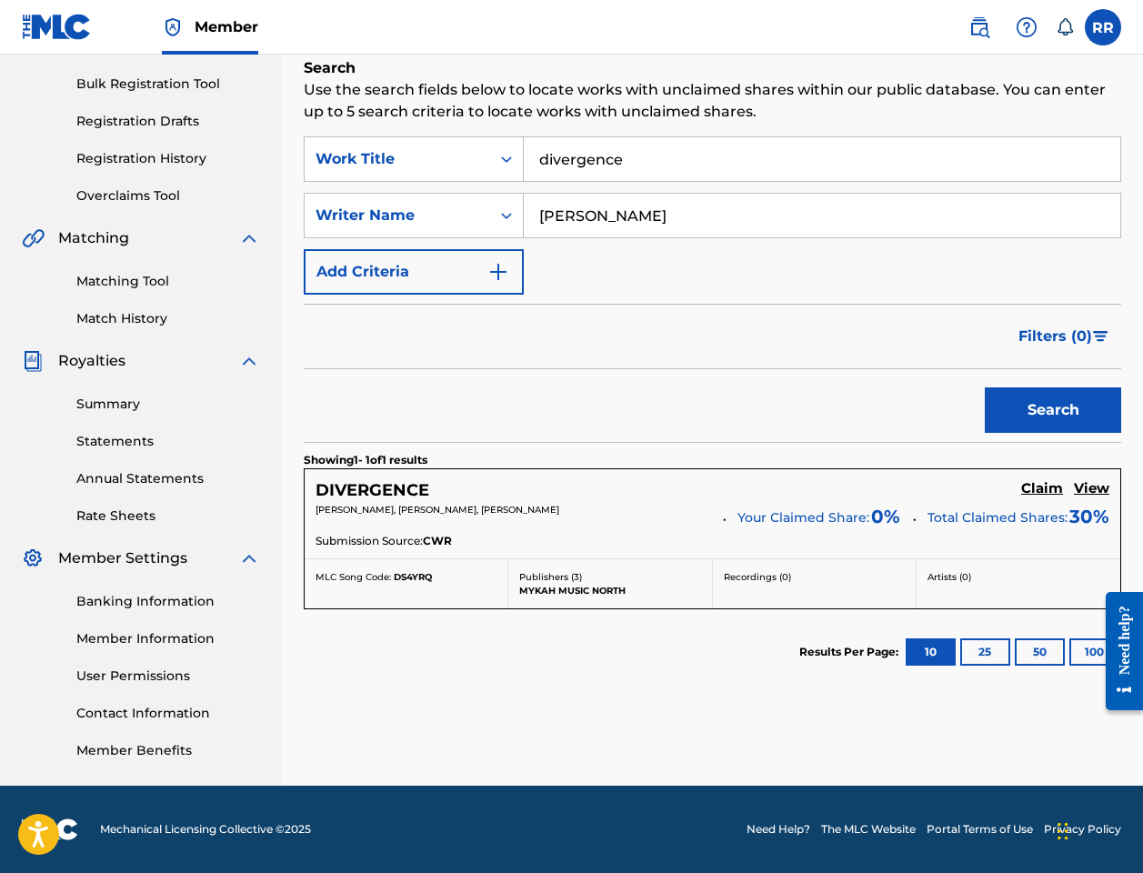
scroll to position [260, 0]
click at [759, 510] on span "Your Claimed Share:" at bounding box center [803, 517] width 132 height 19
click at [853, 399] on button "Search" at bounding box center [1052, 409] width 136 height 45
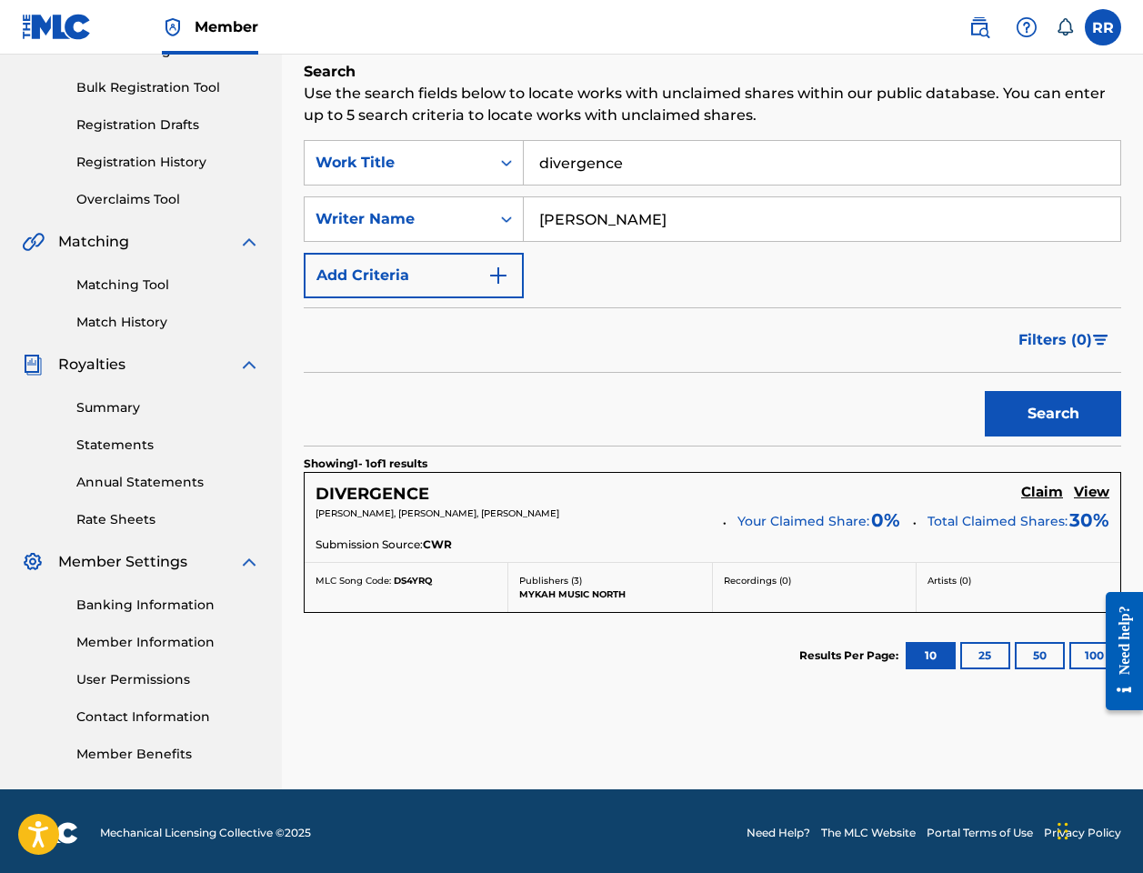
click at [409, 485] on h5 "DIVERGENCE" at bounding box center [372, 494] width 114 height 21
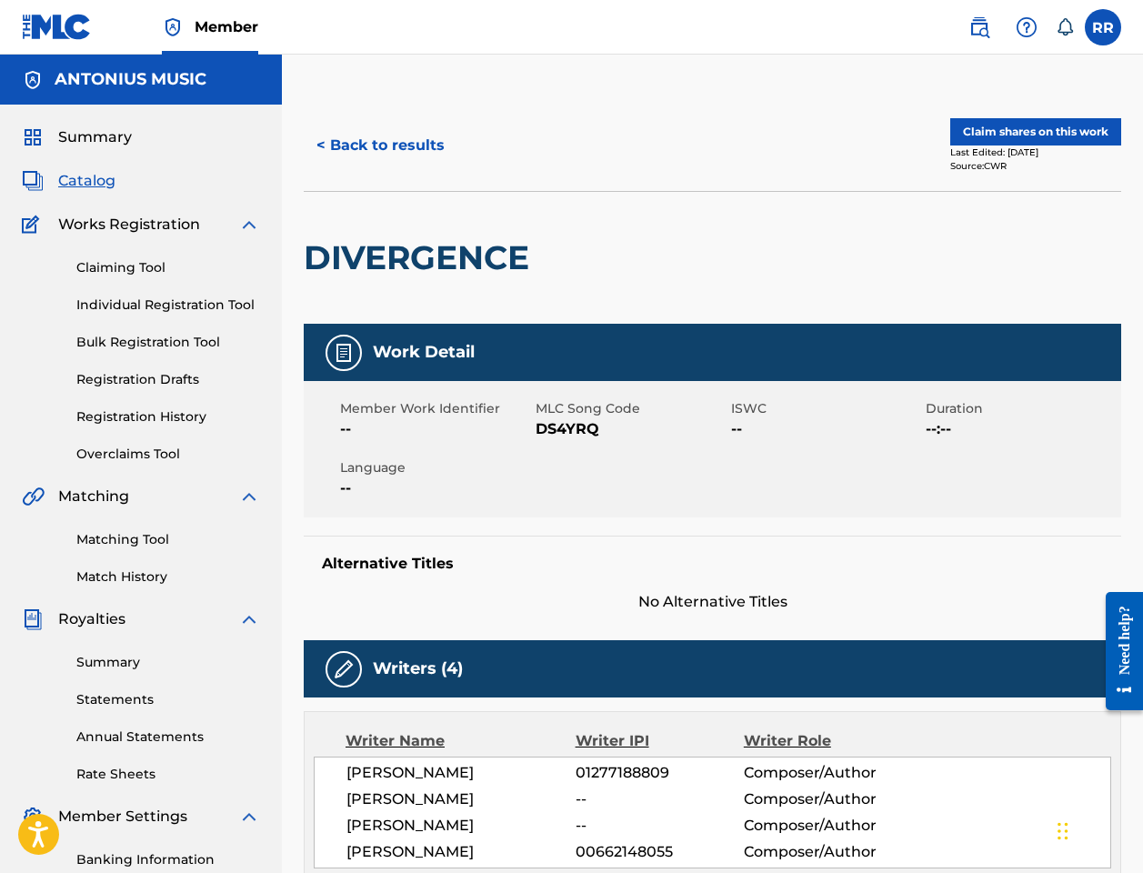
click at [853, 129] on button "Claim shares on this work" at bounding box center [1035, 131] width 171 height 27
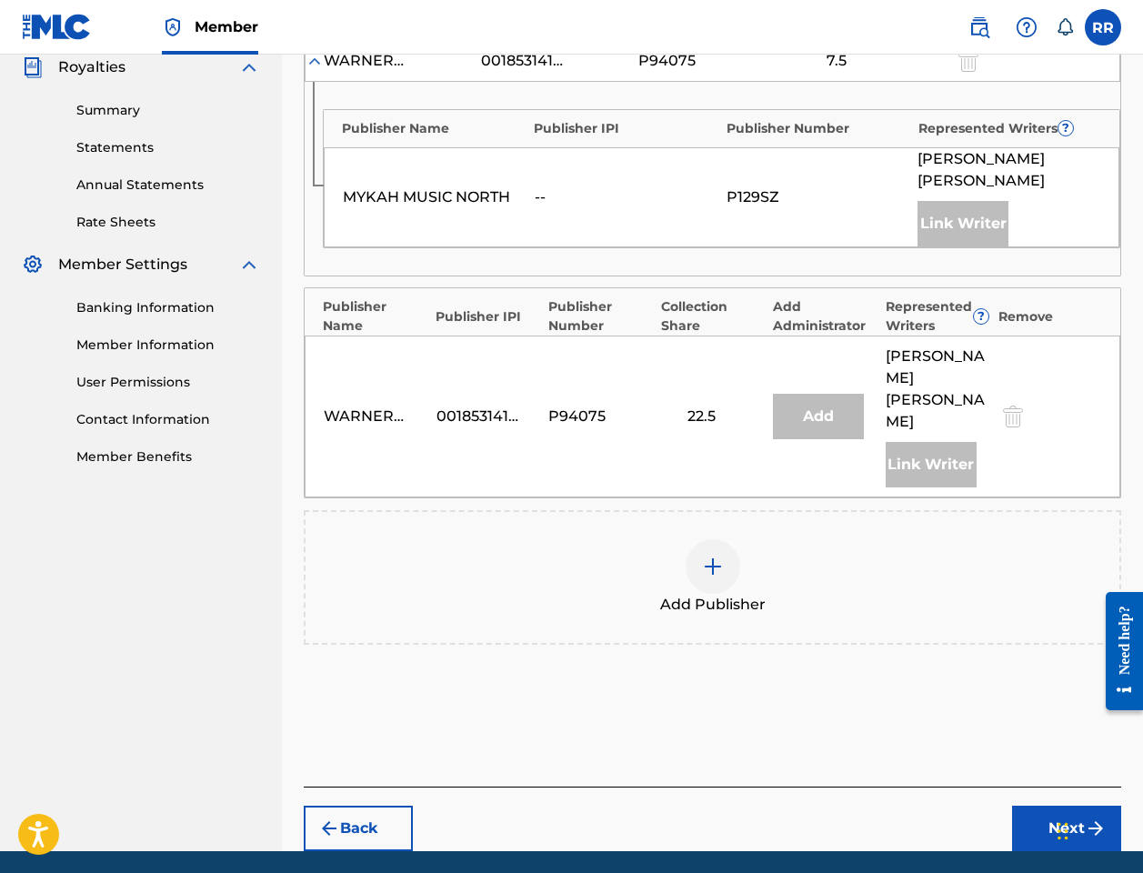
scroll to position [551, 0]
click at [719, 556] on img at bounding box center [713, 567] width 22 height 22
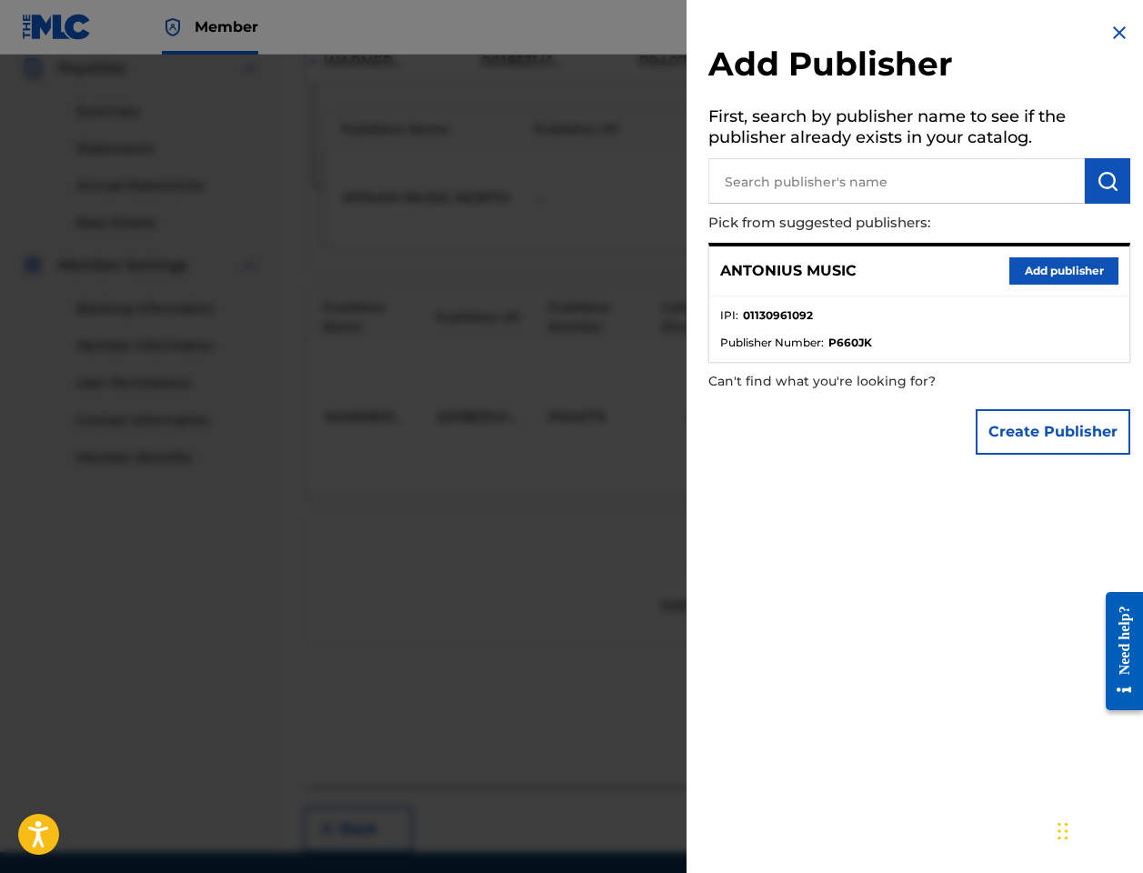
click at [853, 266] on button "Add publisher" at bounding box center [1063, 270] width 109 height 27
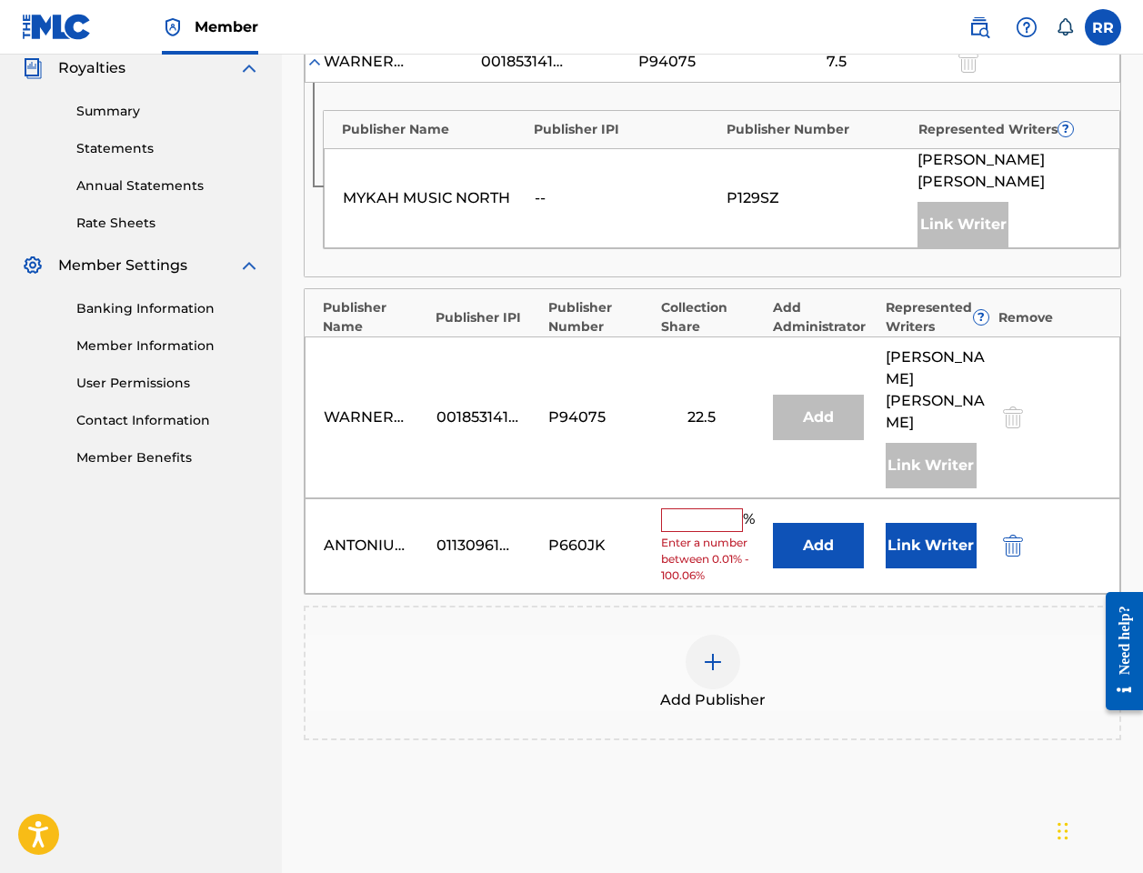
click at [712, 535] on span "Enter a number between 0.01% - 100.06%" at bounding box center [713, 559] width 104 height 49
click at [732, 508] on input "text" at bounding box center [702, 520] width 82 height 24
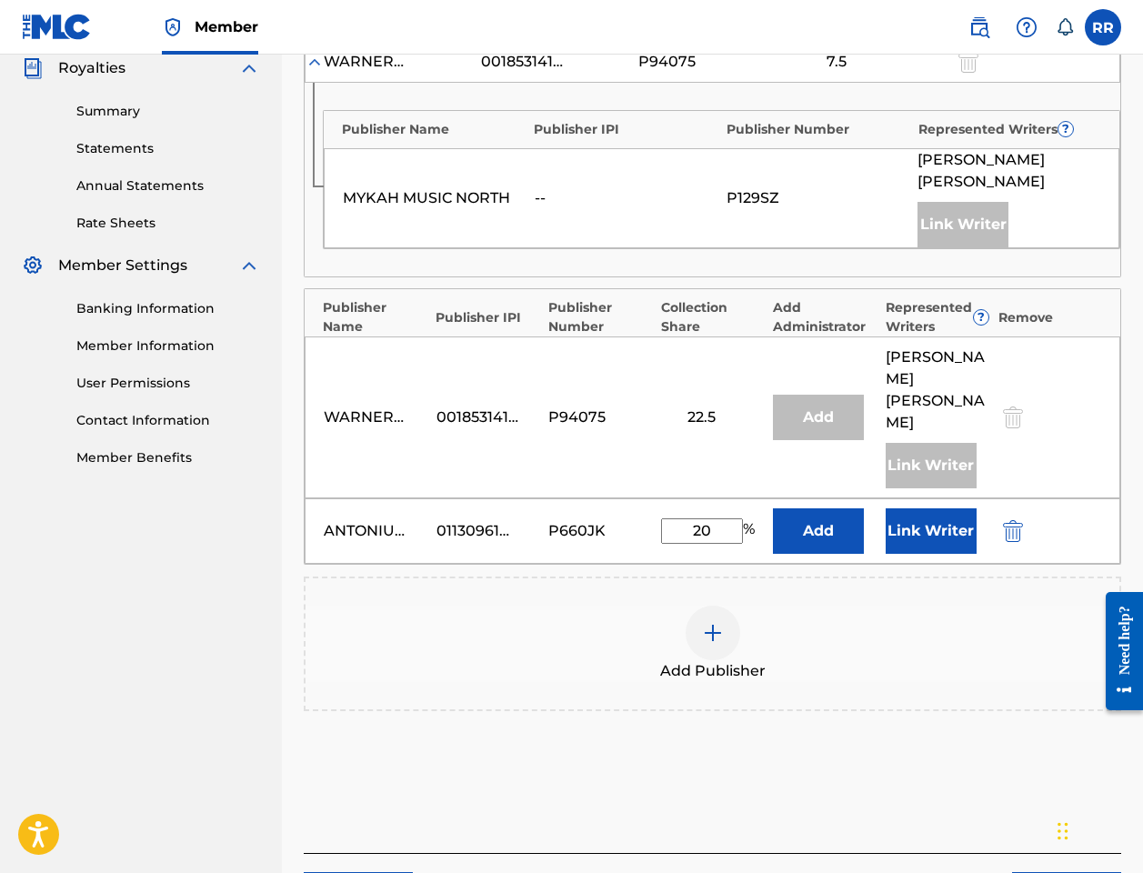
type input "20"
click at [853, 508] on button "Link Writer" at bounding box center [930, 530] width 91 height 45
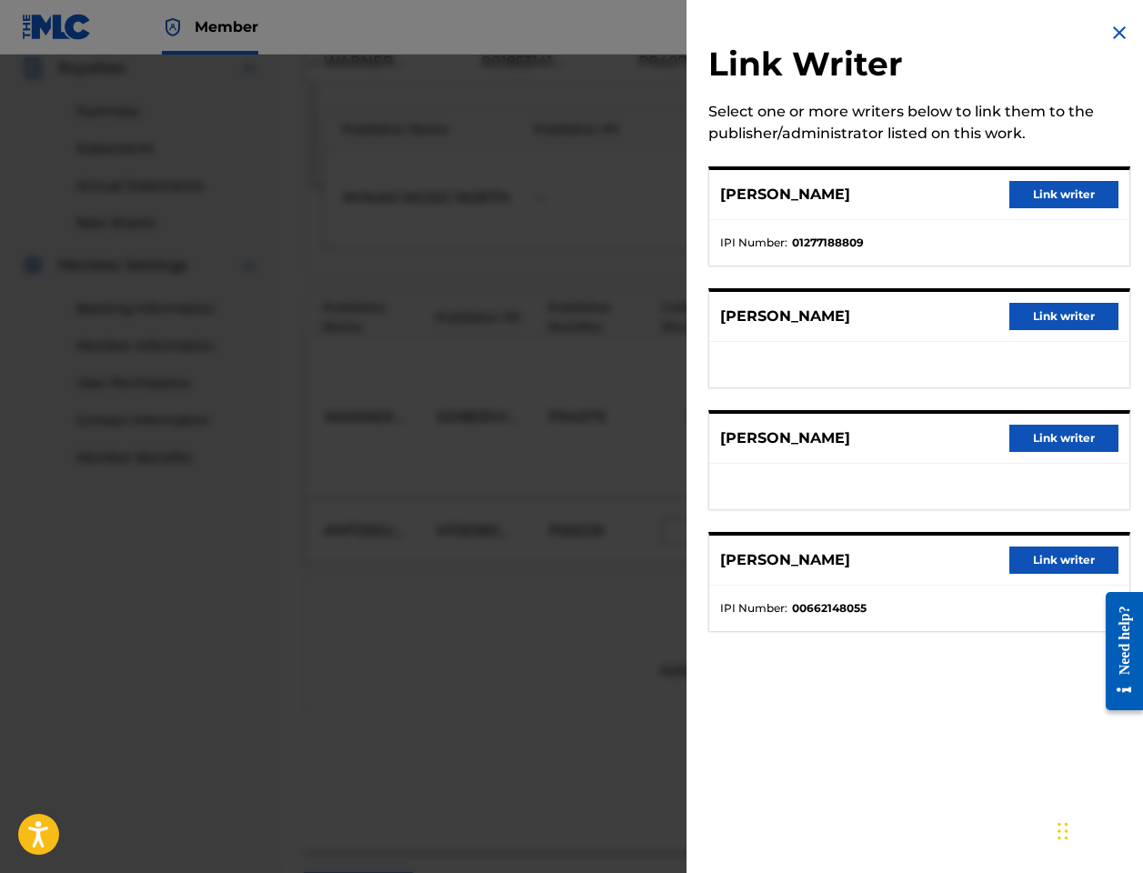
click at [853, 440] on button "Link writer" at bounding box center [1063, 438] width 109 height 27
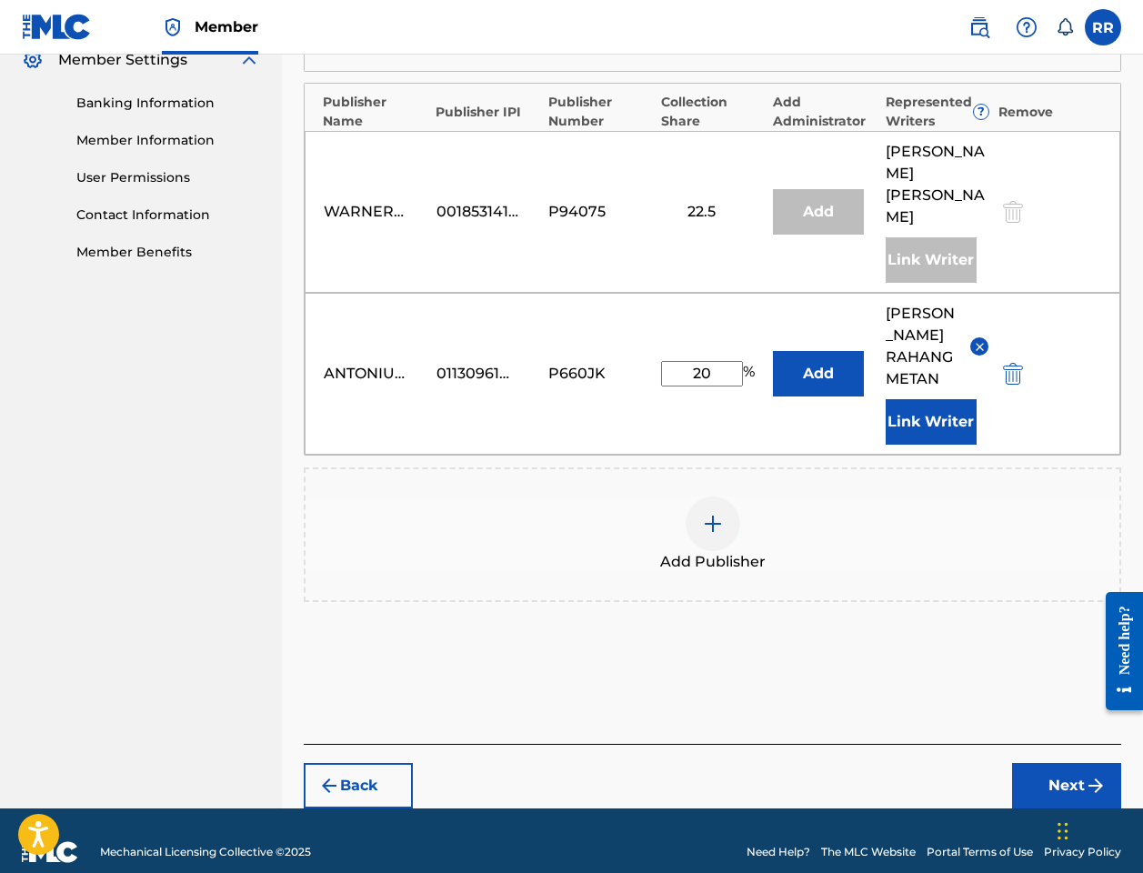
click at [853, 763] on button "Next" at bounding box center [1066, 785] width 109 height 45
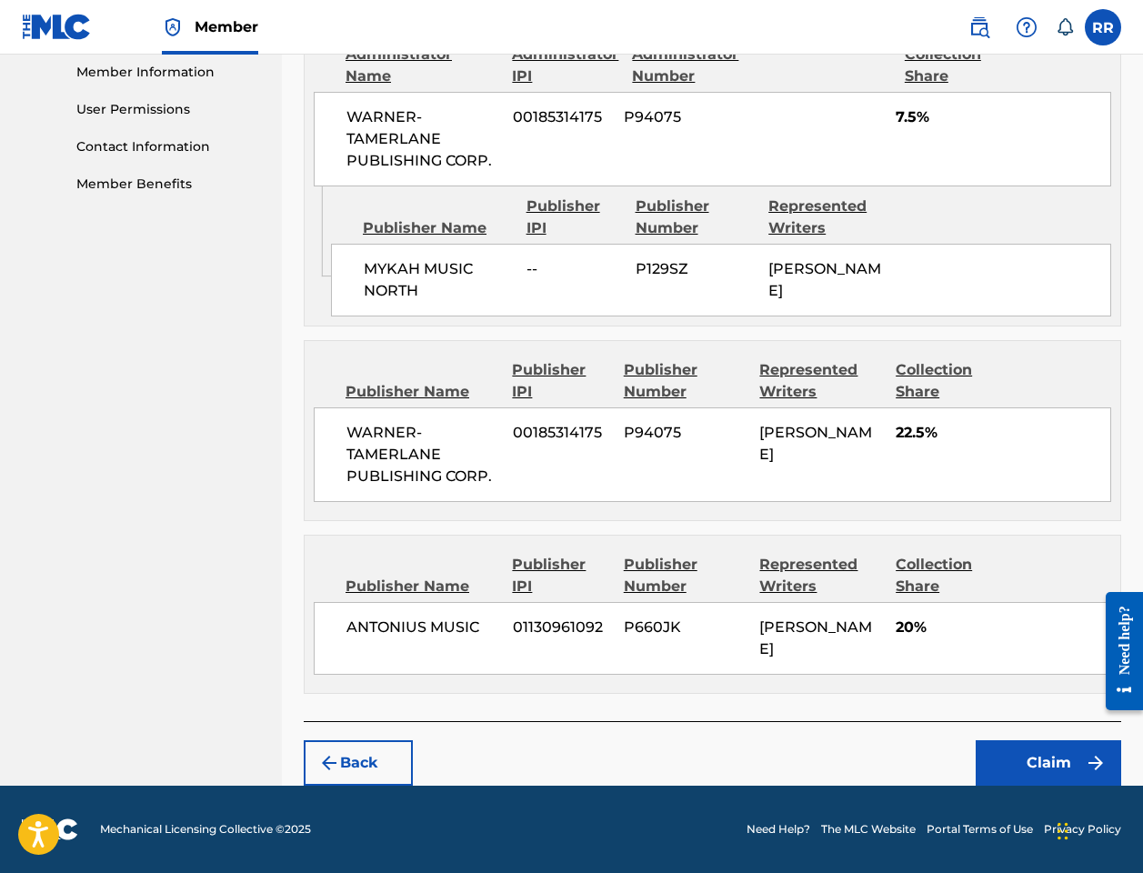
scroll to position [885, 0]
click at [853, 749] on button "Claim" at bounding box center [1047, 762] width 145 height 45
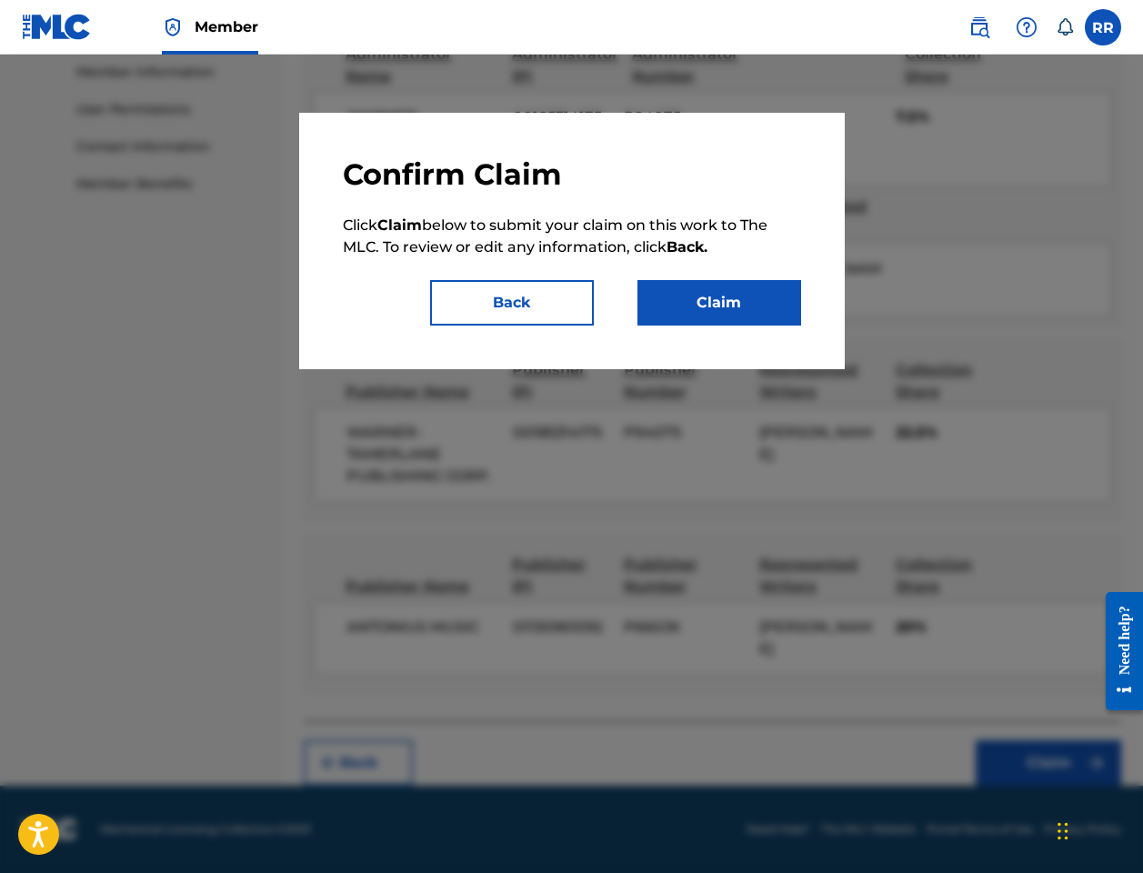
click at [704, 304] on button "Claim" at bounding box center [719, 302] width 164 height 45
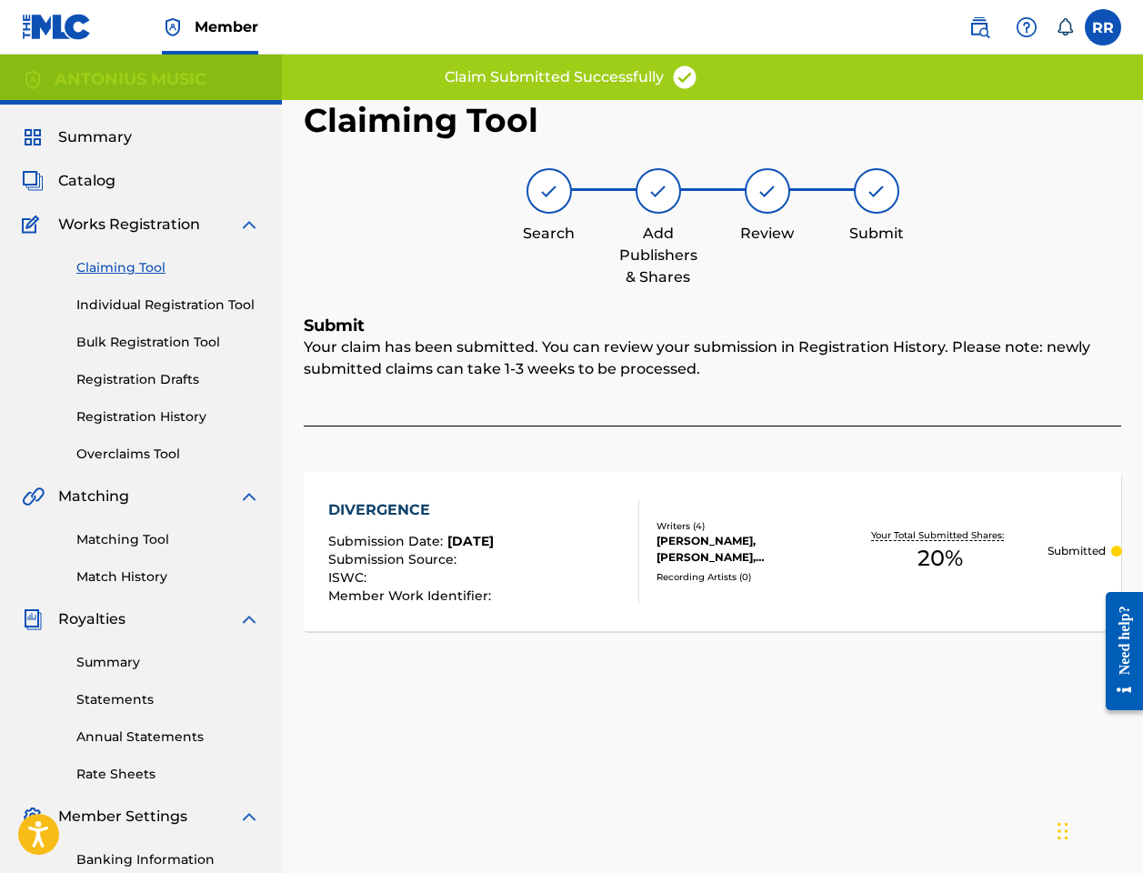
scroll to position [0, 0]
click at [144, 262] on link "Claiming Tool" at bounding box center [168, 267] width 184 height 19
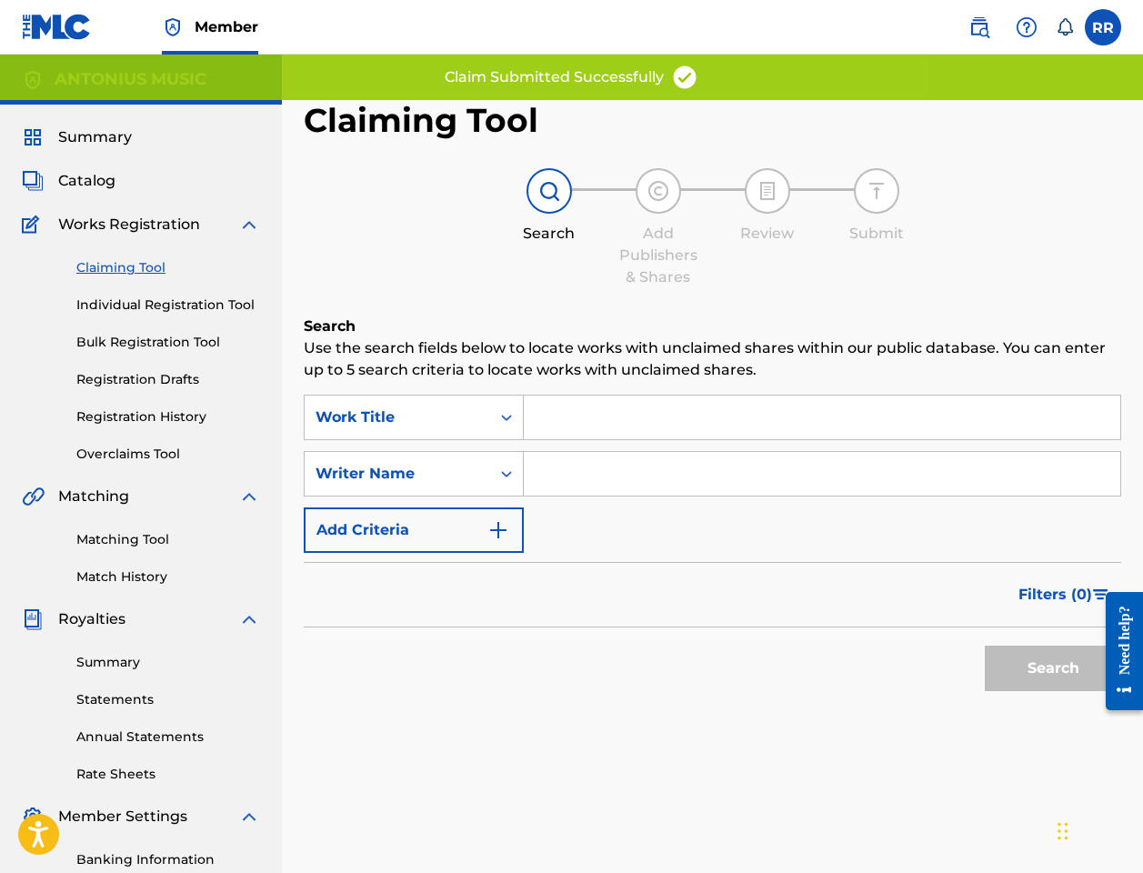
click at [616, 417] on input "Search Form" at bounding box center [822, 417] width 596 height 44
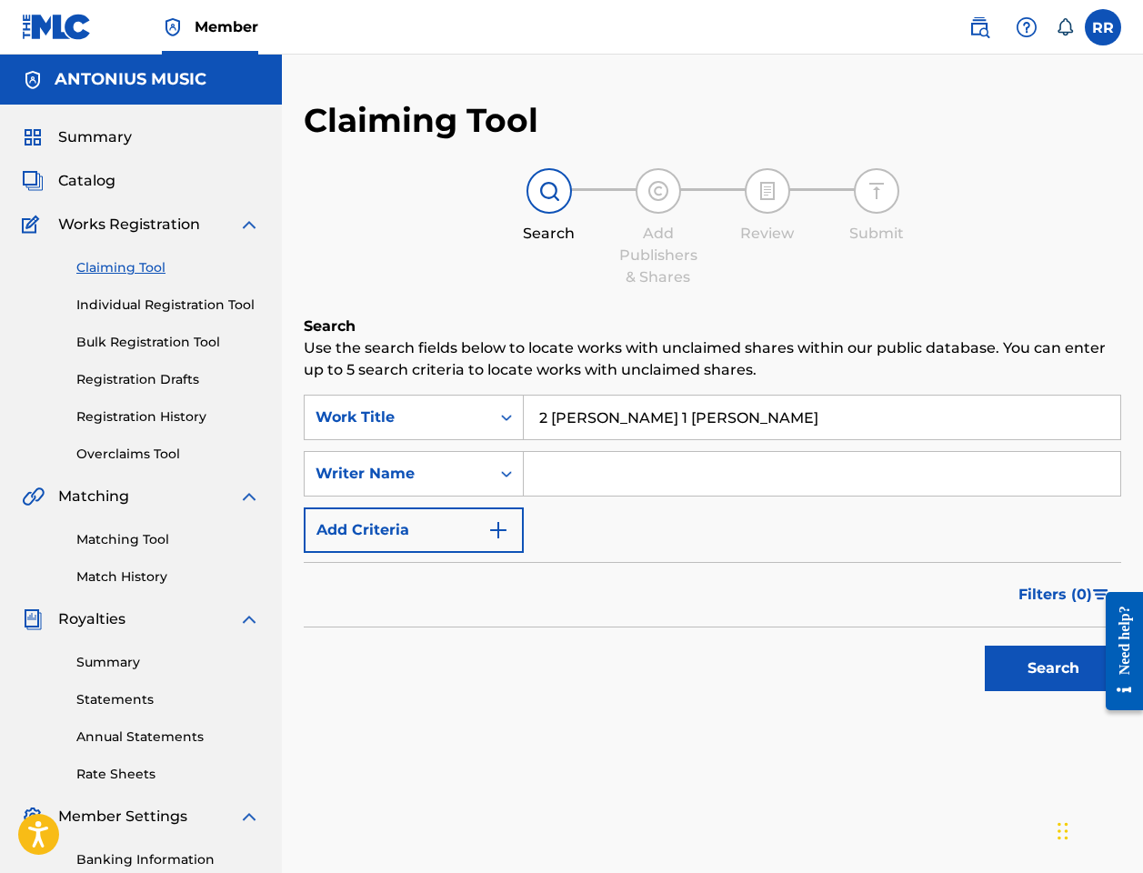
click at [853, 668] on button "Search" at bounding box center [1052, 667] width 136 height 45
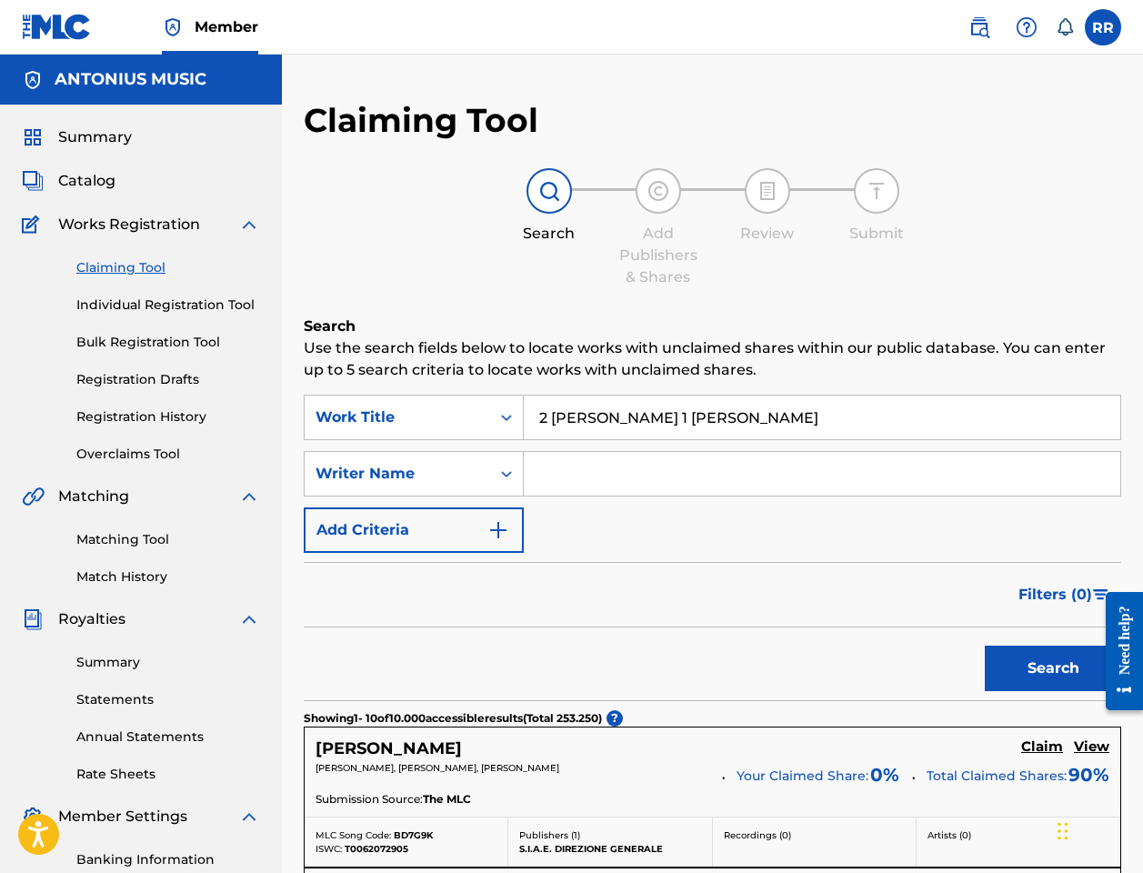
click at [641, 413] on input "2 borden 1 tafel" at bounding box center [822, 417] width 596 height 44
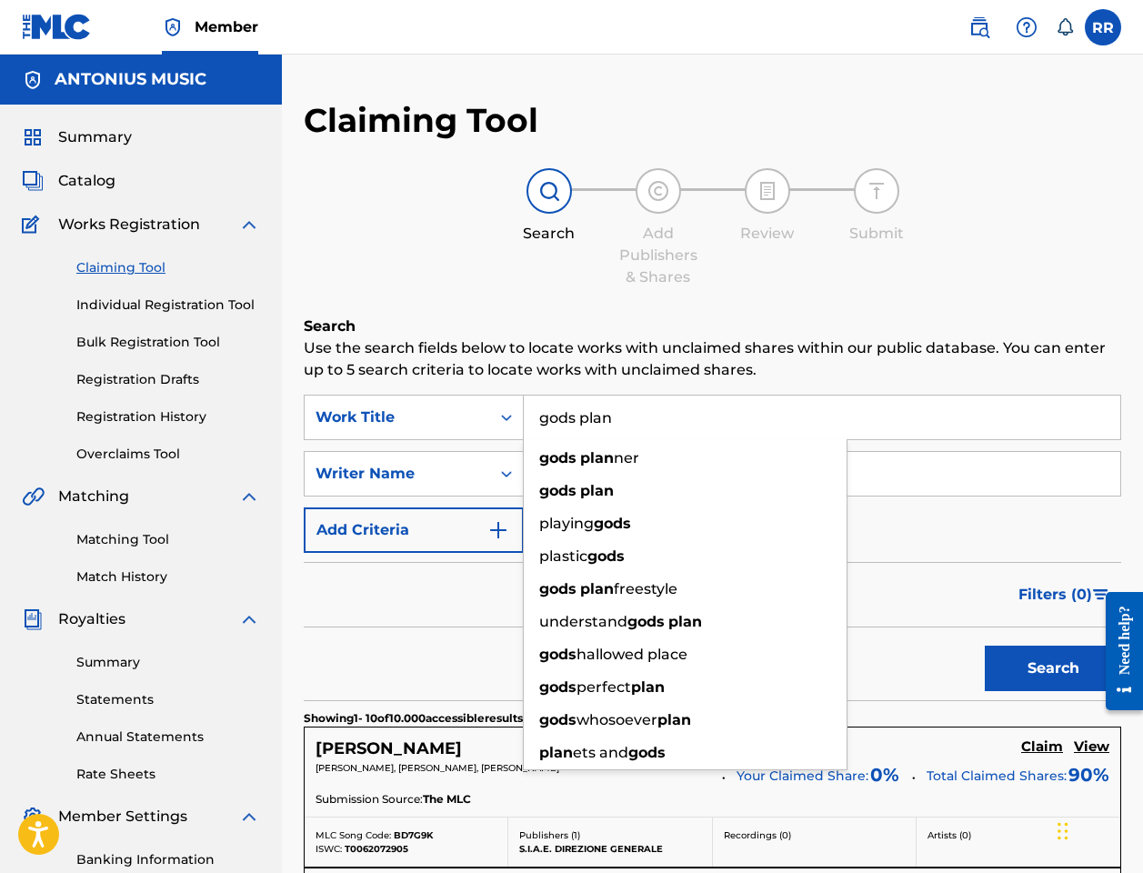
type input "gods plan"
click at [853, 668] on button "Search" at bounding box center [1052, 667] width 136 height 45
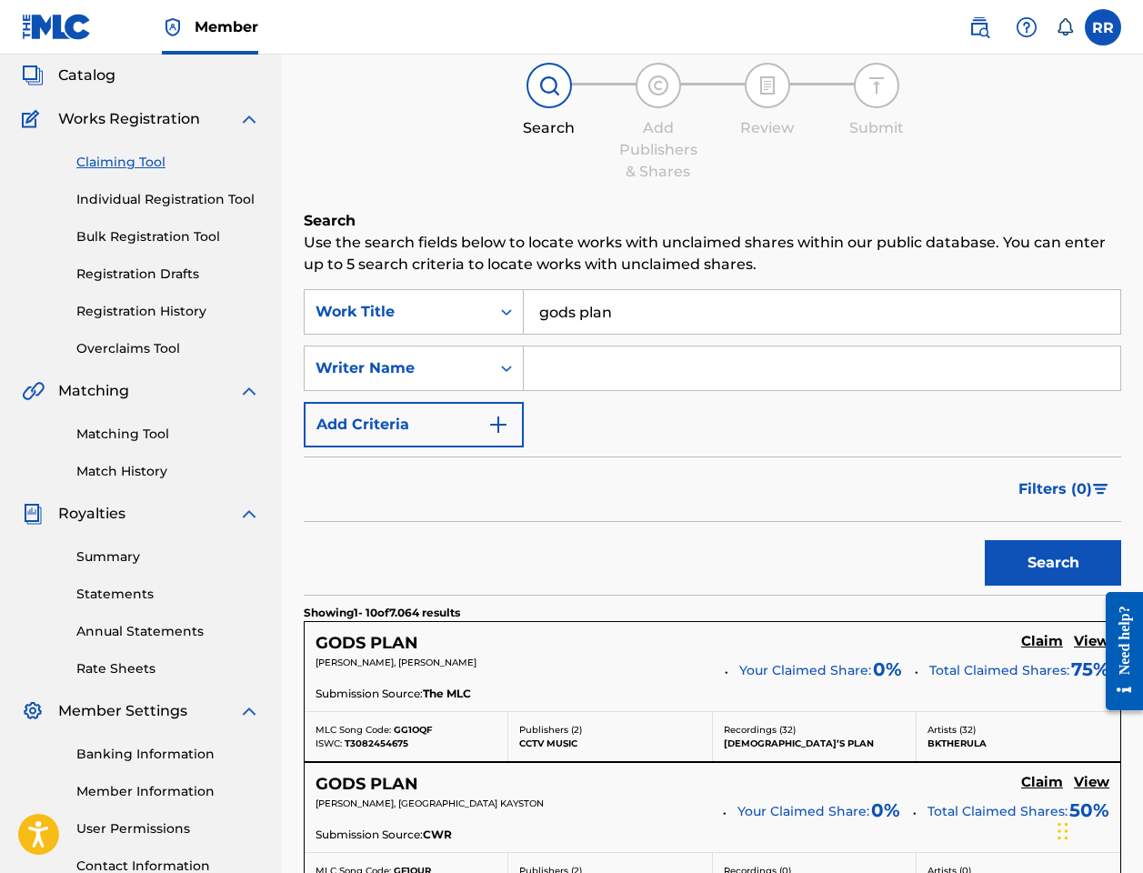
scroll to position [121, 0]
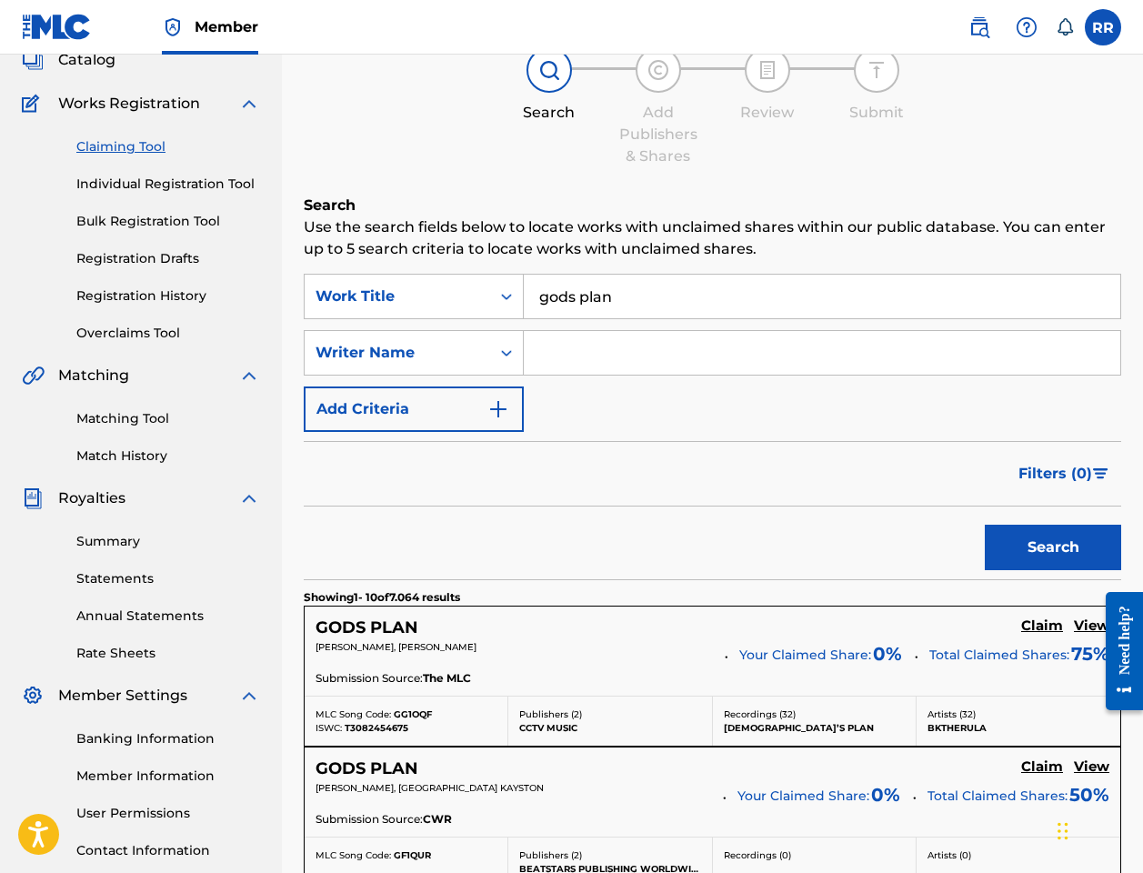
click at [636, 282] on input "gods plan" at bounding box center [822, 297] width 596 height 44
click at [605, 315] on input "gods plan" at bounding box center [822, 297] width 596 height 44
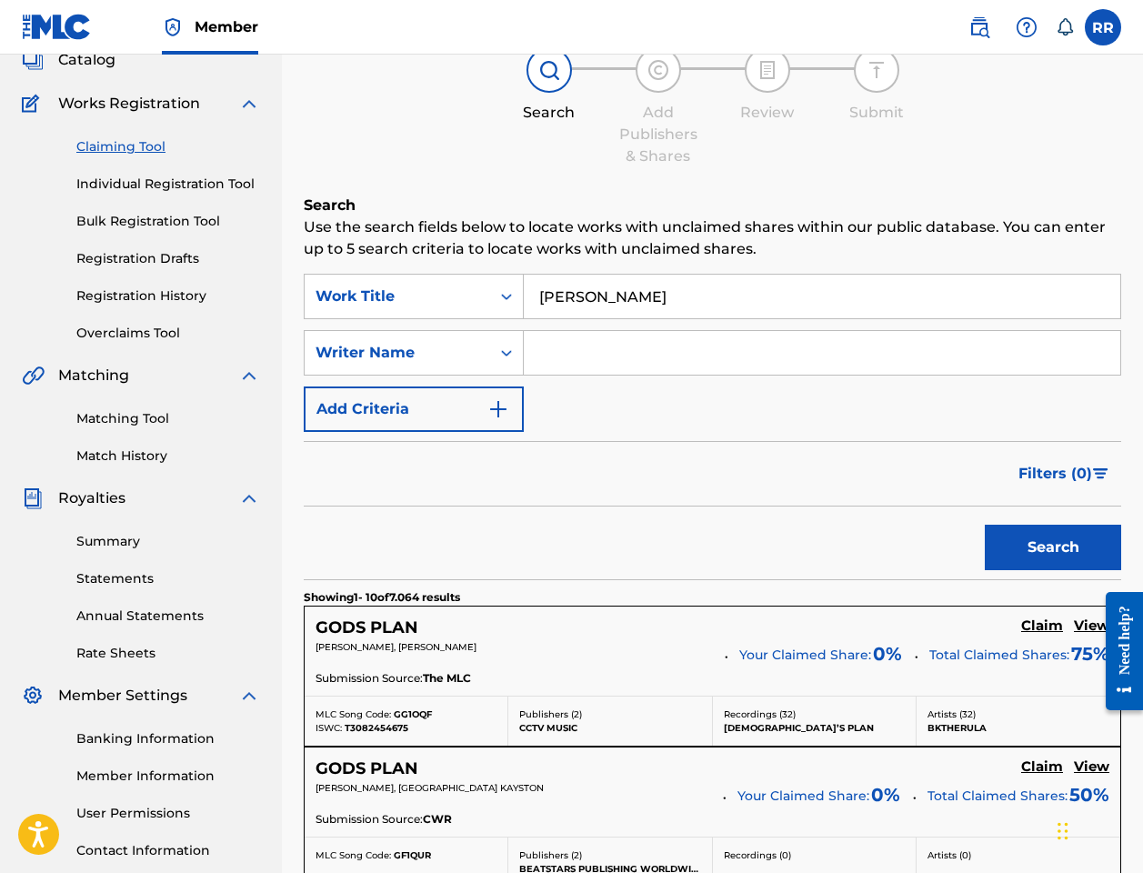
click at [853, 547] on button "Search" at bounding box center [1052, 547] width 136 height 45
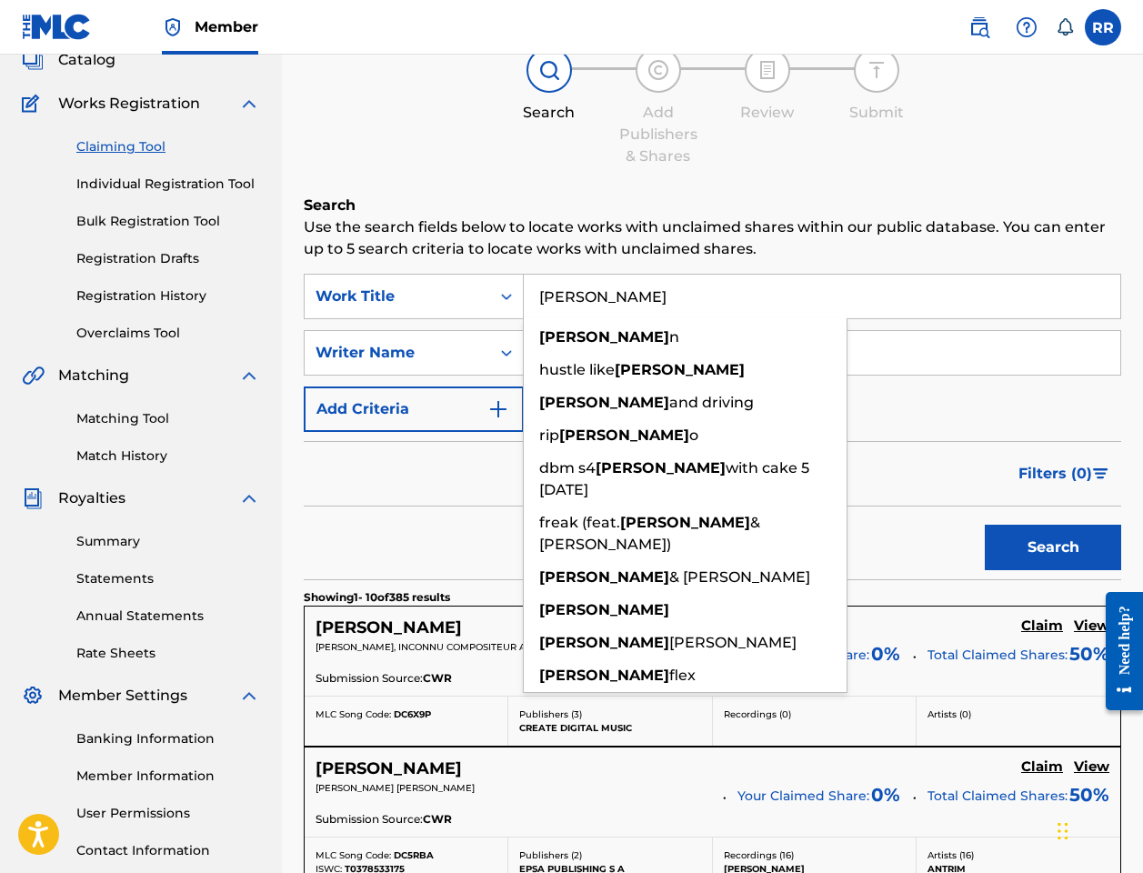
click at [424, 504] on div "Filters ( 0 )" at bounding box center [712, 473] width 817 height 65
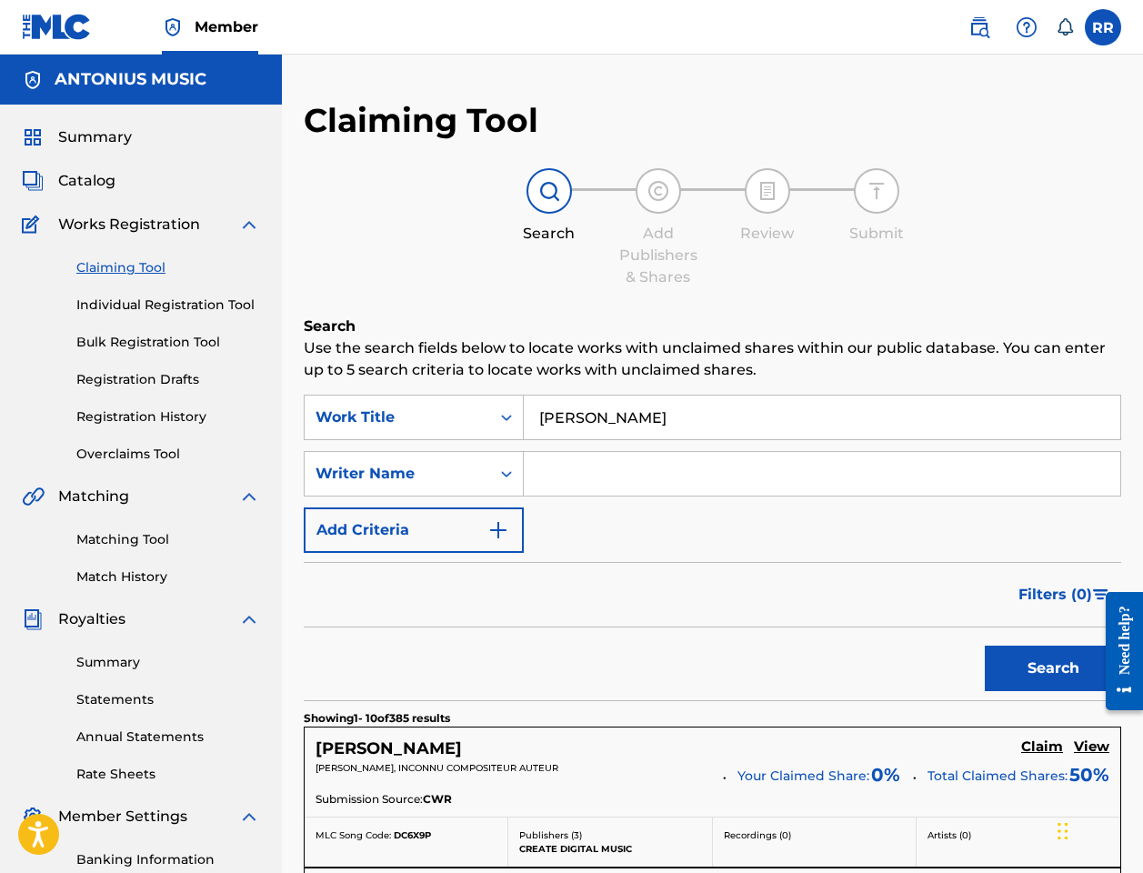
scroll to position [0, 0]
click at [581, 420] on input "drake" at bounding box center [822, 417] width 596 height 44
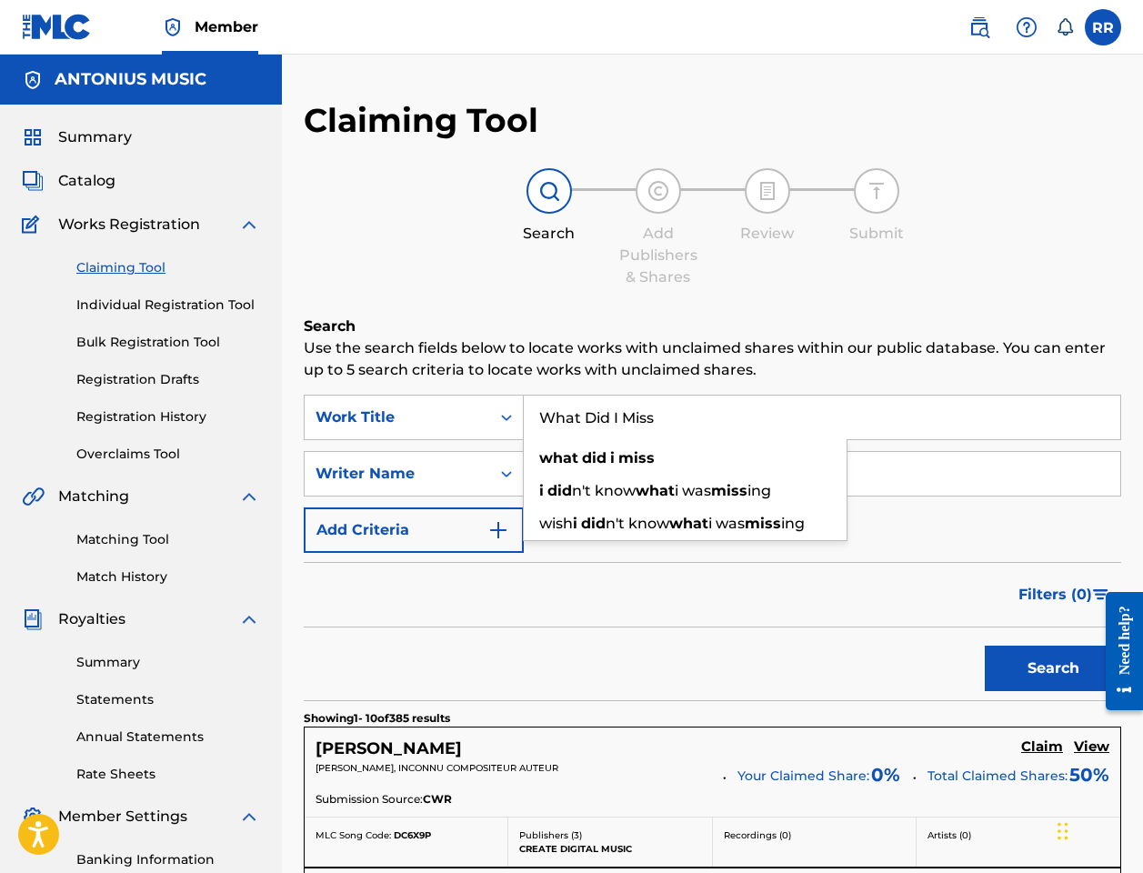
type input "What Did I Miss"
click at [853, 668] on button "Search" at bounding box center [1052, 667] width 136 height 45
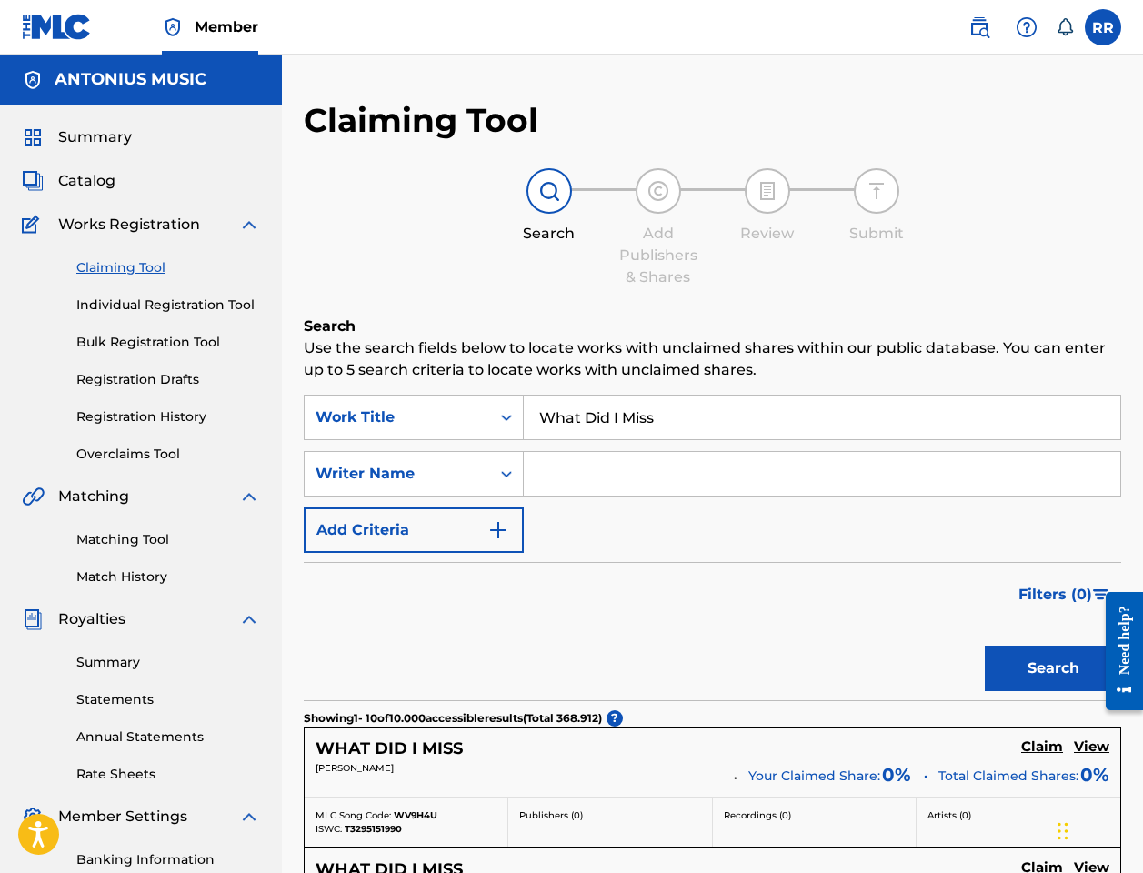
click at [615, 414] on input "What Did I Miss" at bounding box center [822, 417] width 596 height 44
click at [608, 475] on input "Search Form" at bounding box center [822, 474] width 596 height 44
type input "Aubrey Graham"
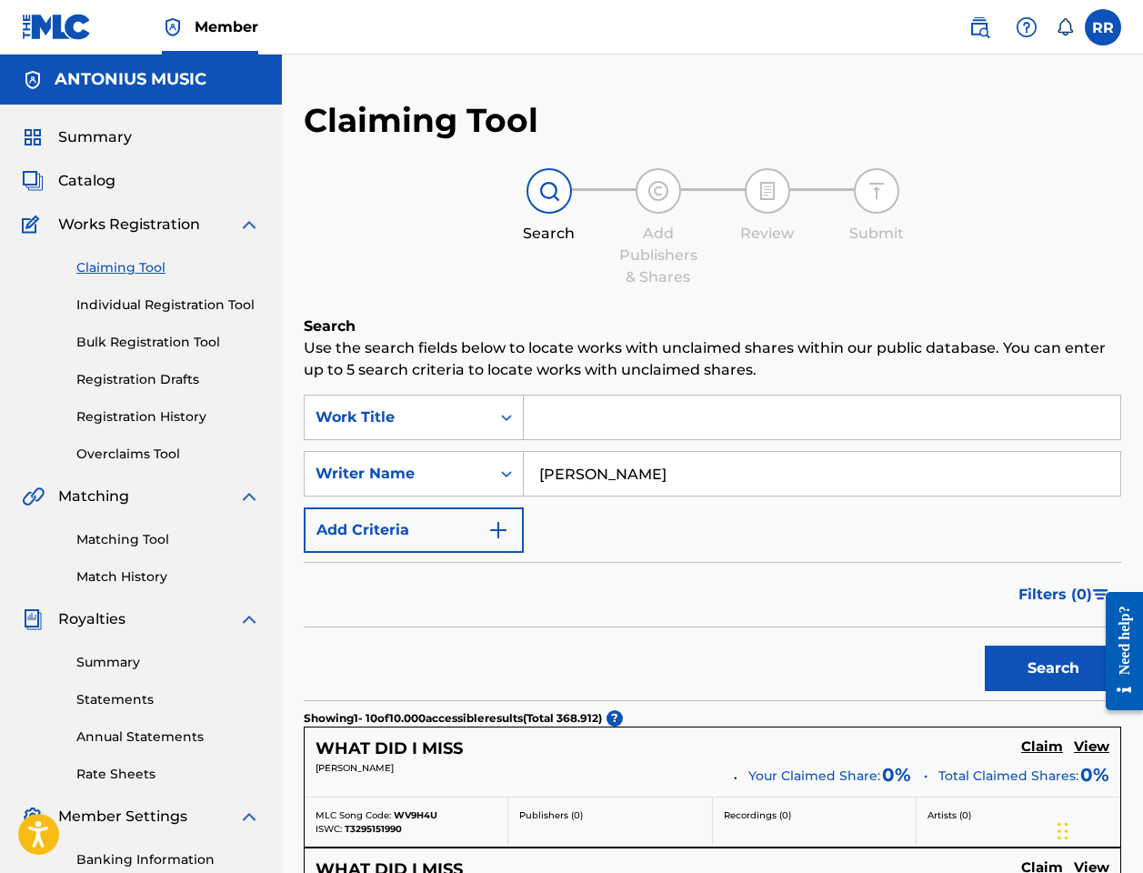
click at [853, 668] on button "Search" at bounding box center [1052, 667] width 136 height 45
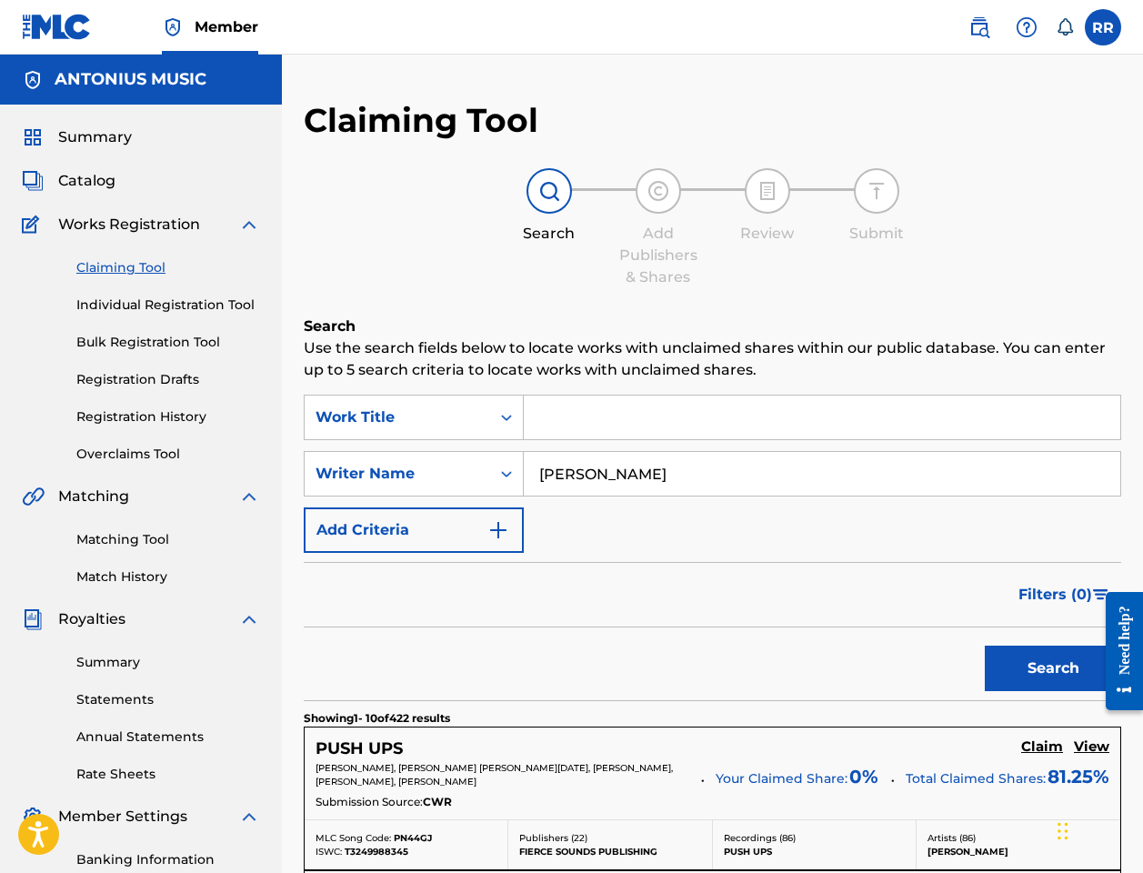
click at [387, 740] on h5 "PUSH UPS" at bounding box center [358, 748] width 87 height 21
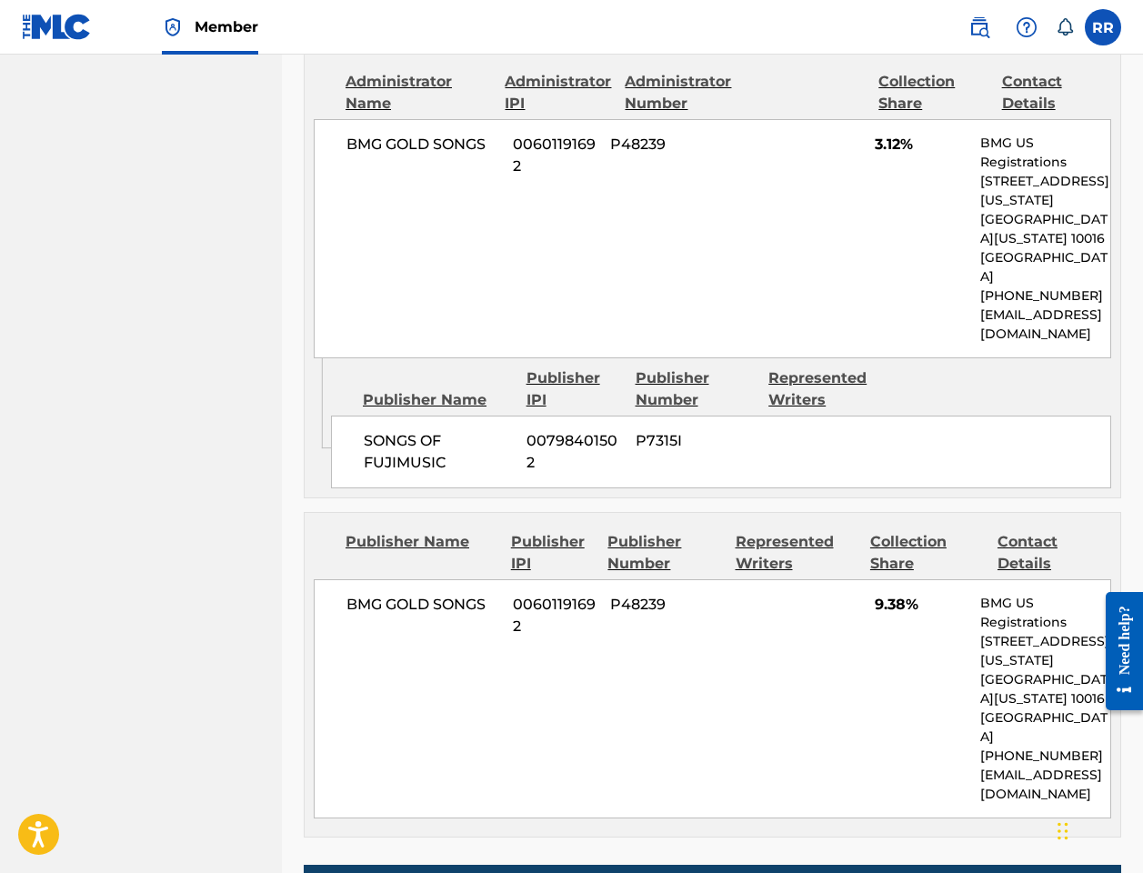
scroll to position [5924, 0]
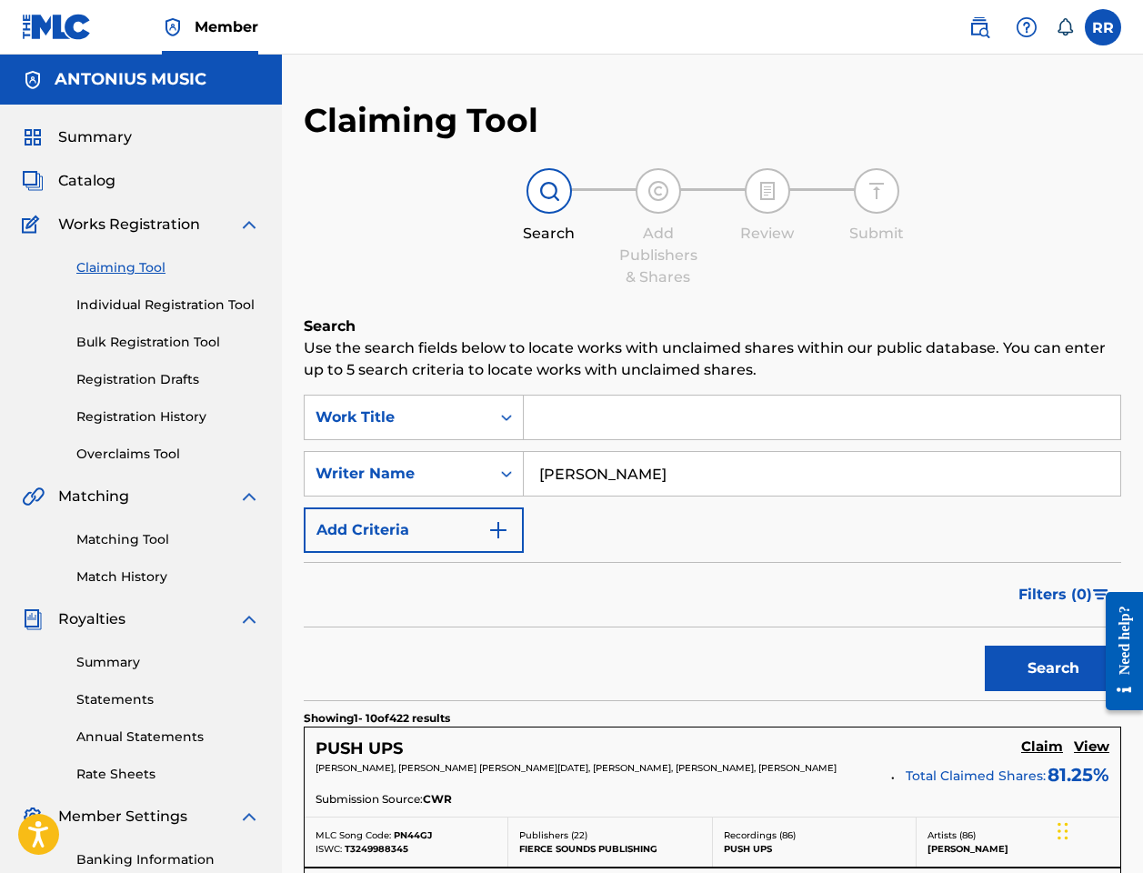
click at [614, 472] on input "Aubrey Graham" at bounding box center [822, 474] width 596 height 44
type input "Alexander Lustig"
click at [853, 668] on button "Search" at bounding box center [1052, 667] width 136 height 45
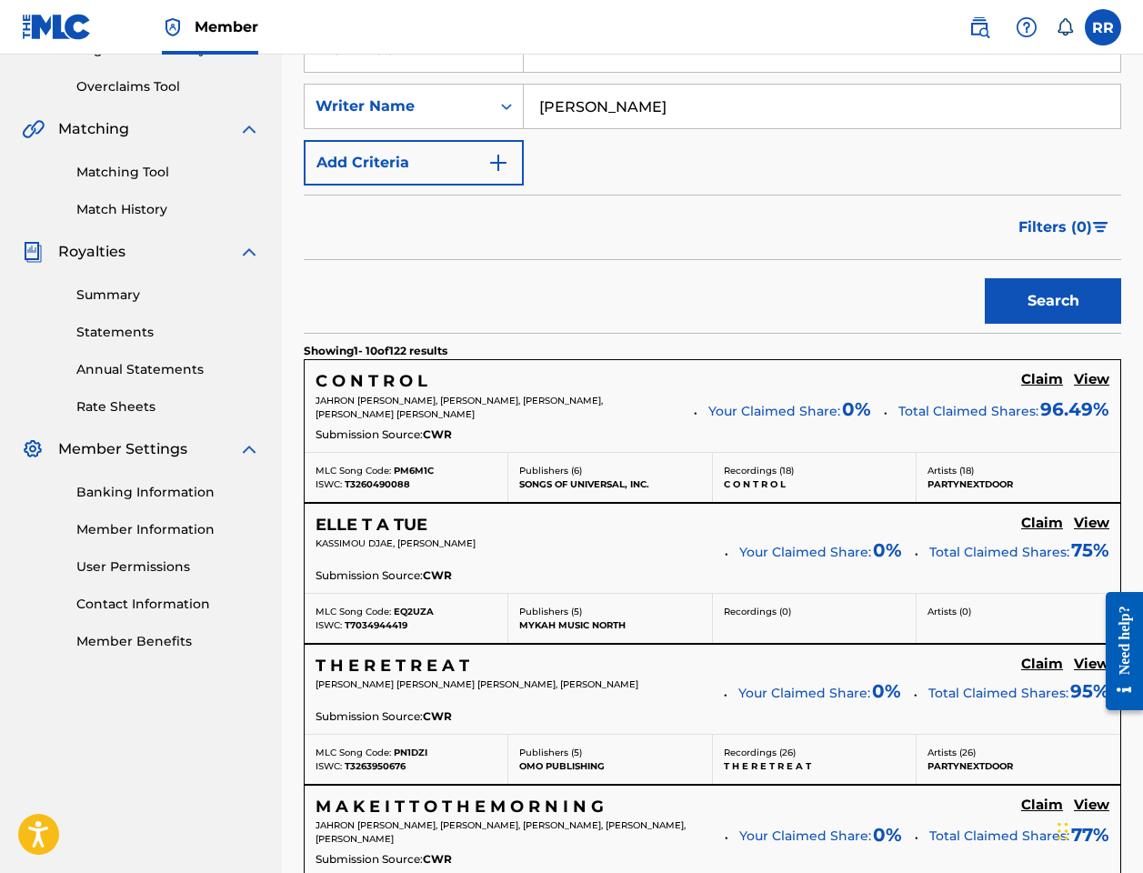
scroll to position [372, 0]
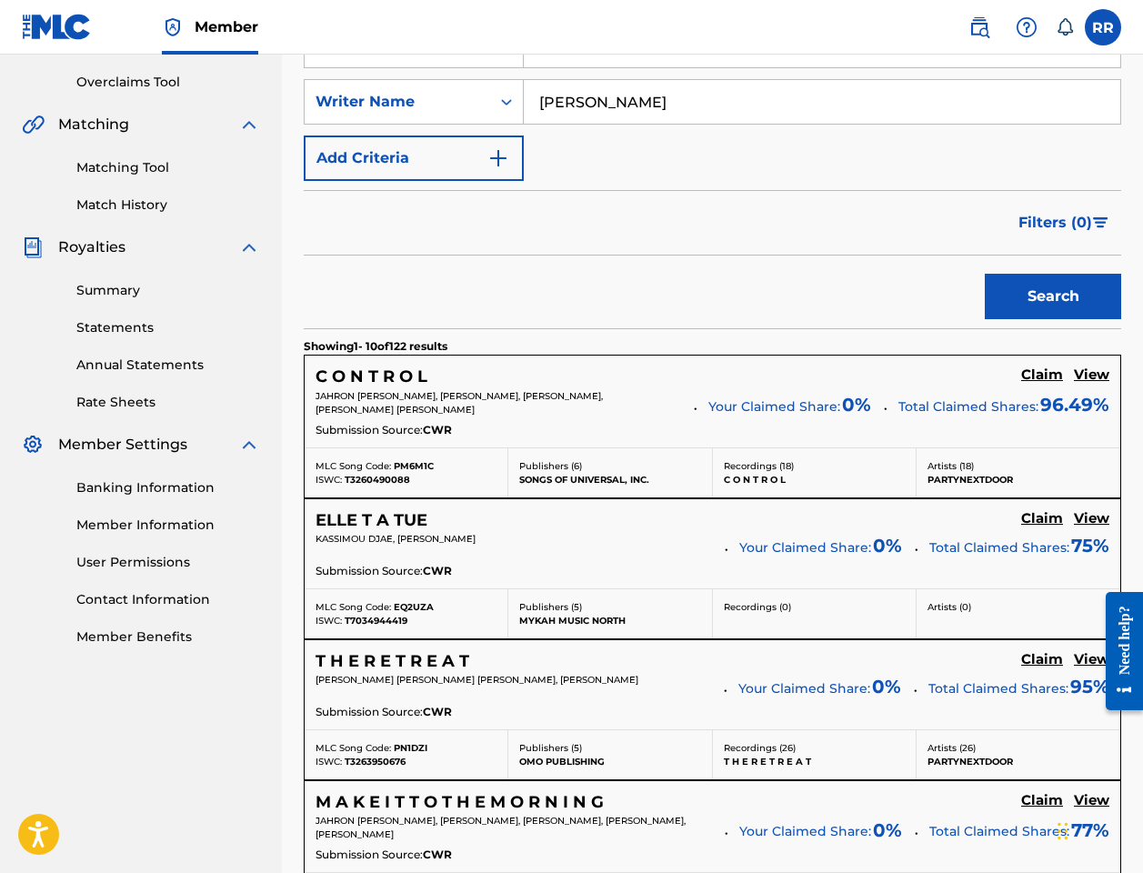
click at [392, 520] on h5 "ELLE T A TUE" at bounding box center [371, 520] width 112 height 21
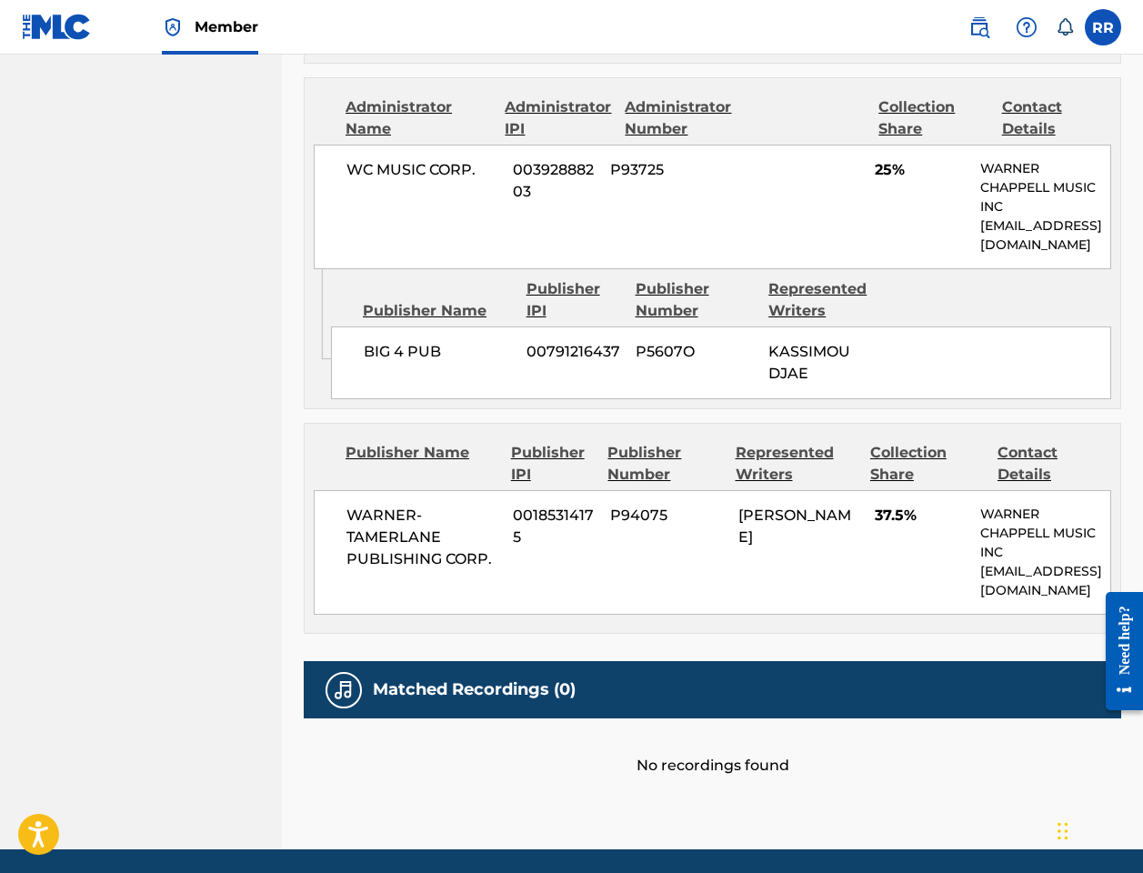
scroll to position [1199, 0]
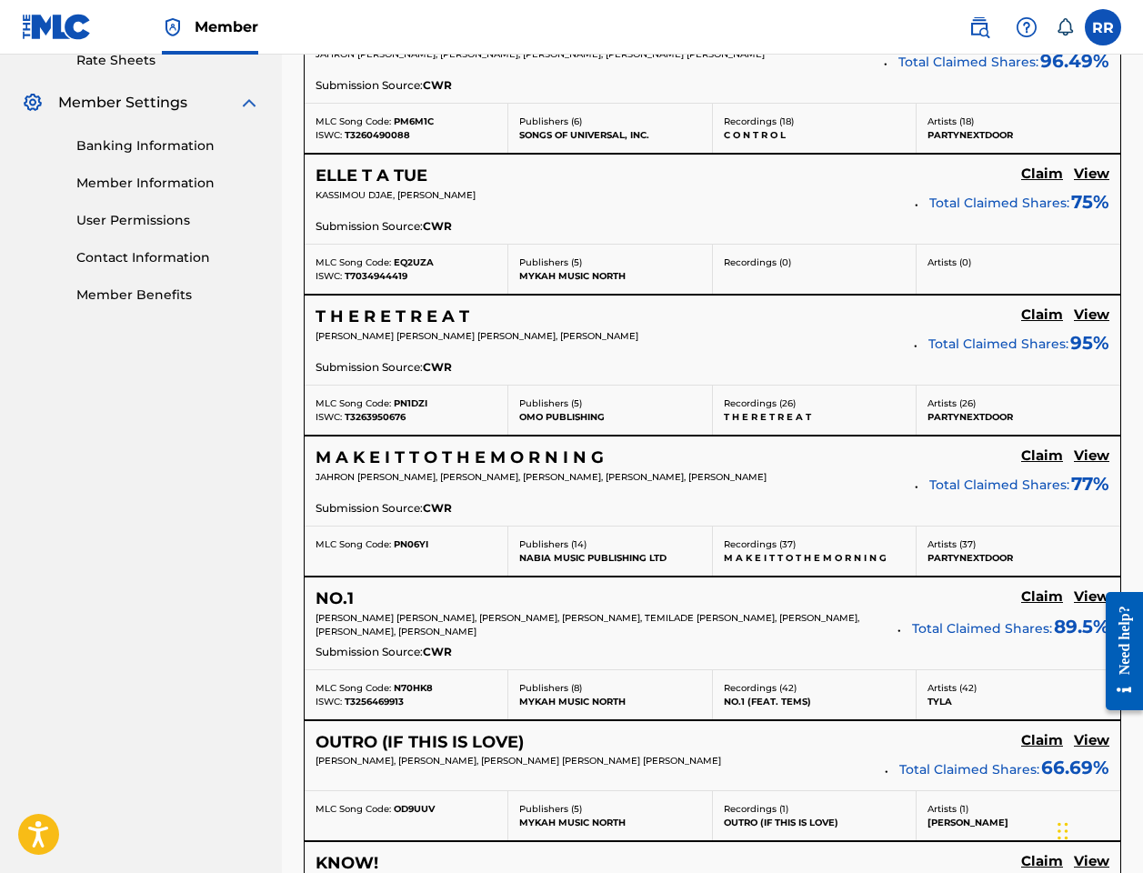
scroll to position [814, 0]
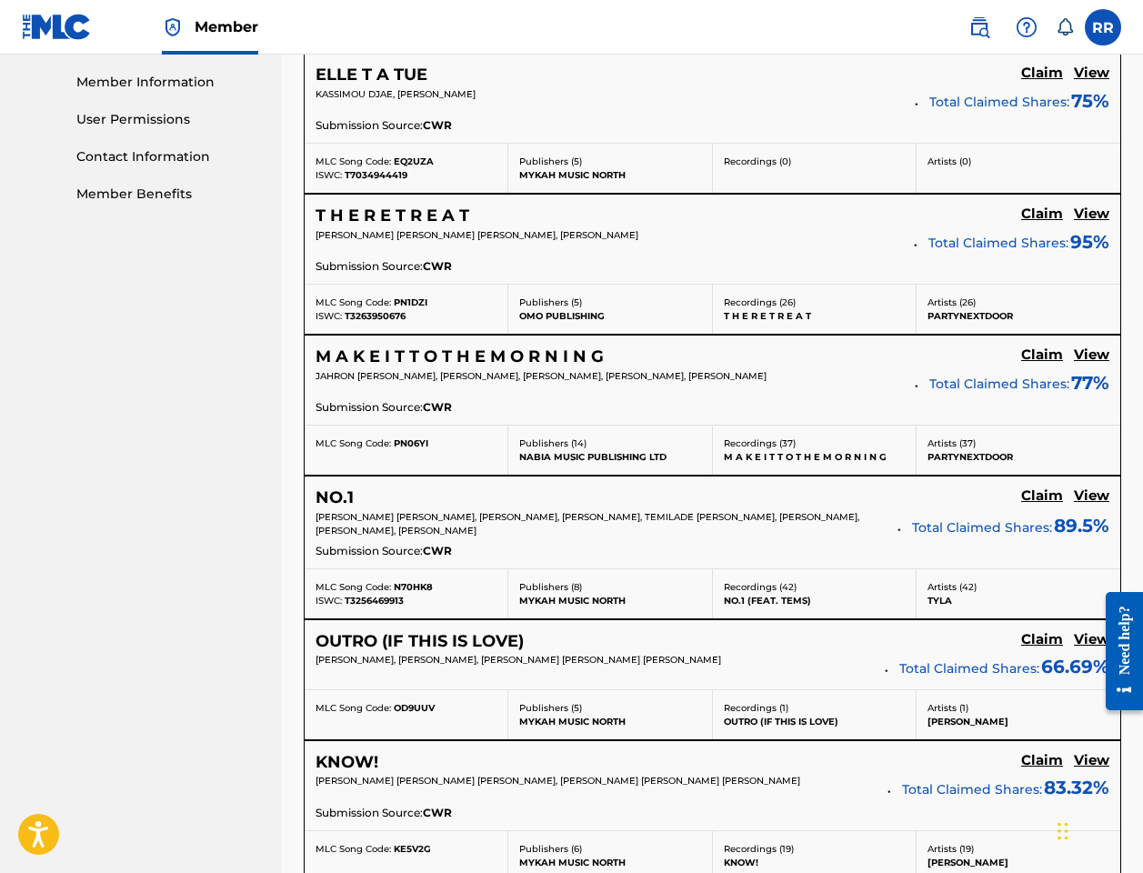
click at [464, 358] on h5 "M A K E I T T O T H E M O R N I N G" at bounding box center [459, 356] width 288 height 21
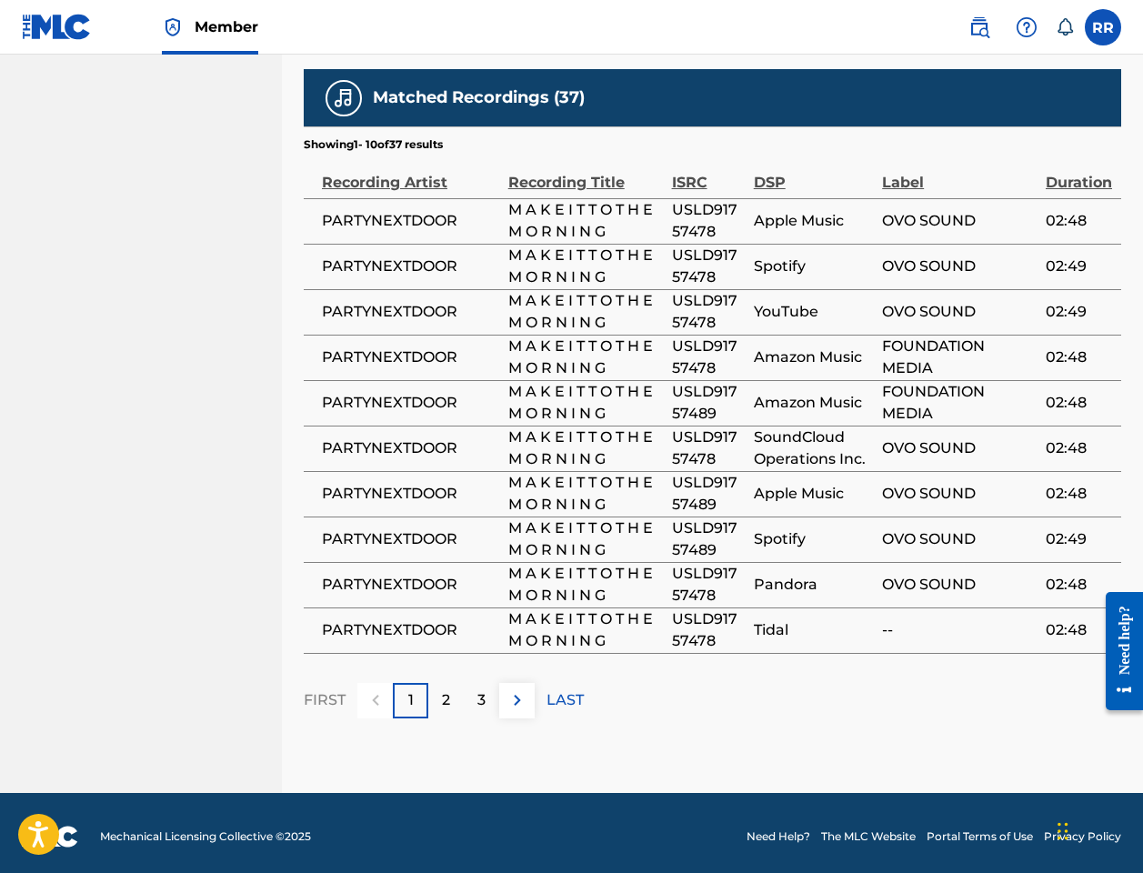
scroll to position [3676, 0]
